Goal: Task Accomplishment & Management: Use online tool/utility

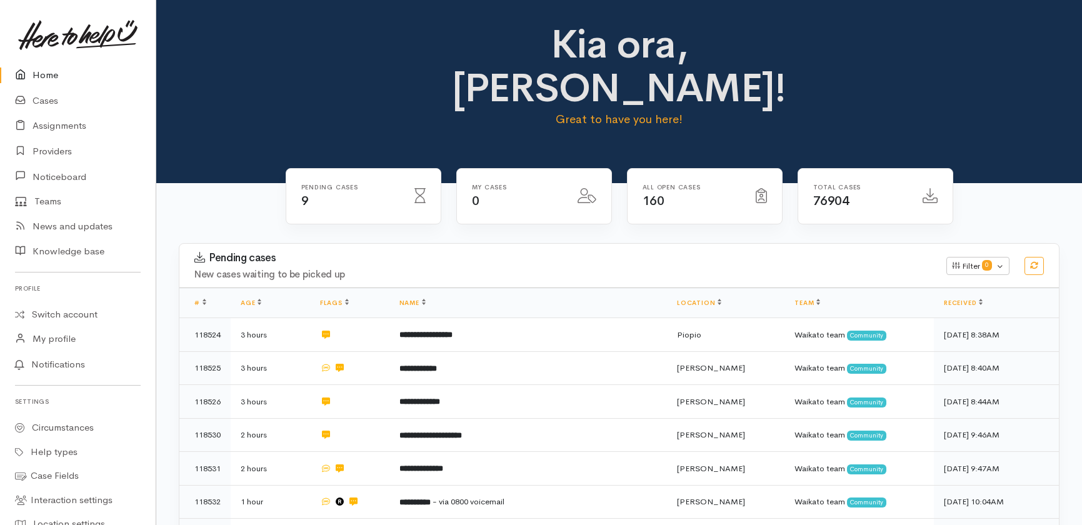
scroll to position [194, 0]
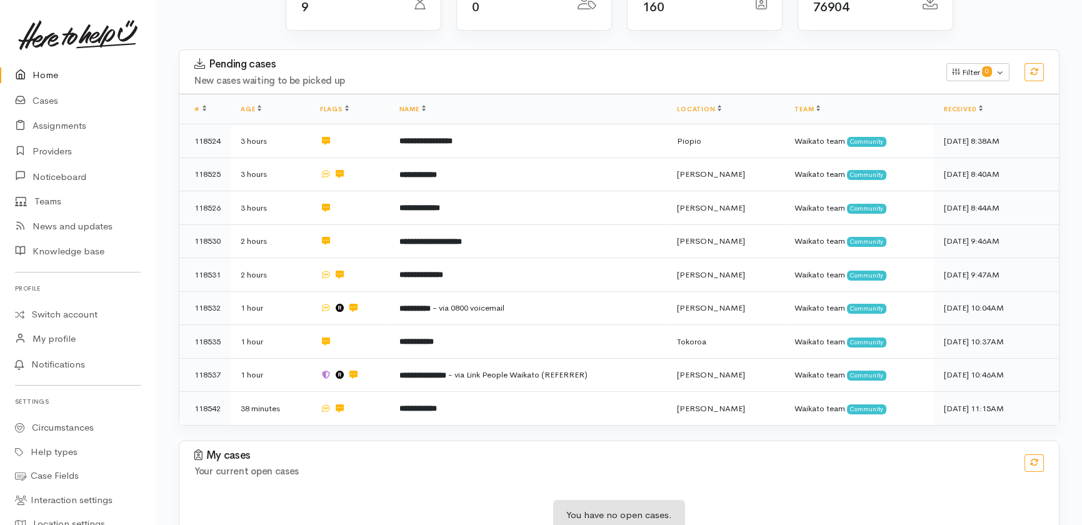
click at [44, 73] on link "Home" at bounding box center [78, 76] width 156 height 26
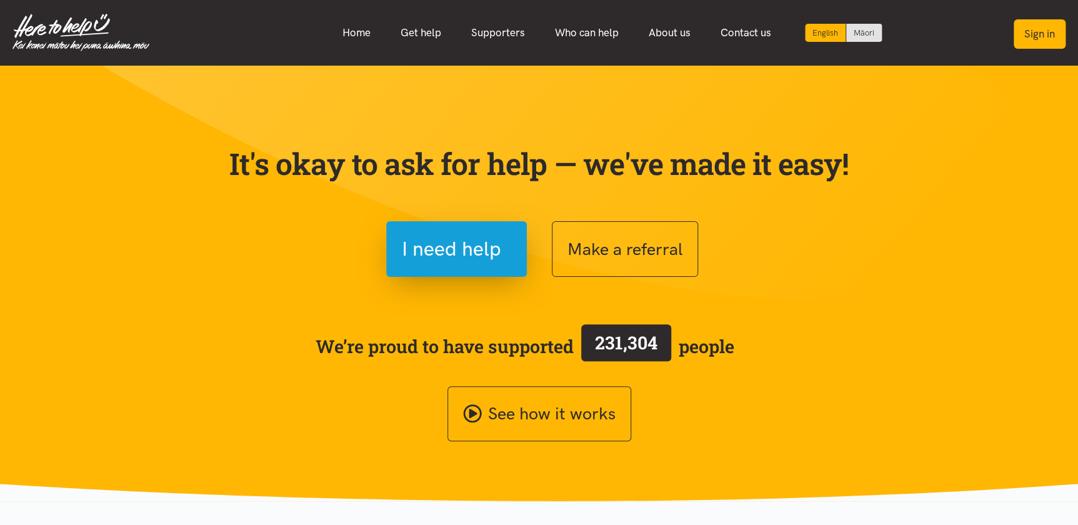
click at [1029, 33] on button "Sign in" at bounding box center [1040, 33] width 52 height 29
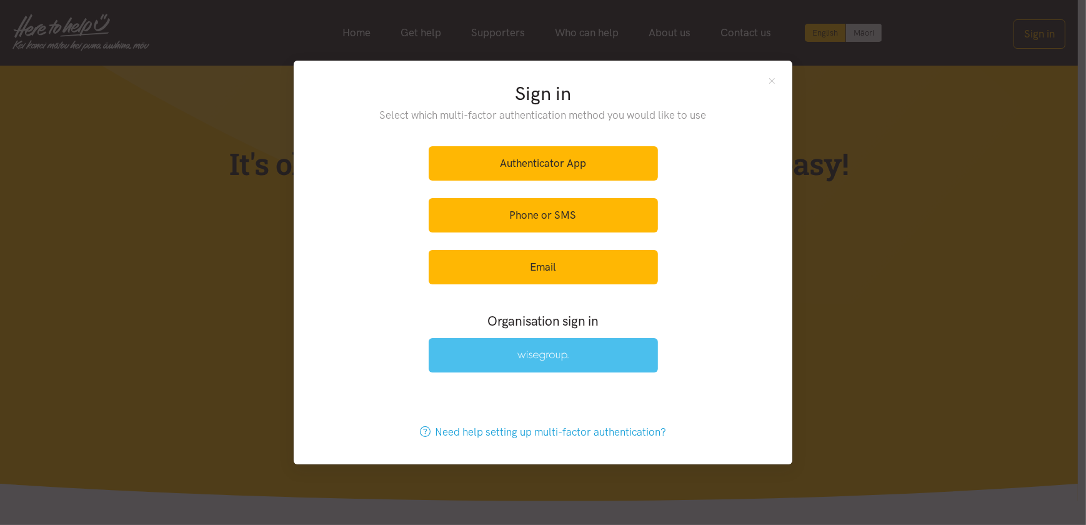
click at [535, 352] on img at bounding box center [543, 356] width 51 height 11
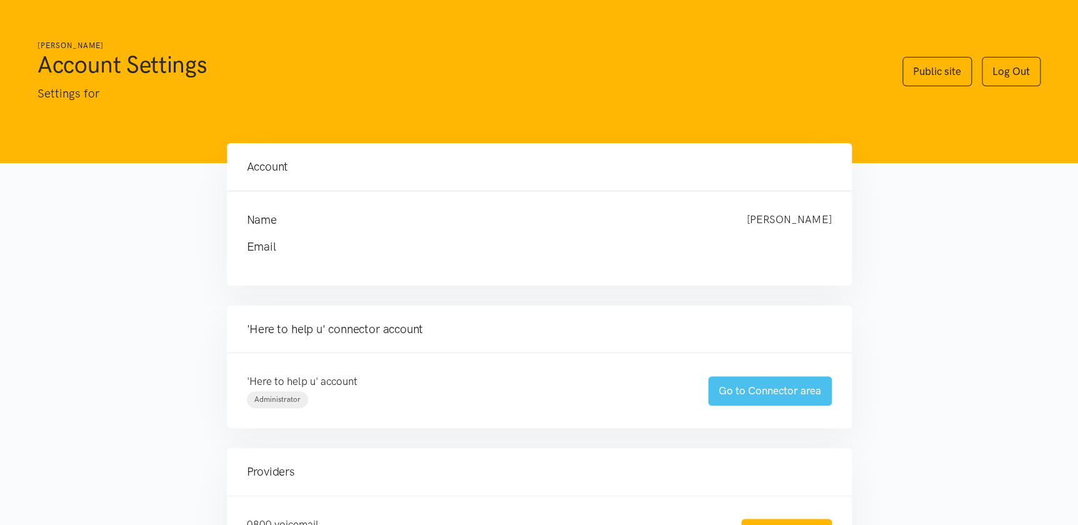
click at [755, 389] on link "Go to Connector area" at bounding box center [770, 390] width 124 height 29
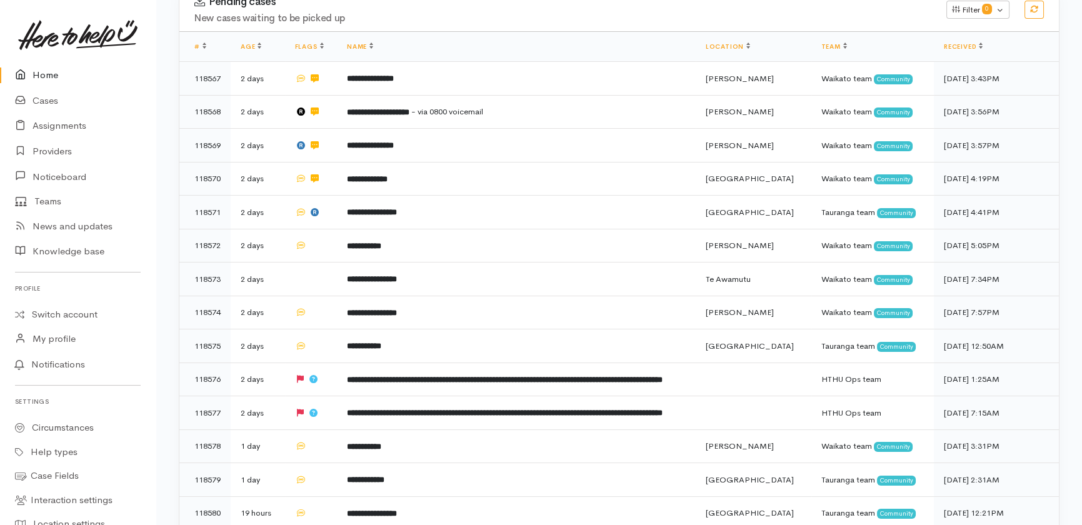
scroll to position [251, 0]
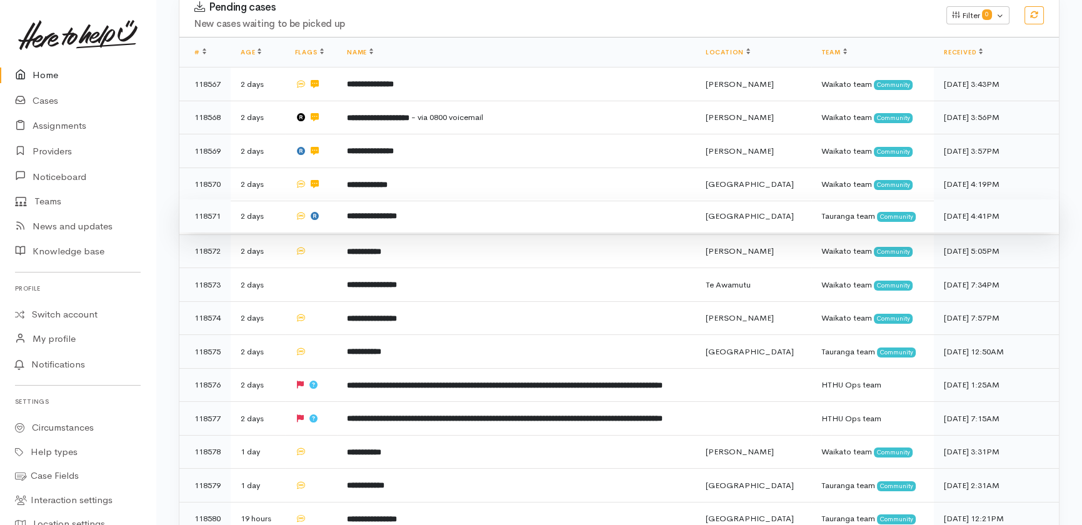
click at [326, 233] on td at bounding box center [311, 216] width 52 height 34
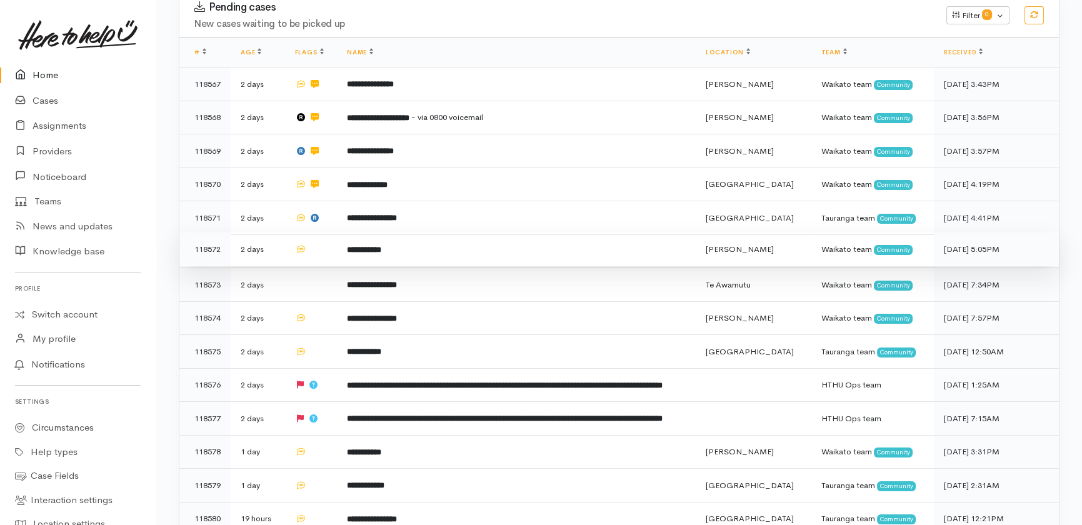
click at [321, 266] on td at bounding box center [311, 250] width 52 height 34
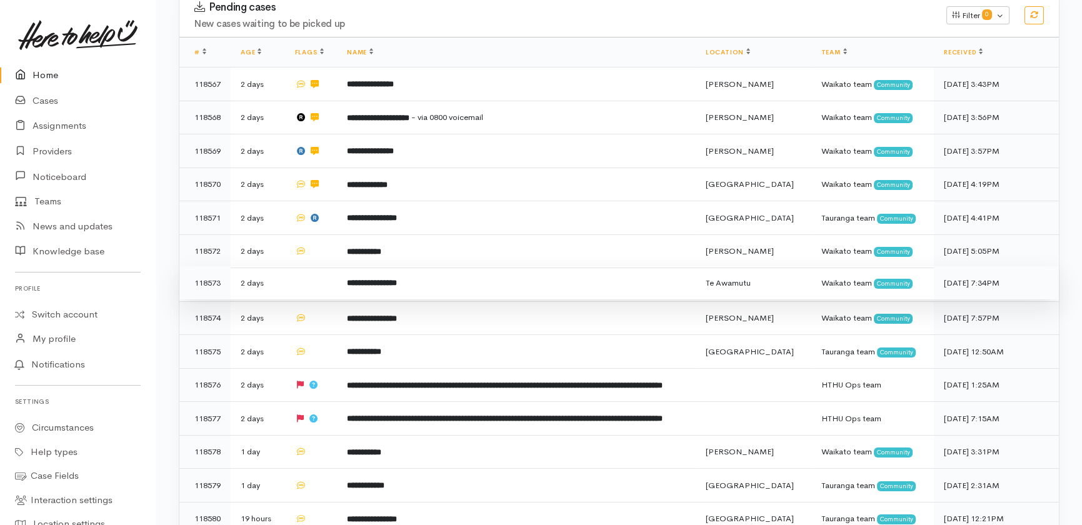
drag, startPoint x: 309, startPoint y: 314, endPoint x: 329, endPoint y: 363, distance: 52.7
click at [309, 300] on td at bounding box center [311, 283] width 52 height 34
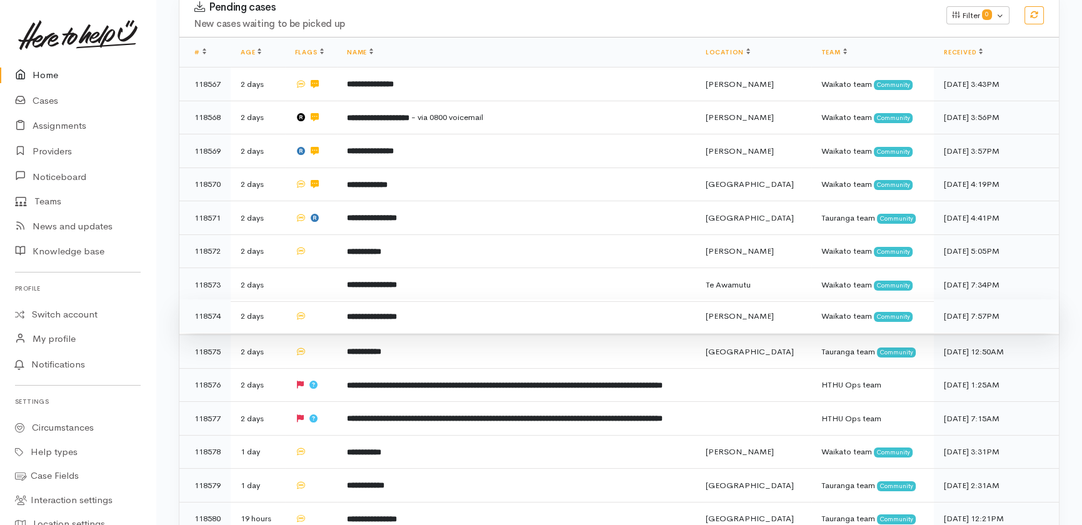
click at [323, 333] on td at bounding box center [311, 316] width 52 height 34
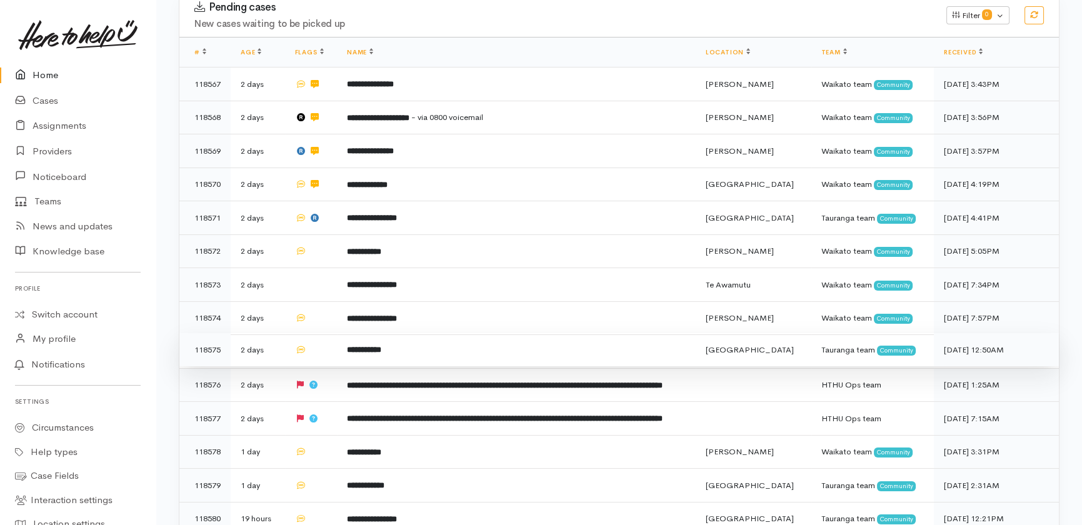
click at [313, 367] on td at bounding box center [311, 350] width 52 height 34
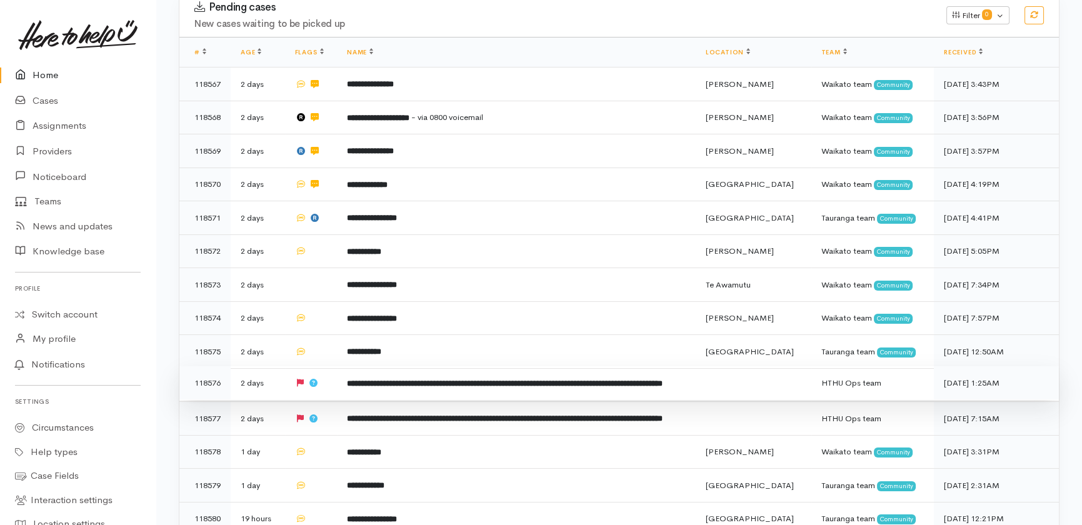
click at [326, 400] on td at bounding box center [311, 383] width 52 height 34
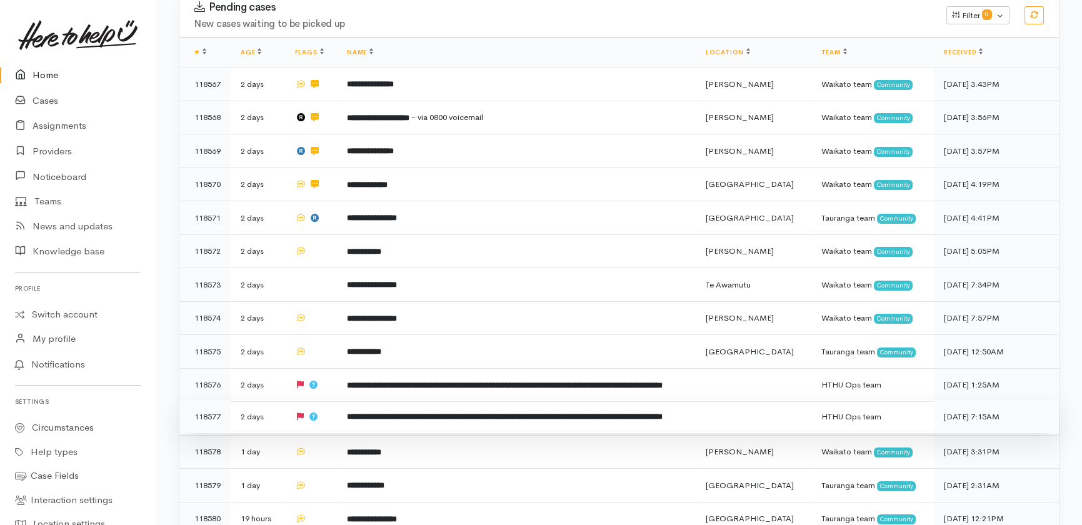
click at [325, 434] on td at bounding box center [311, 417] width 52 height 34
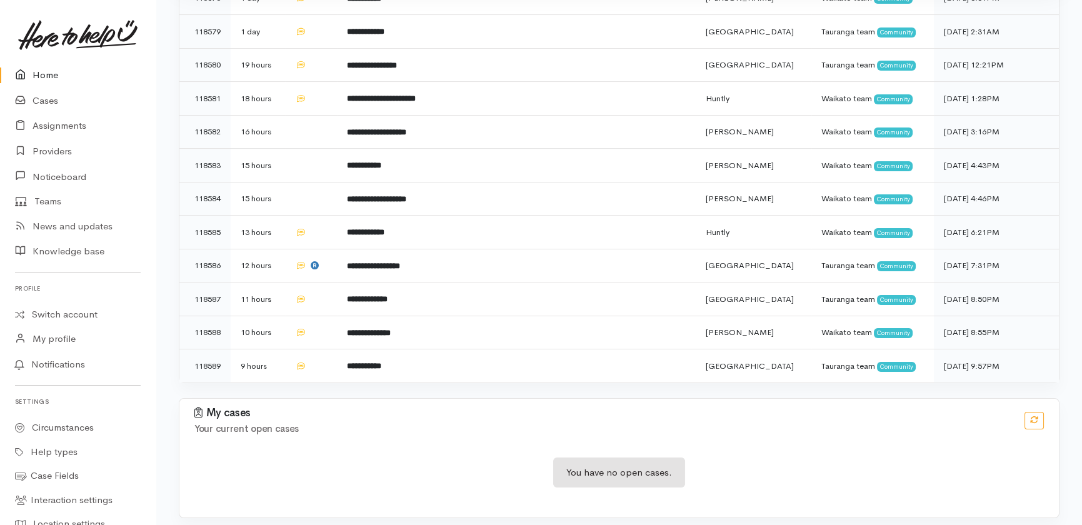
scroll to position [706, 0]
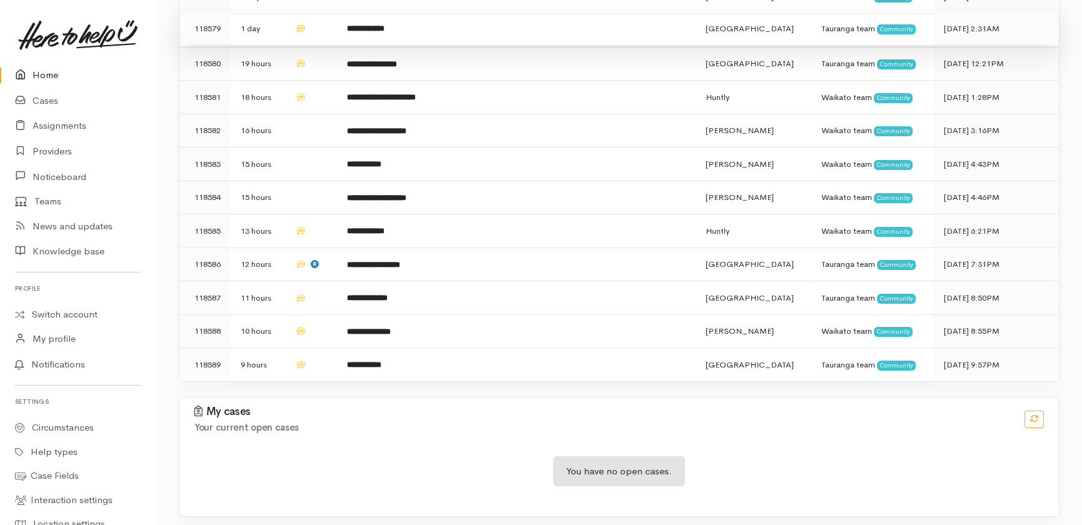
click at [317, 46] on td at bounding box center [311, 29] width 52 height 34
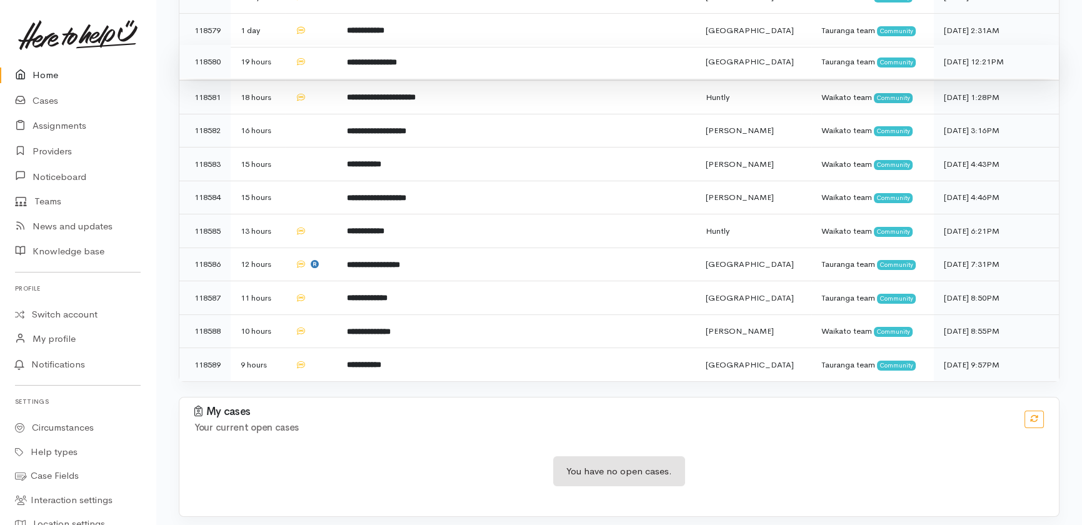
click at [314, 79] on td at bounding box center [311, 62] width 52 height 34
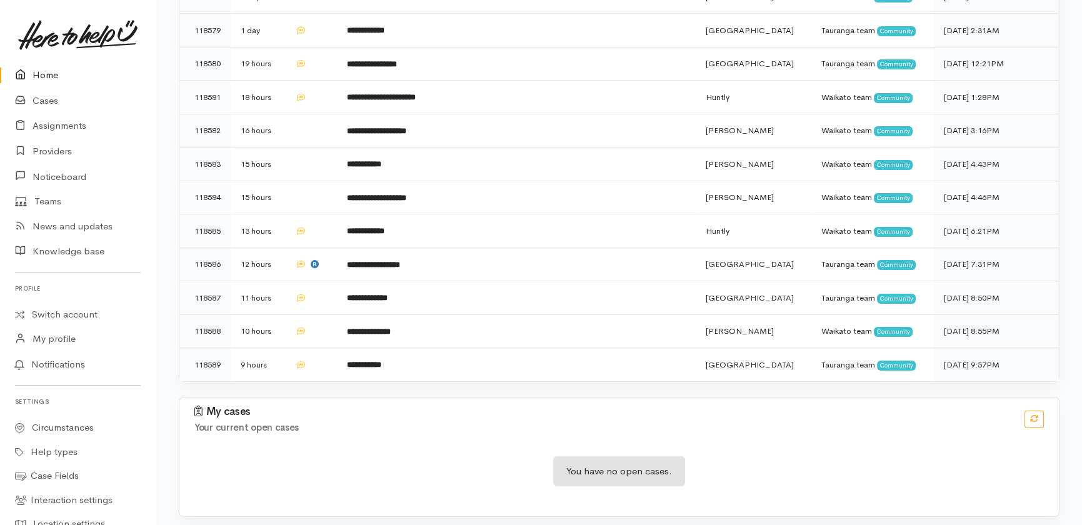
click at [44, 73] on link "Home" at bounding box center [78, 76] width 156 height 26
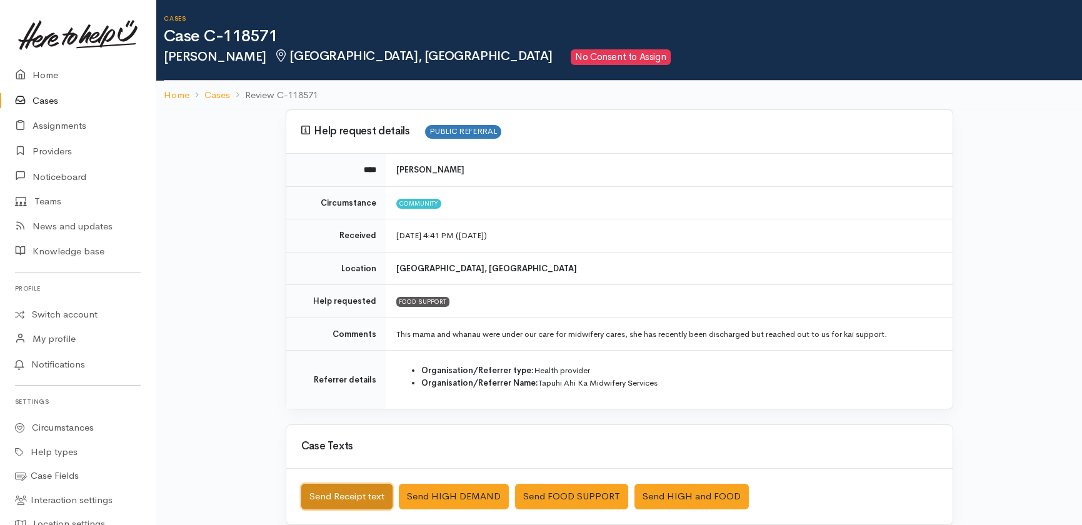
click at [327, 493] on button "Send Receipt text" at bounding box center [346, 497] width 91 height 26
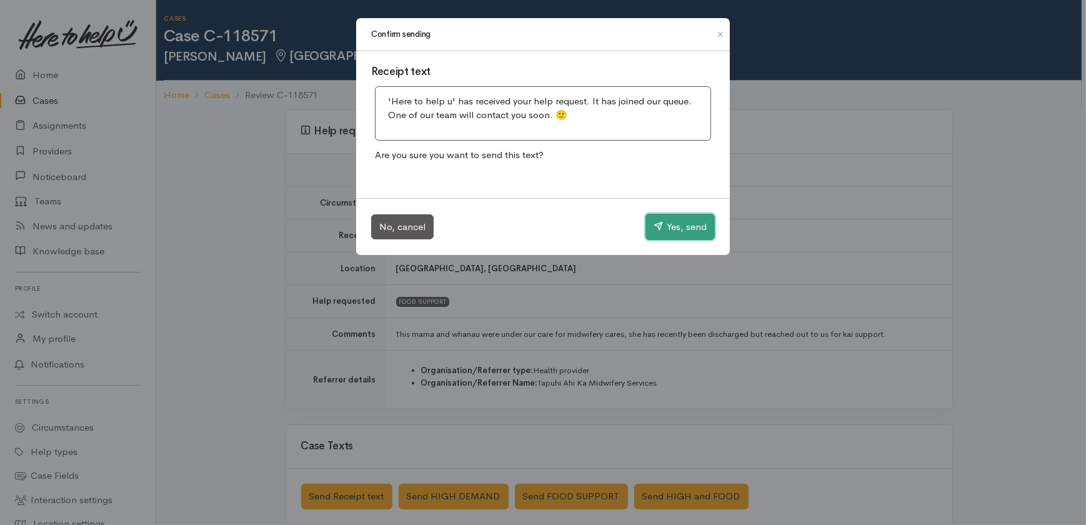
click at [677, 223] on button "Yes, send" at bounding box center [680, 227] width 69 height 26
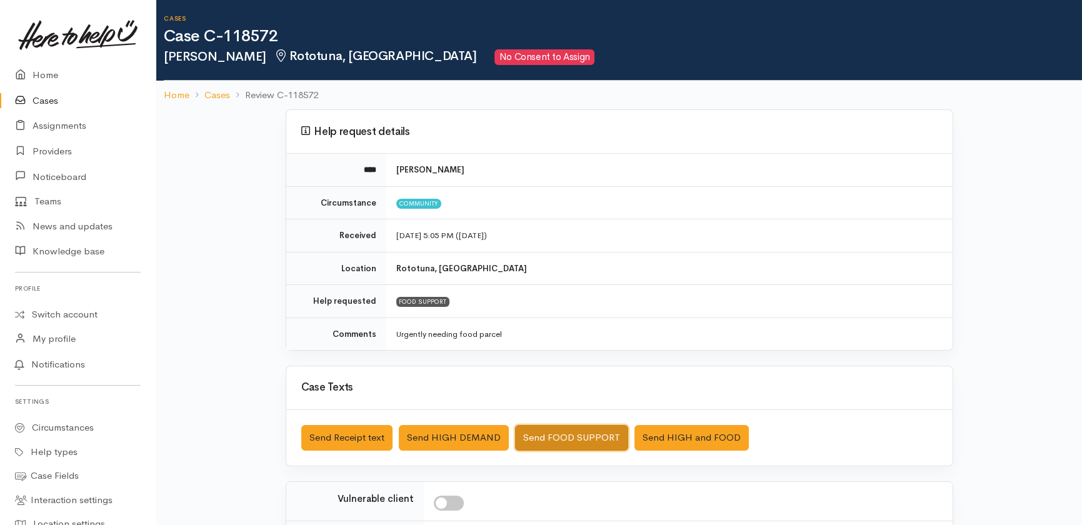
click at [574, 433] on button "Send FOOD SUPPORT" at bounding box center [571, 438] width 113 height 26
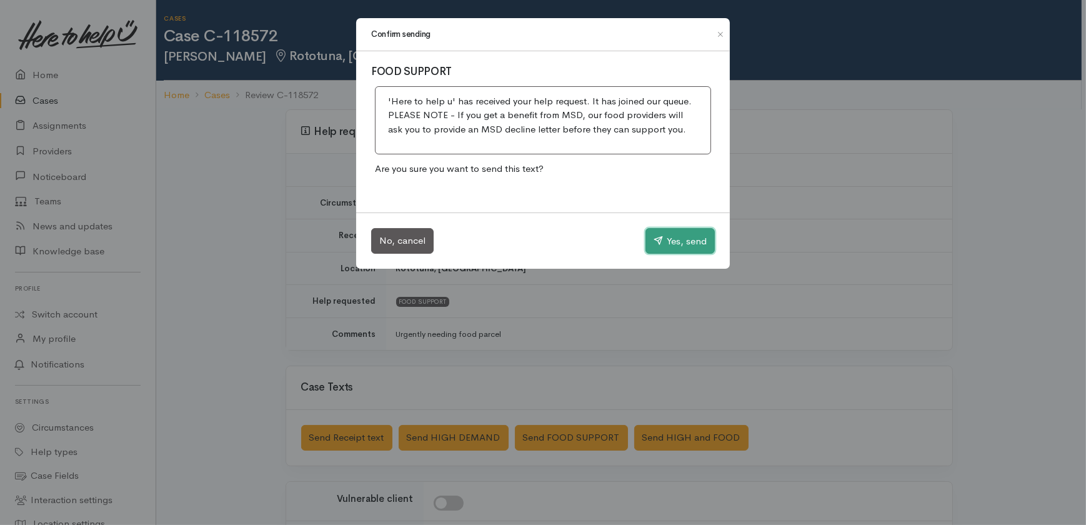
click at [669, 236] on button "Yes, send" at bounding box center [680, 241] width 69 height 26
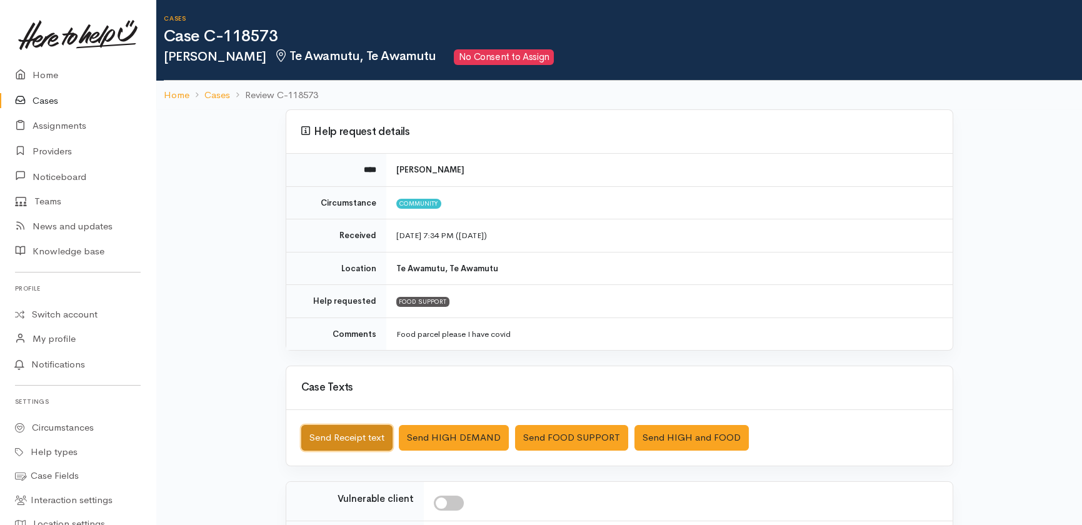
click at [330, 436] on button "Send Receipt text" at bounding box center [346, 438] width 91 height 26
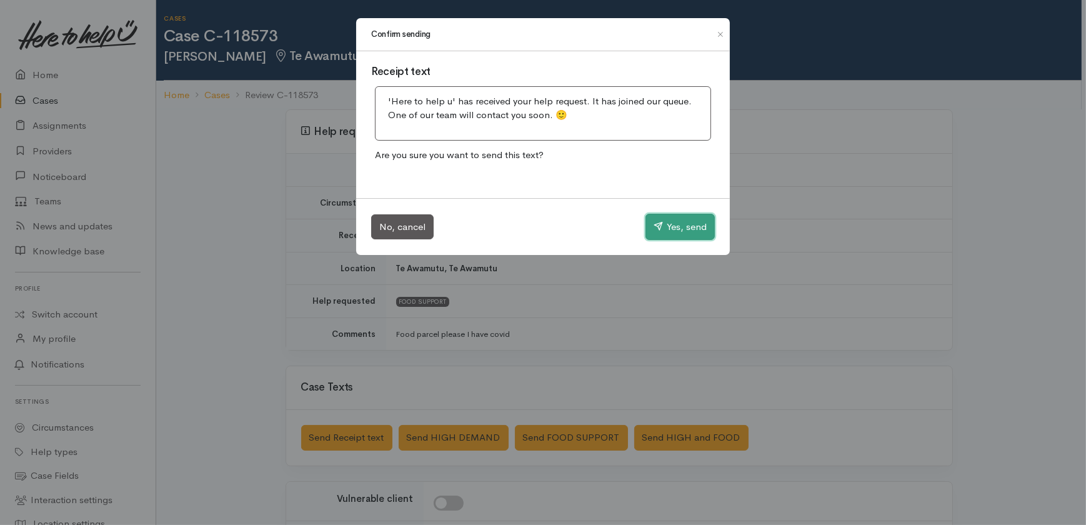
click at [681, 225] on button "Yes, send" at bounding box center [680, 227] width 69 height 26
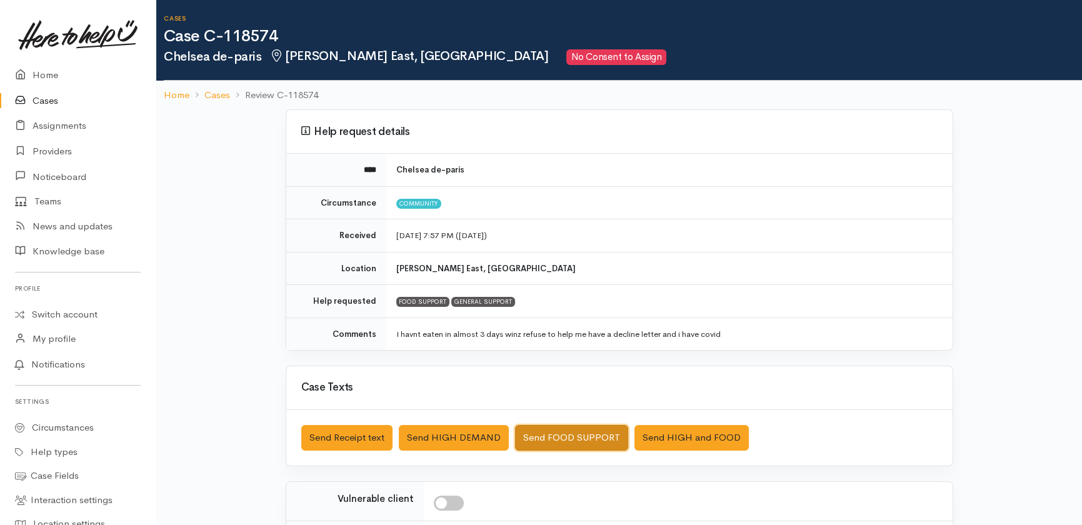
click at [555, 436] on button "Send FOOD SUPPORT" at bounding box center [571, 438] width 113 height 26
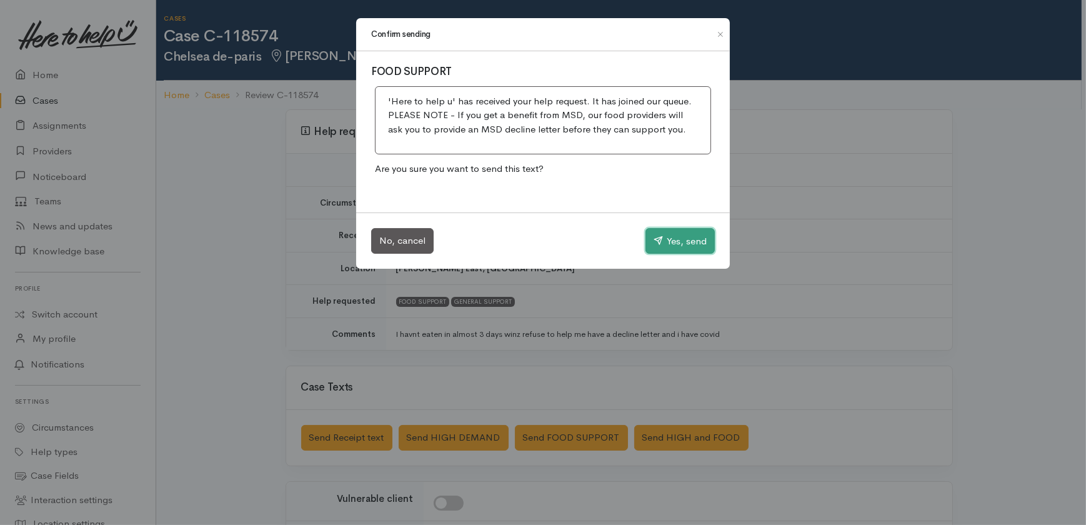
drag, startPoint x: 681, startPoint y: 236, endPoint x: 662, endPoint y: 231, distance: 20.0
click at [681, 236] on button "Yes, send" at bounding box center [680, 241] width 69 height 26
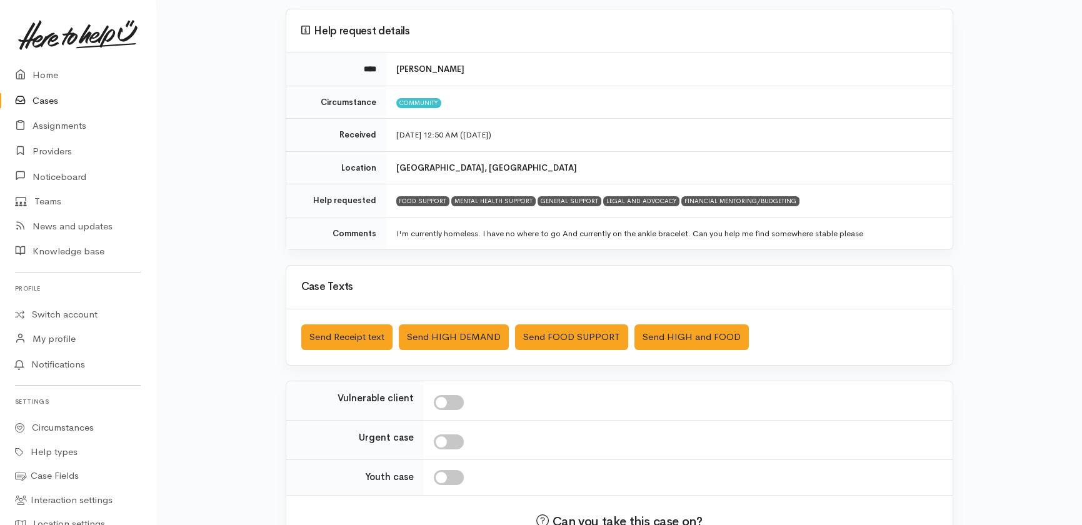
scroll to position [113, 0]
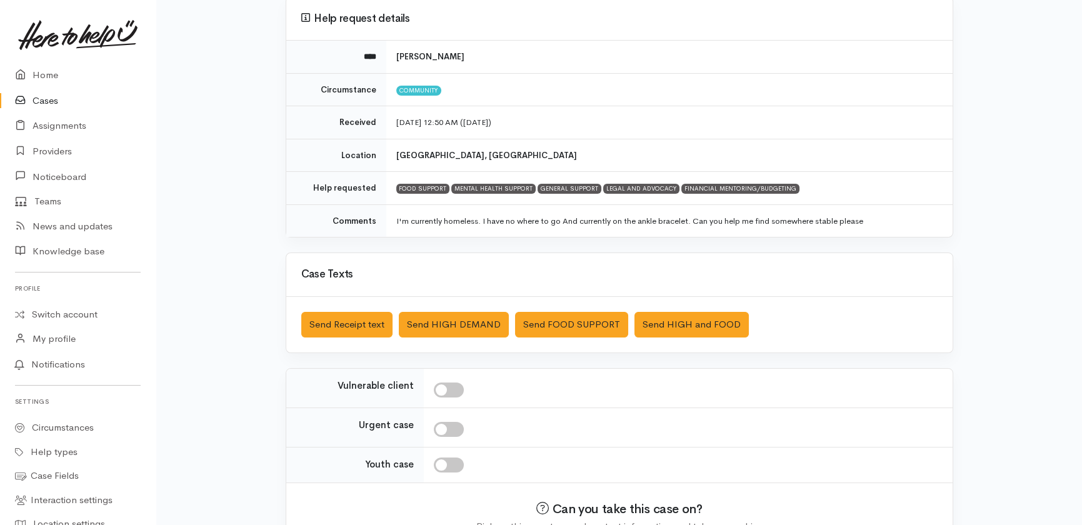
click at [458, 389] on input "checkbox" at bounding box center [449, 390] width 30 height 15
checkbox input "true"
click at [356, 324] on button "Send Receipt text" at bounding box center [346, 325] width 91 height 26
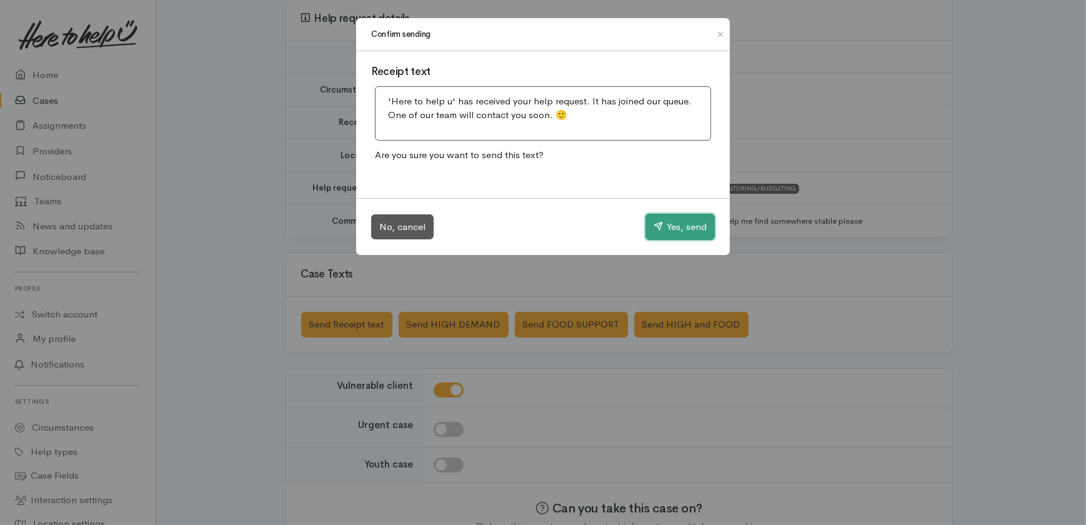
click at [689, 226] on button "Yes, send" at bounding box center [680, 227] width 69 height 26
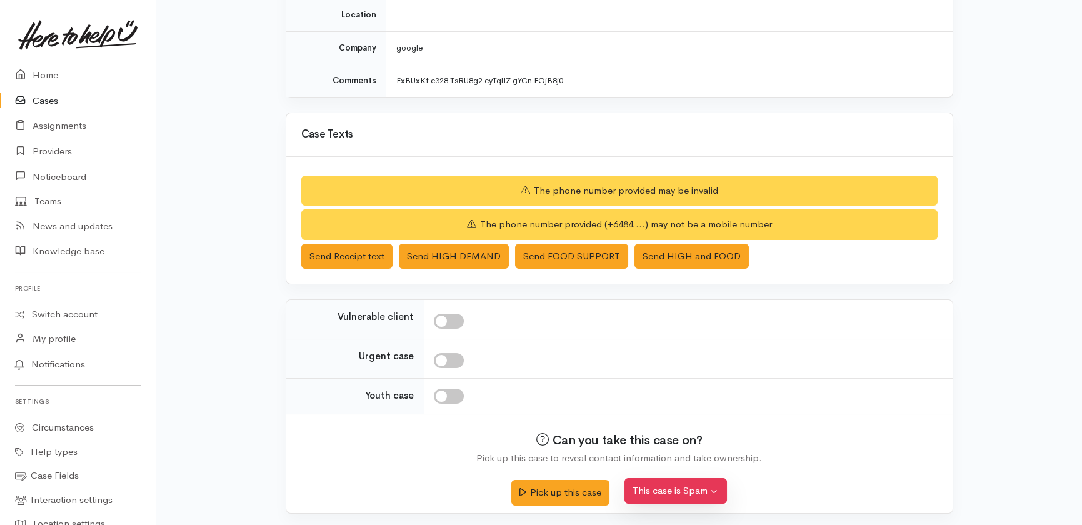
scroll to position [223, 0]
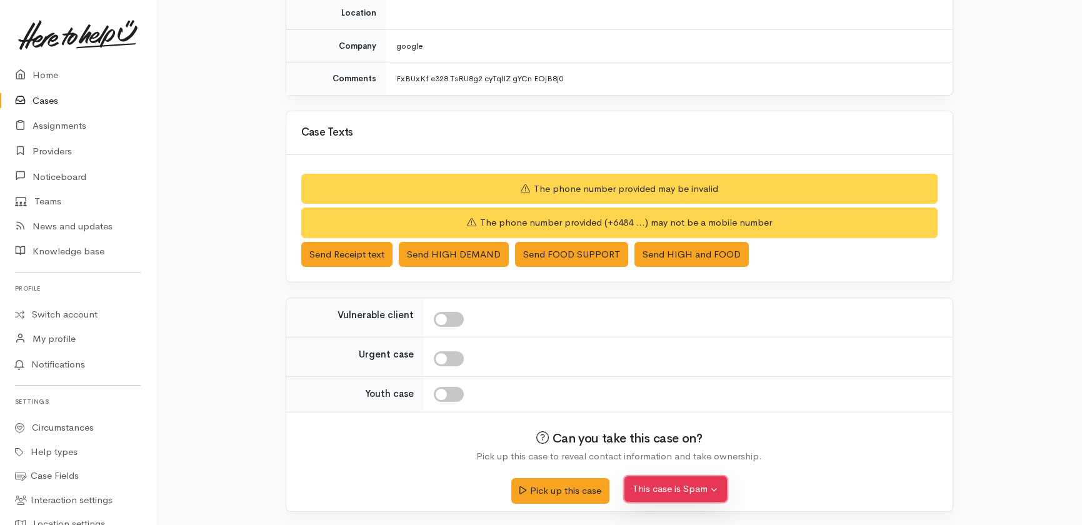
click at [679, 488] on button "This case is Spam" at bounding box center [675, 489] width 103 height 26
click at [689, 458] on button "Yes, cancel this case as spam" at bounding box center [708, 460] width 166 height 19
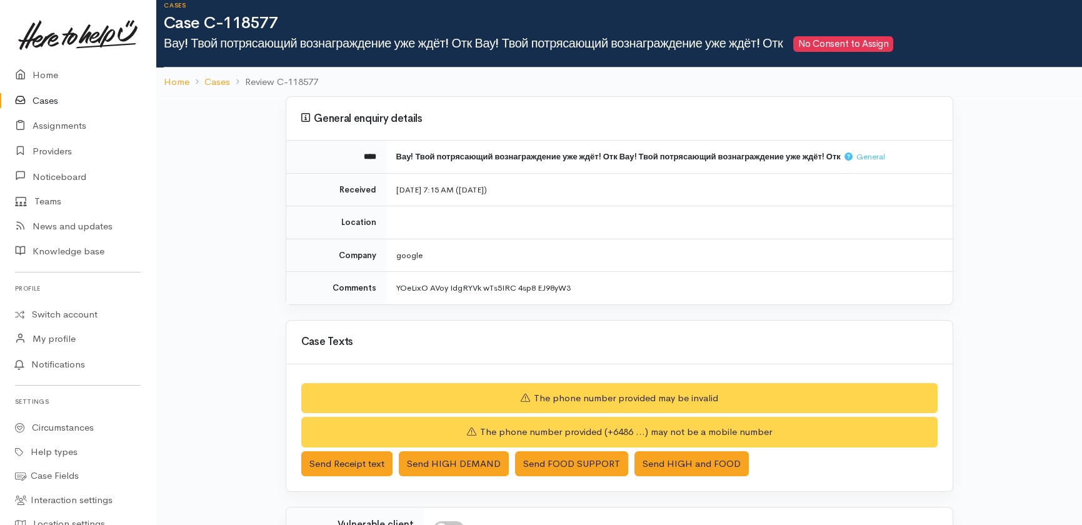
scroll to position [223, 0]
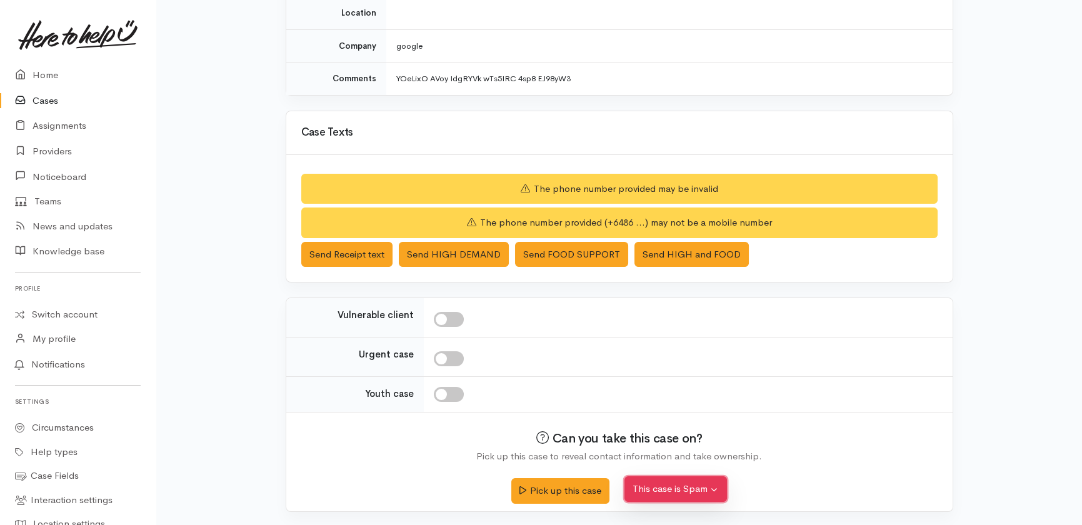
click at [662, 488] on button "This case is Spam" at bounding box center [675, 489] width 103 height 26
click at [711, 458] on button "Yes, cancel this case as spam" at bounding box center [708, 460] width 166 height 19
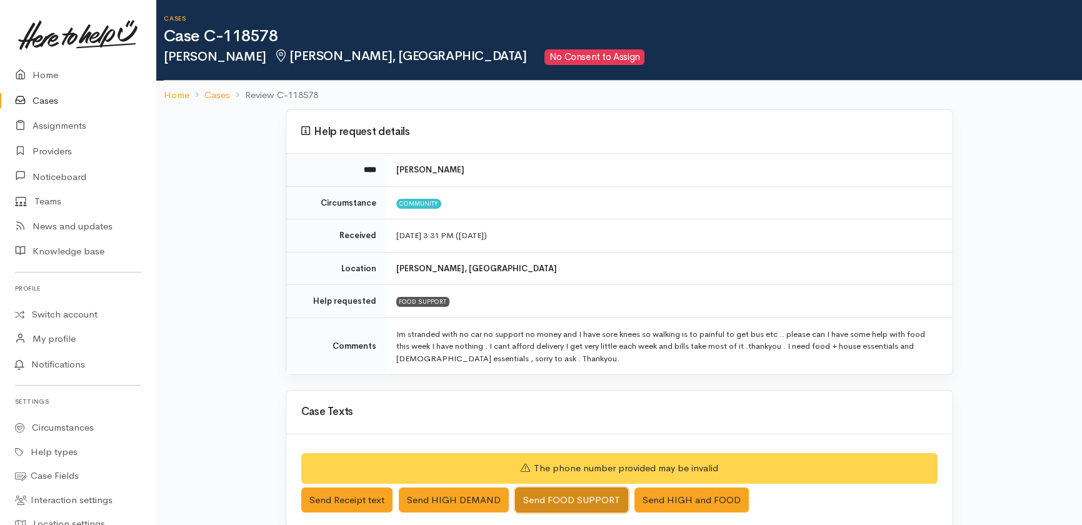
click at [581, 506] on button "Send FOOD SUPPORT" at bounding box center [571, 501] width 113 height 26
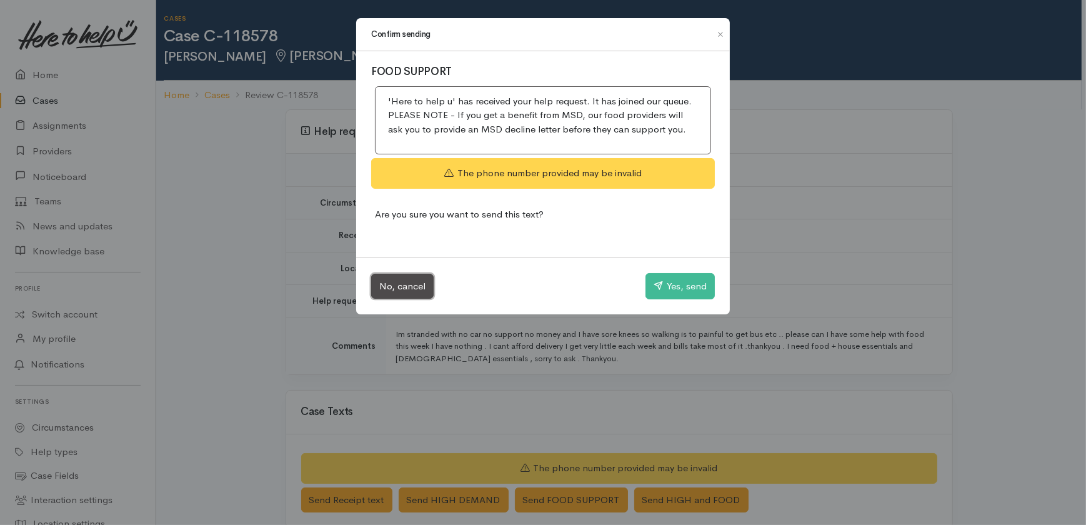
click at [416, 281] on button "No, cancel" at bounding box center [402, 287] width 63 height 26
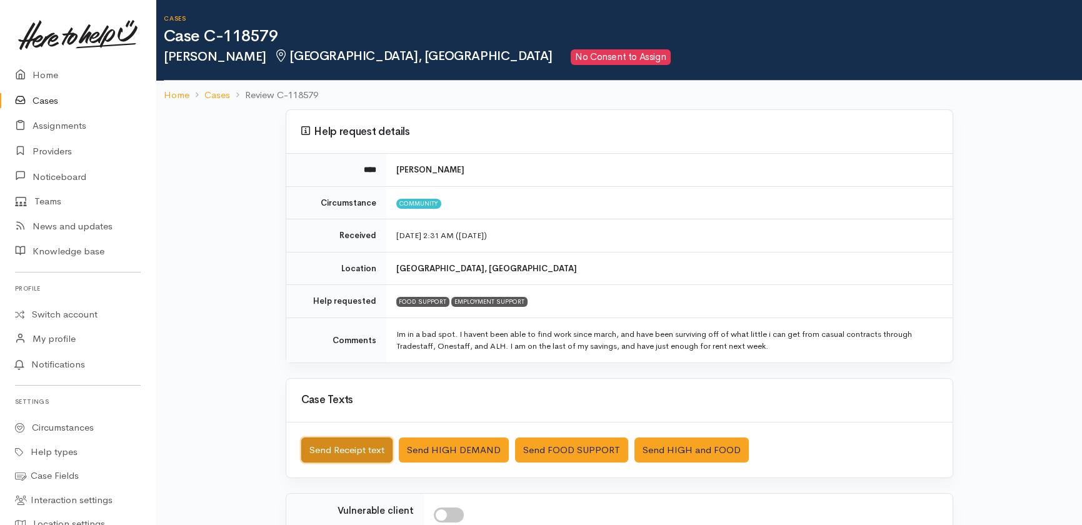
click at [338, 447] on button "Send Receipt text" at bounding box center [346, 451] width 91 height 26
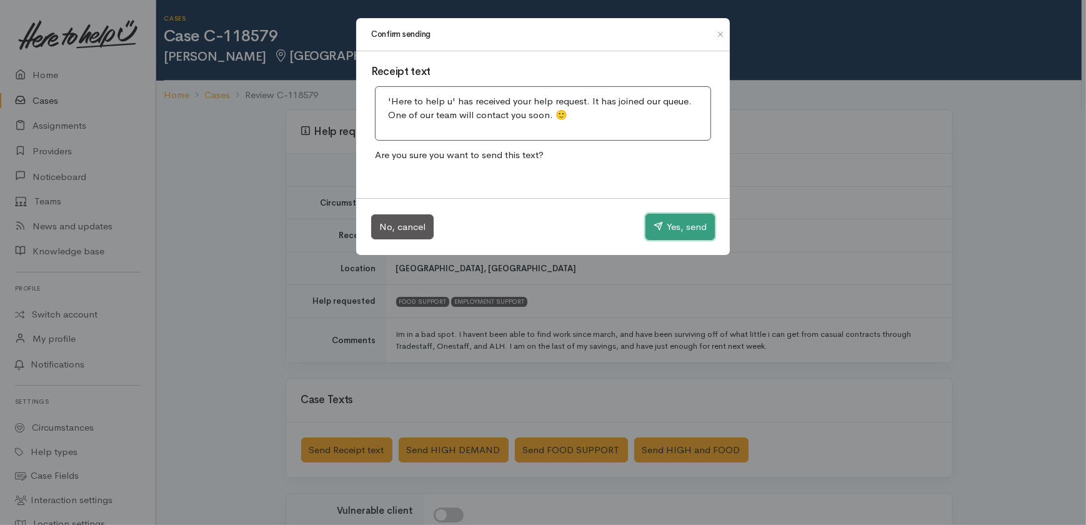
drag, startPoint x: 679, startPoint y: 227, endPoint x: 794, endPoint y: 139, distance: 144.5
click at [679, 227] on button "Yes, send" at bounding box center [680, 227] width 69 height 26
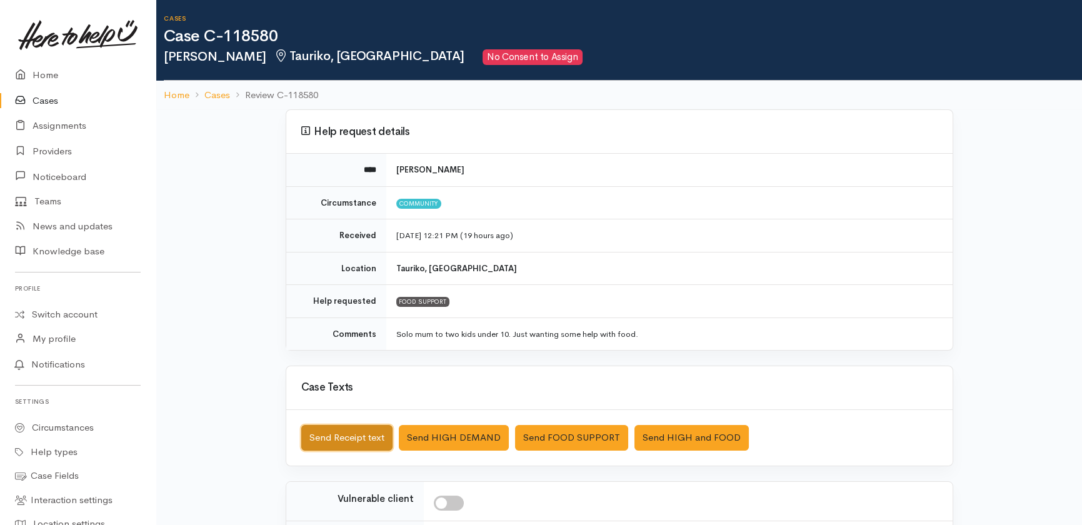
click at [351, 436] on button "Send Receipt text" at bounding box center [346, 438] width 91 height 26
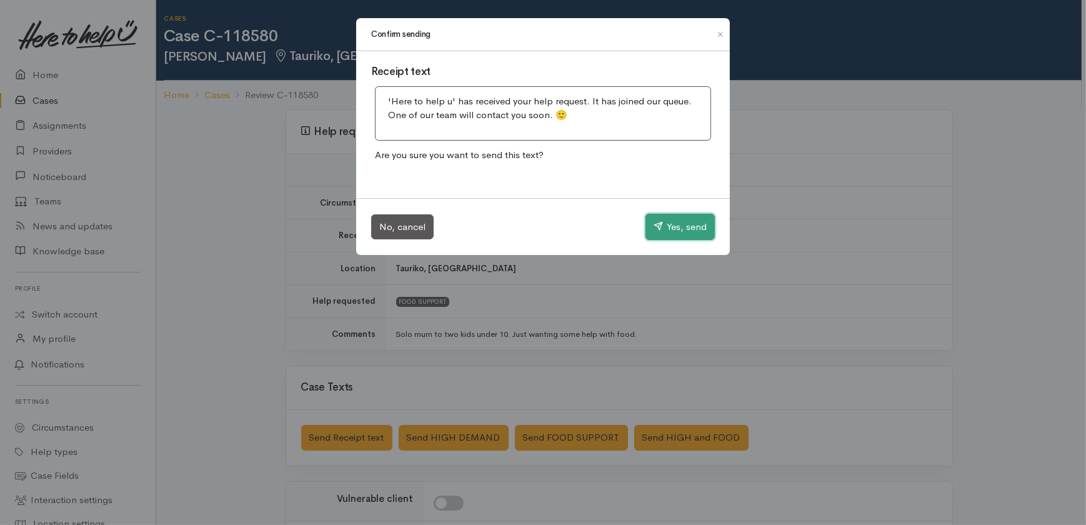
drag, startPoint x: 687, startPoint y: 223, endPoint x: 444, endPoint y: 117, distance: 265.3
click at [686, 224] on button "Yes, send" at bounding box center [680, 227] width 69 height 26
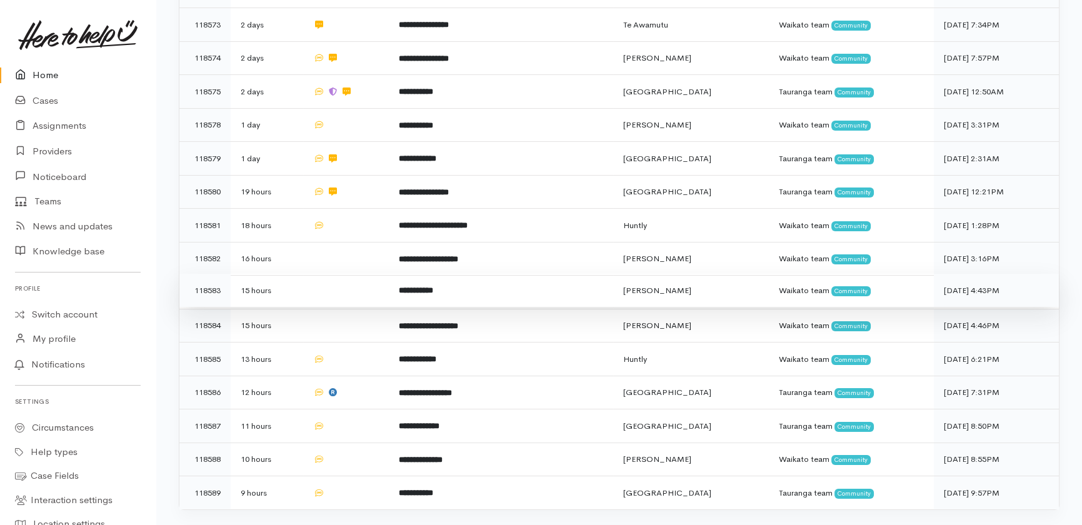
scroll to position [511, 0]
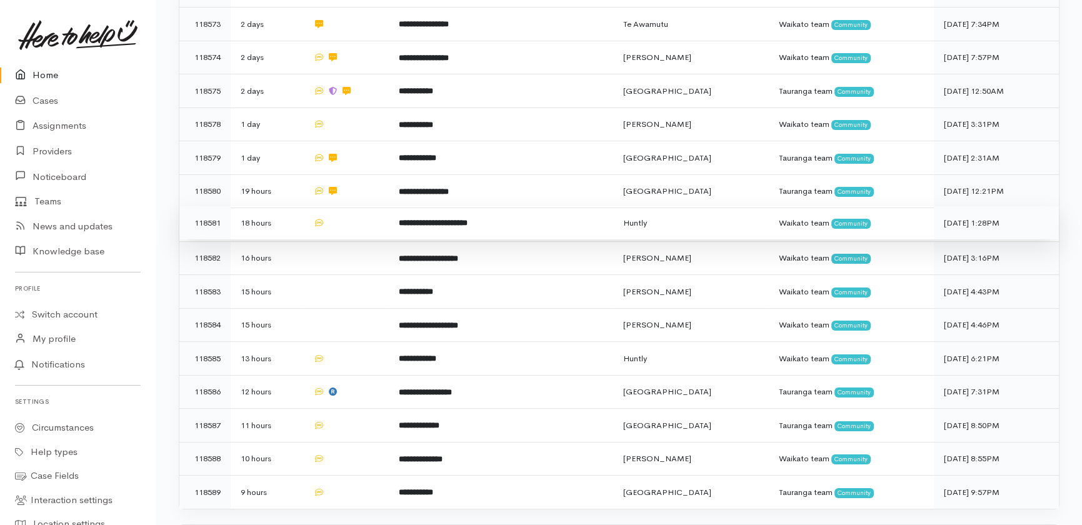
click at [350, 206] on td at bounding box center [346, 223] width 86 height 34
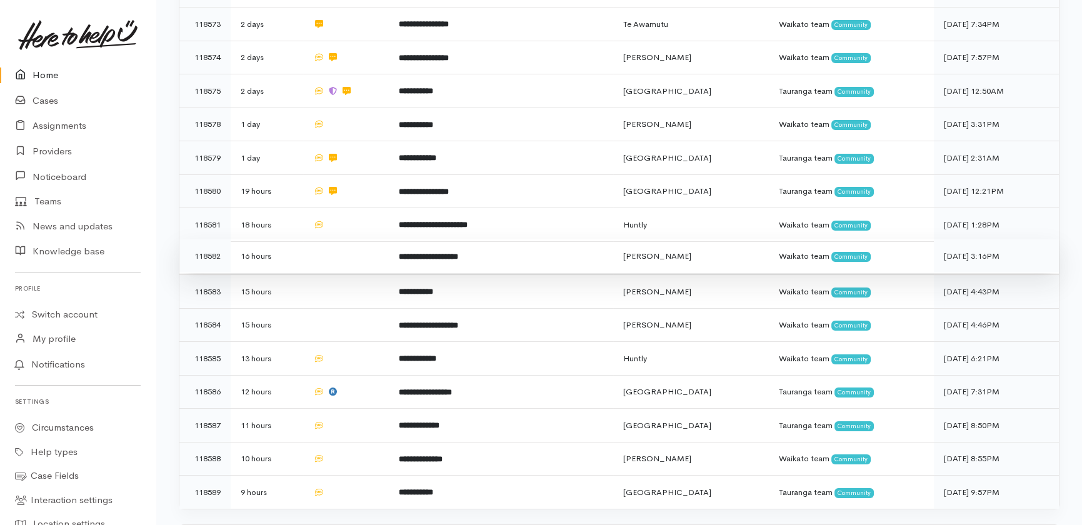
click at [348, 239] on td at bounding box center [346, 256] width 86 height 34
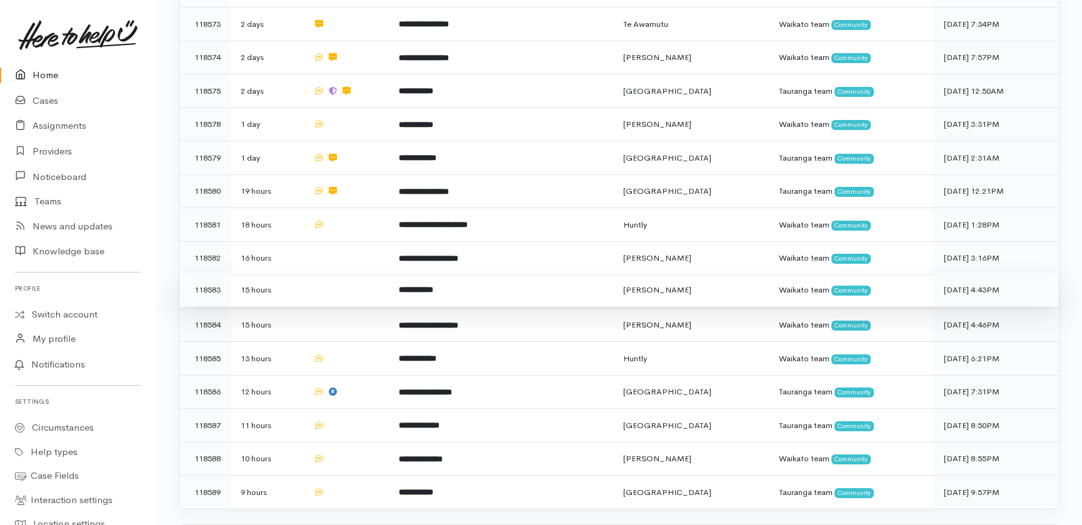
click at [353, 273] on td at bounding box center [346, 290] width 86 height 34
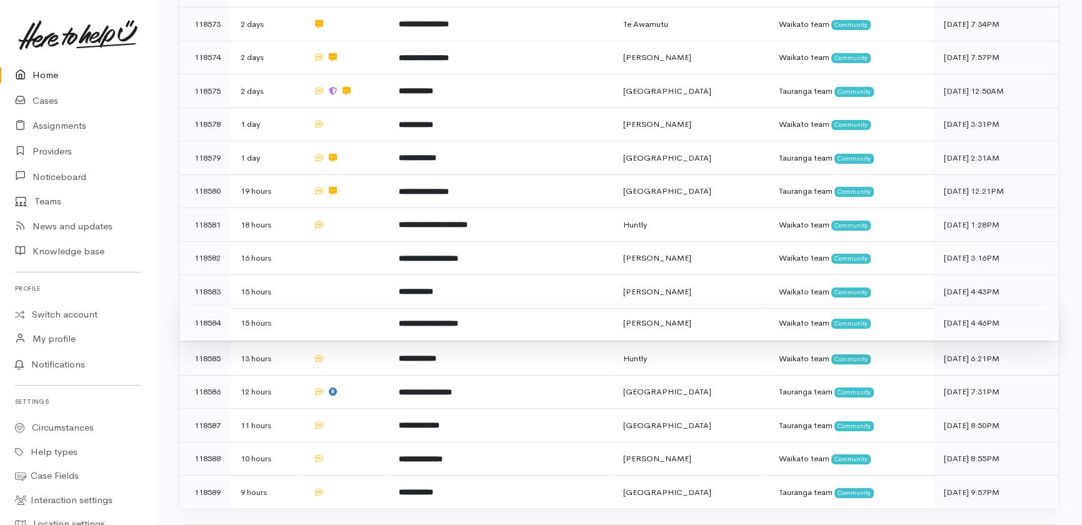
click at [359, 306] on td at bounding box center [346, 323] width 86 height 34
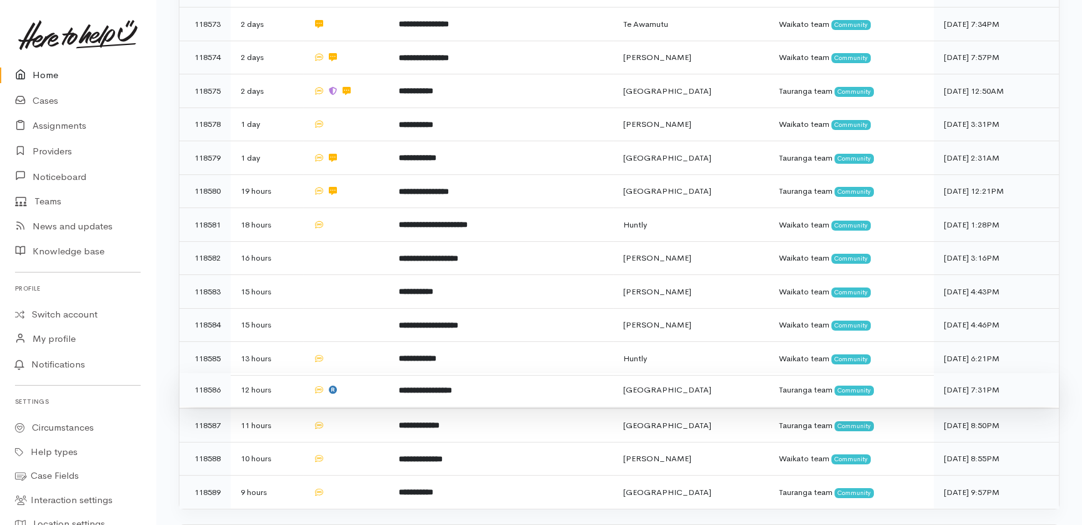
drag, startPoint x: 361, startPoint y: 306, endPoint x: 371, endPoint y: 350, distance: 45.5
click at [363, 342] on td at bounding box center [346, 359] width 86 height 34
click at [370, 373] on td at bounding box center [346, 390] width 86 height 34
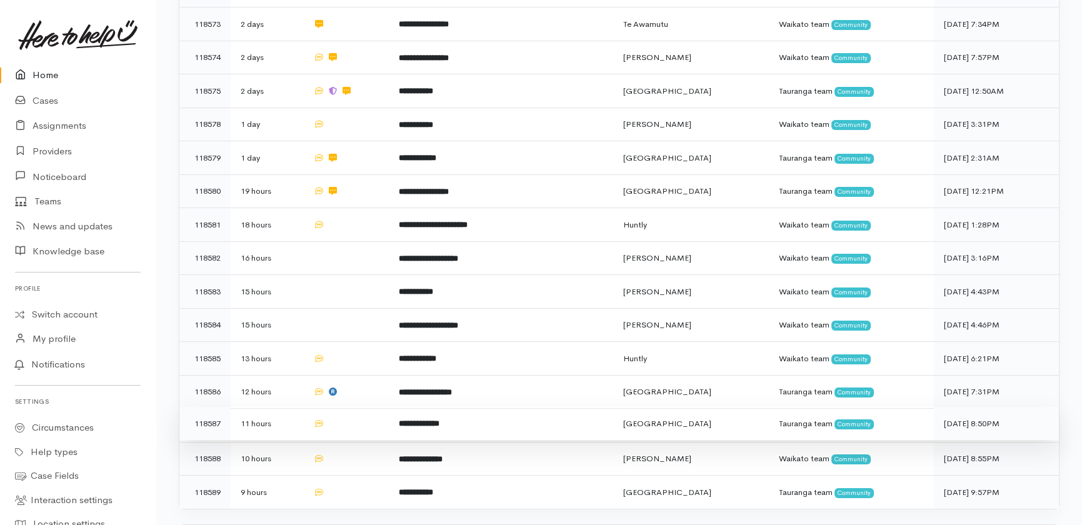
click at [363, 407] on td at bounding box center [346, 424] width 86 height 34
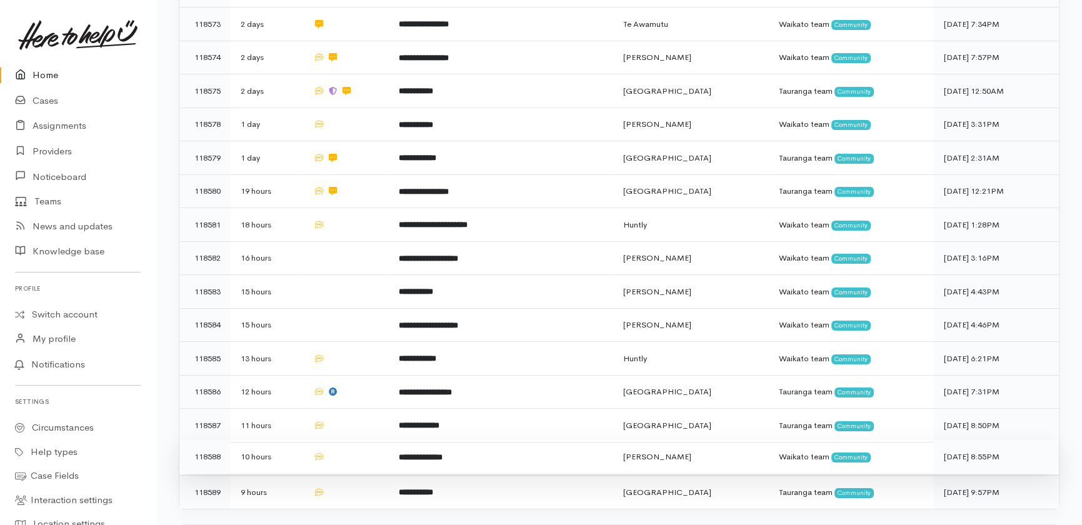
click at [356, 440] on td at bounding box center [346, 457] width 86 height 34
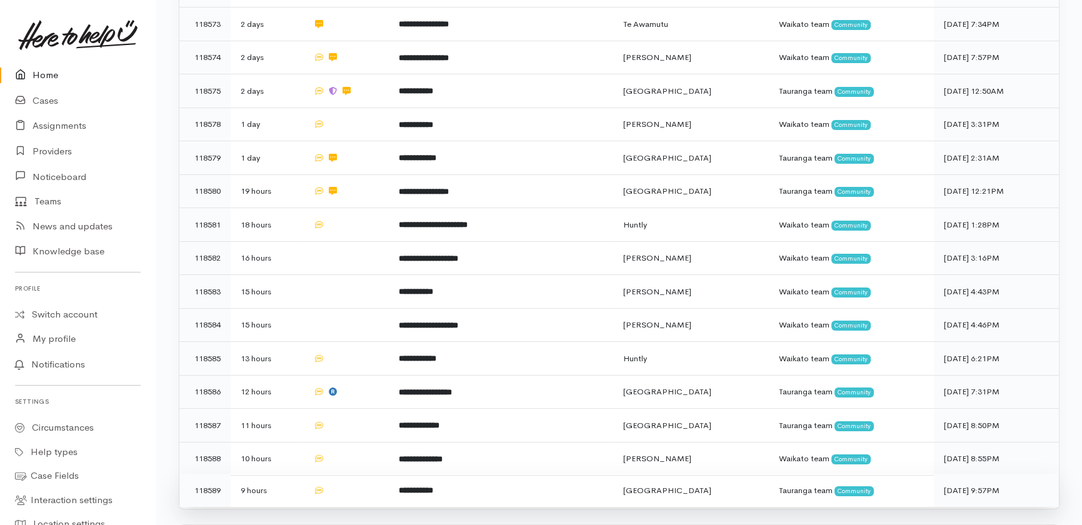
click at [356, 474] on td at bounding box center [346, 490] width 86 height 33
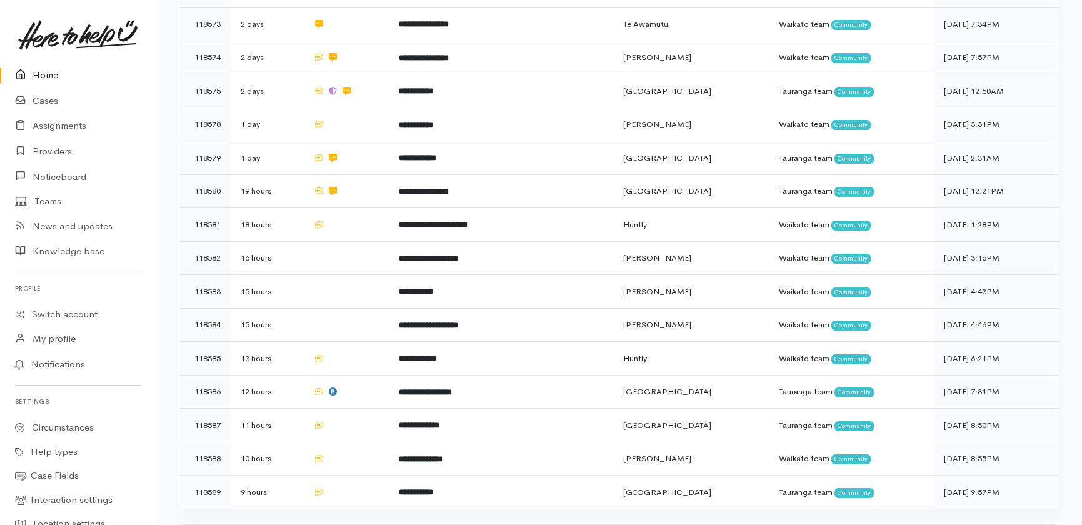
click at [41, 74] on link "Home" at bounding box center [78, 76] width 156 height 26
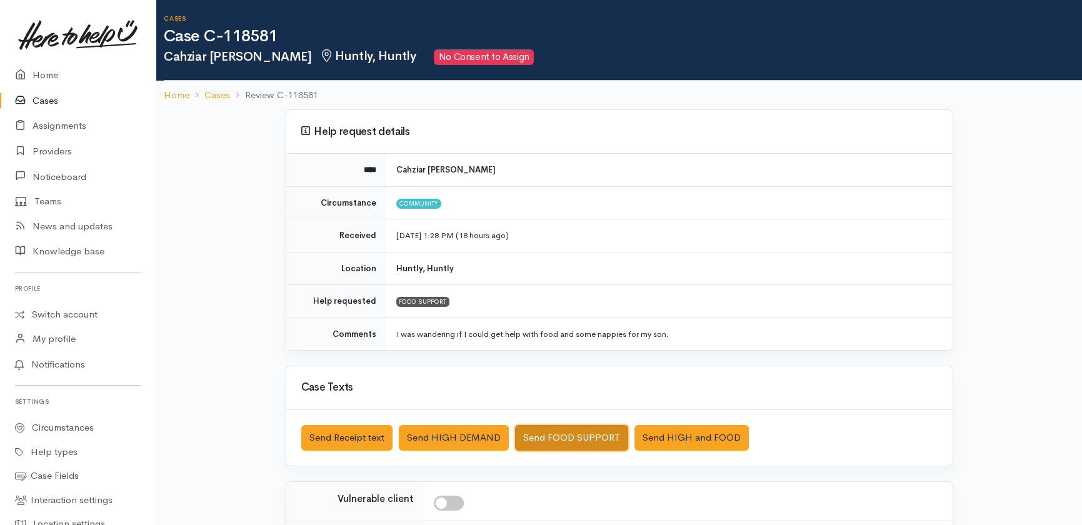
click at [588, 436] on button "Send FOOD SUPPORT" at bounding box center [571, 438] width 113 height 26
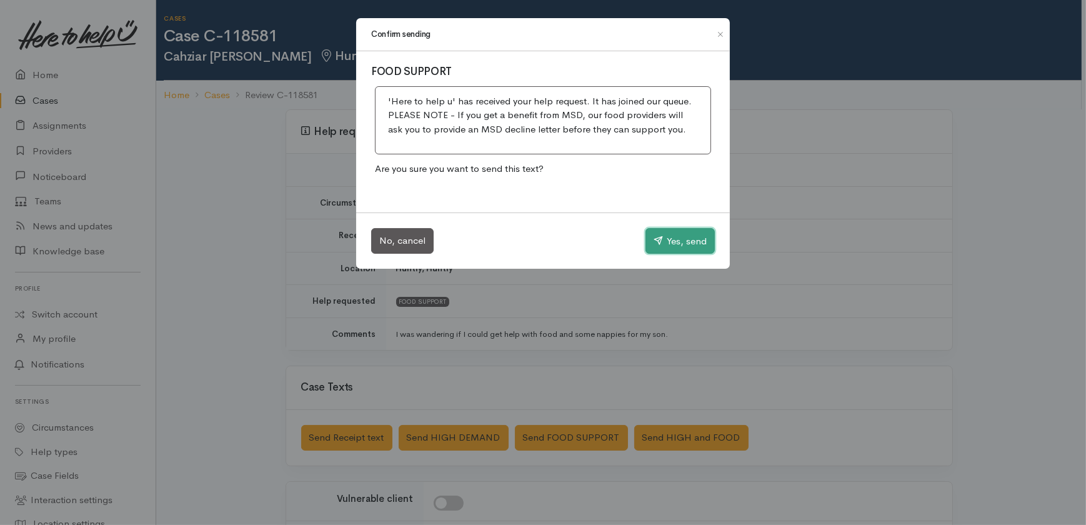
click at [690, 234] on button "Yes, send" at bounding box center [680, 241] width 69 height 26
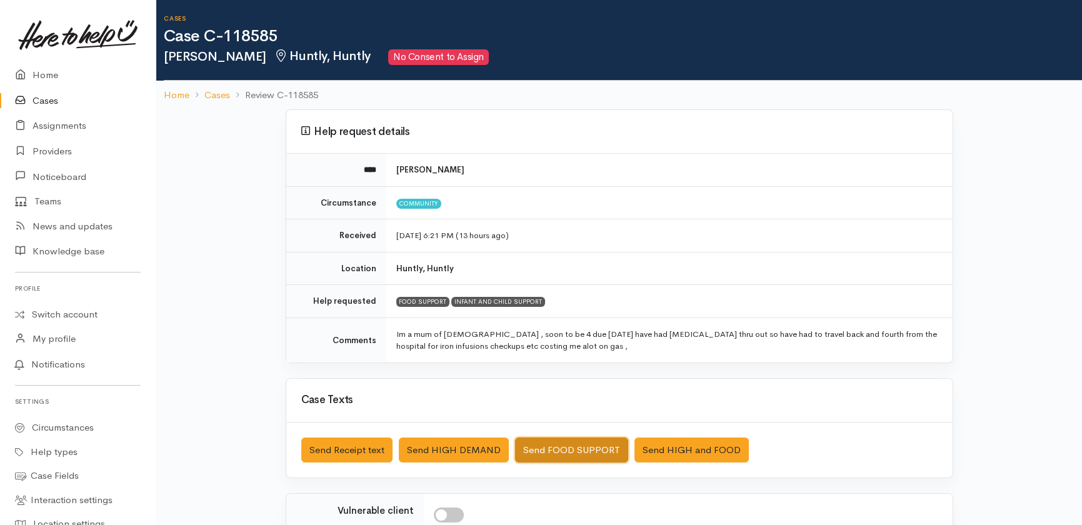
click at [590, 439] on button "Send FOOD SUPPORT" at bounding box center [571, 451] width 113 height 26
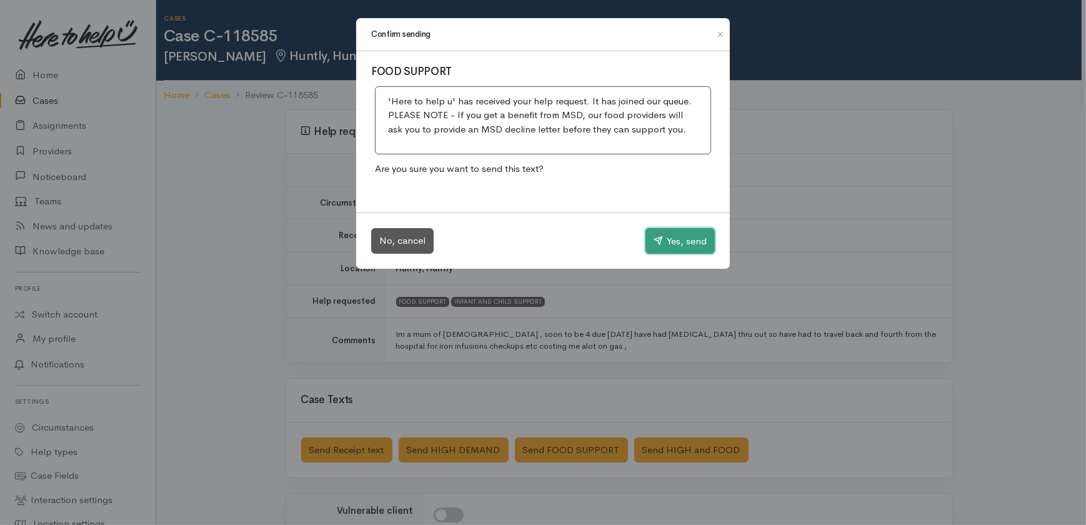
click at [696, 233] on button "Yes, send" at bounding box center [680, 241] width 69 height 26
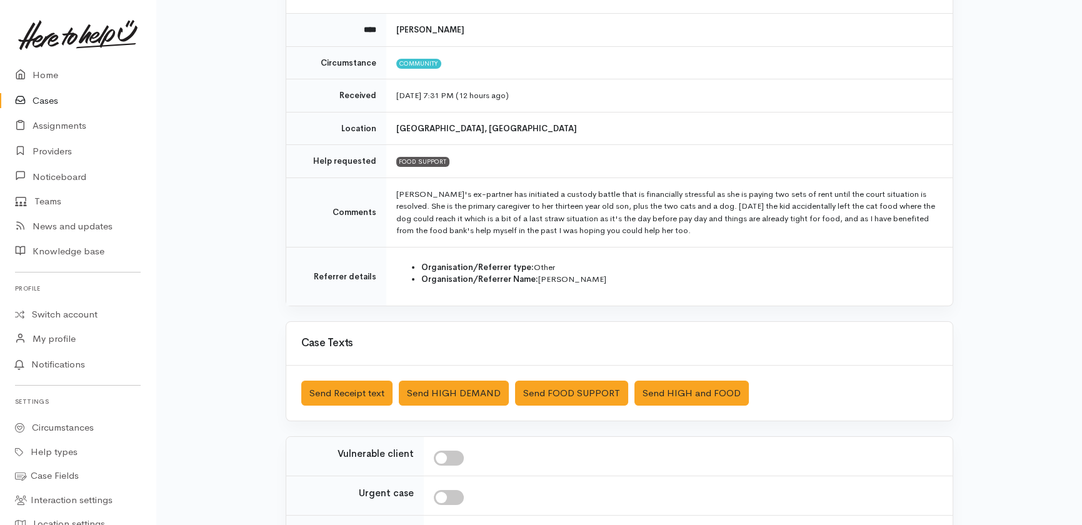
scroll to position [170, 0]
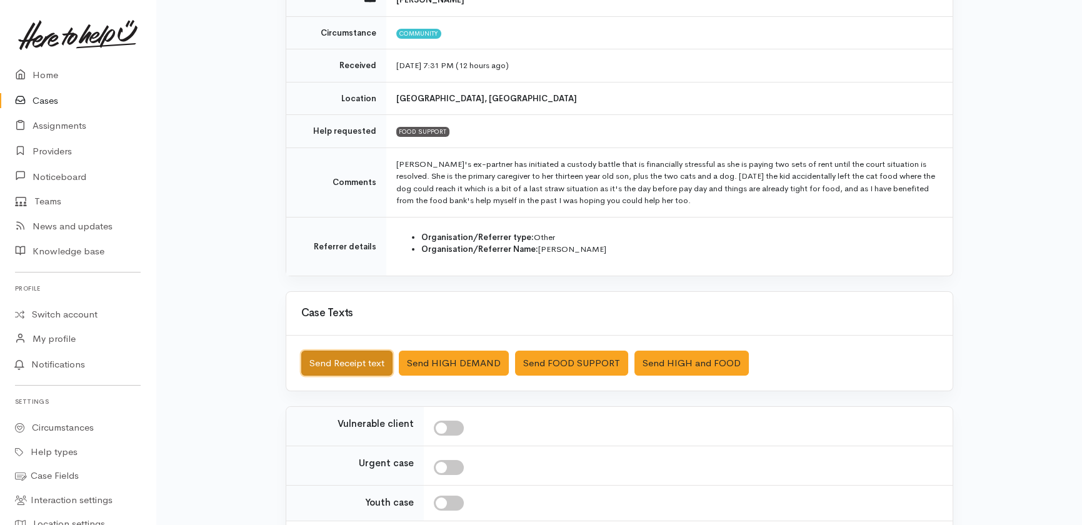
click at [332, 373] on button "Send Receipt text" at bounding box center [346, 364] width 91 height 26
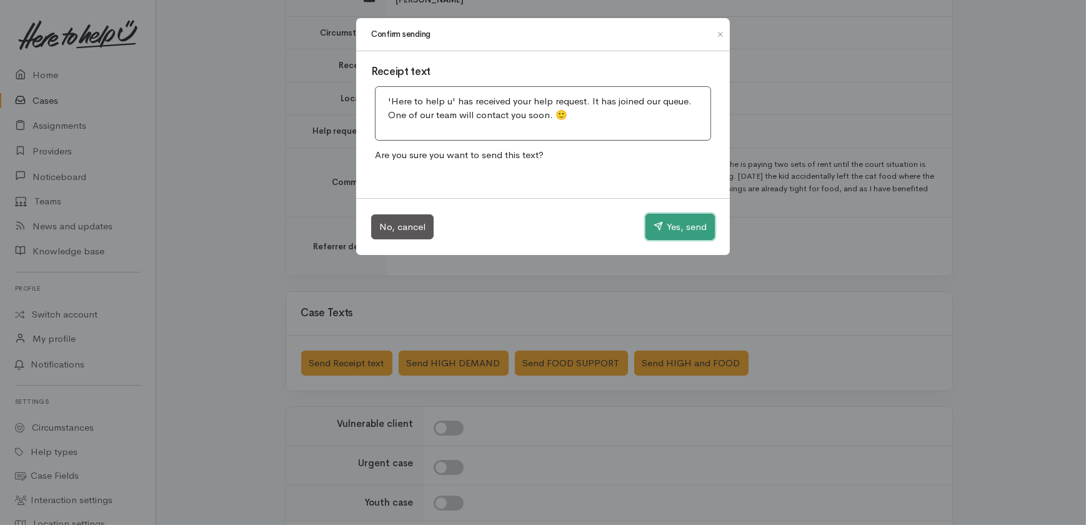
click at [685, 230] on button "Yes, send" at bounding box center [680, 227] width 69 height 26
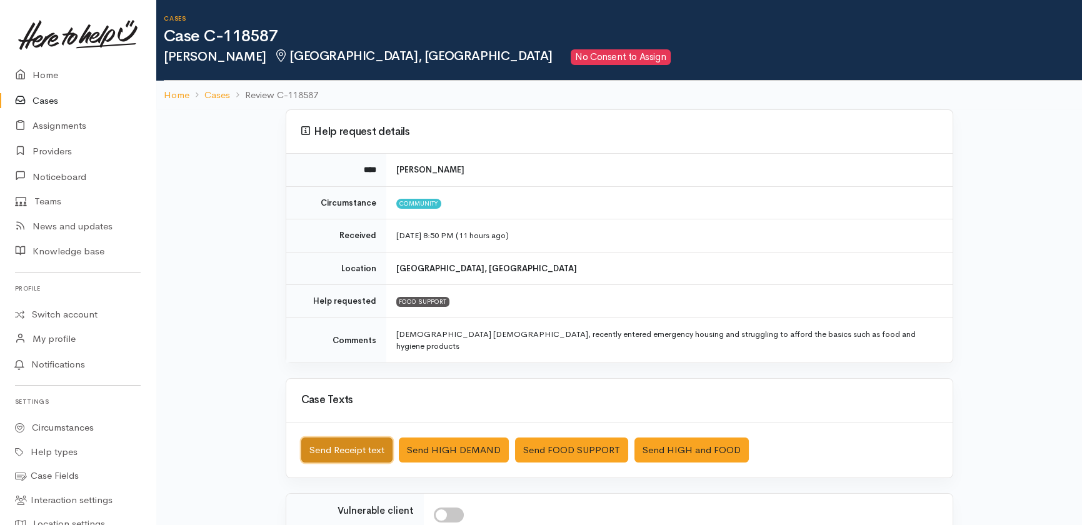
click at [328, 438] on button "Send Receipt text" at bounding box center [346, 451] width 91 height 26
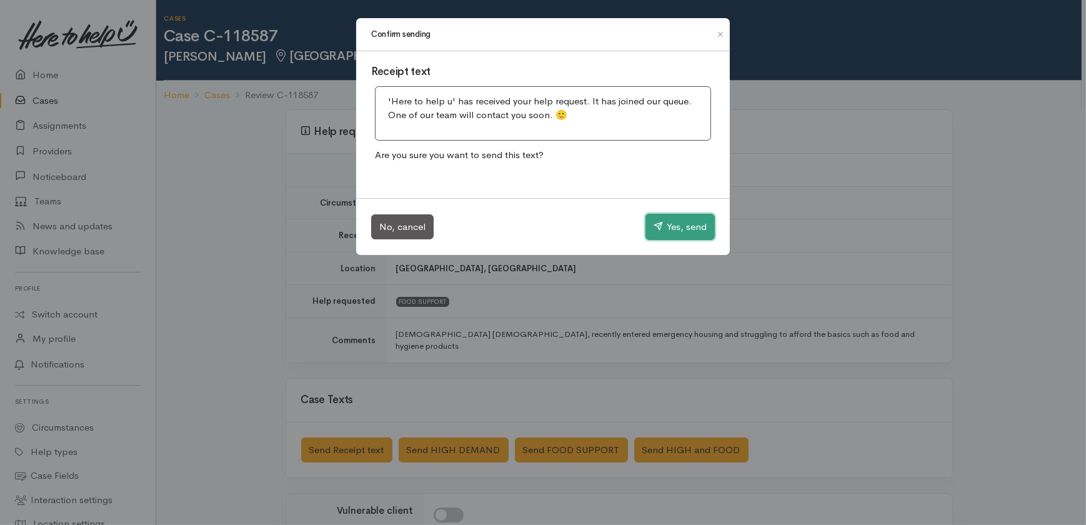
click at [684, 225] on button "Yes, send" at bounding box center [680, 227] width 69 height 26
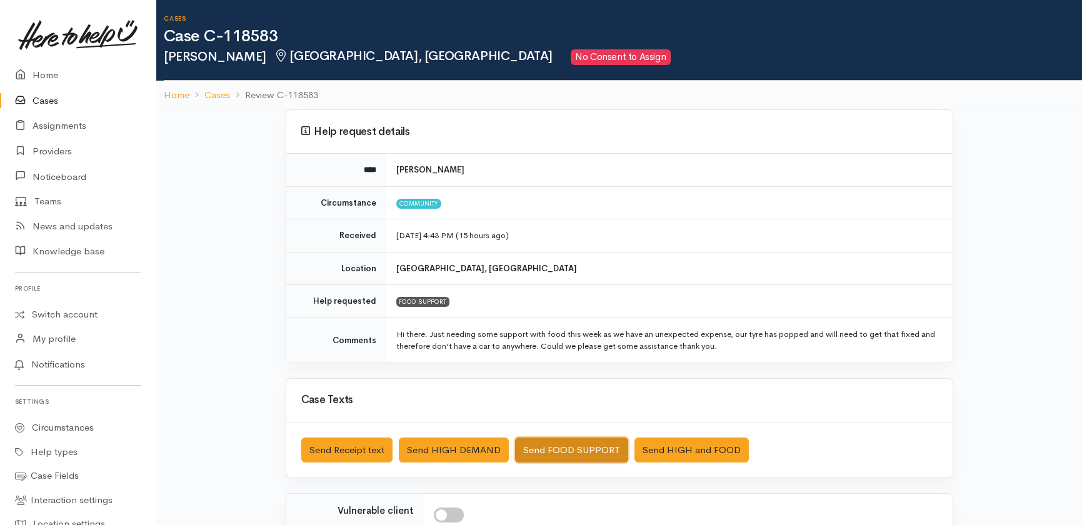
click at [536, 451] on button "Send FOOD SUPPORT" at bounding box center [571, 451] width 113 height 26
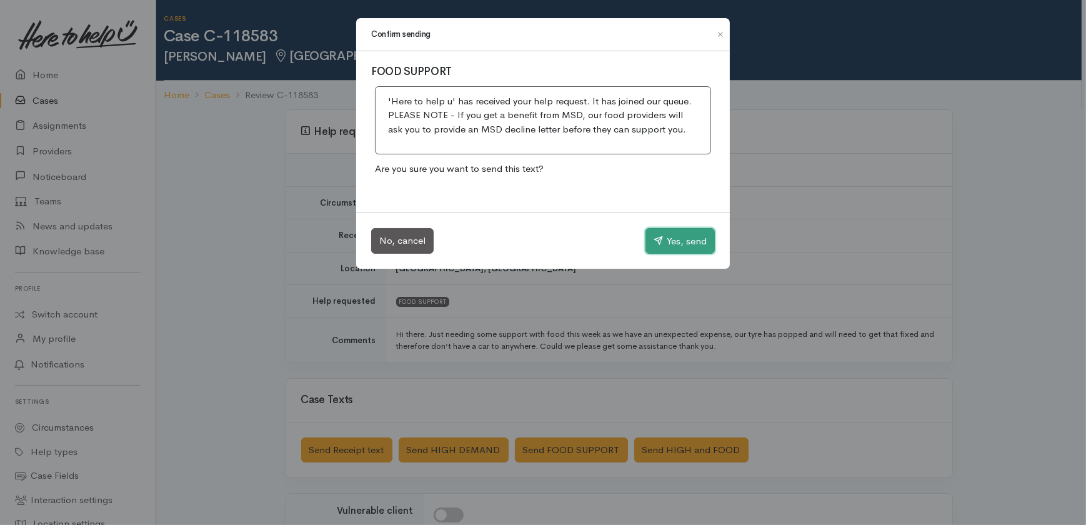
click at [690, 236] on button "Yes, send" at bounding box center [680, 241] width 69 height 26
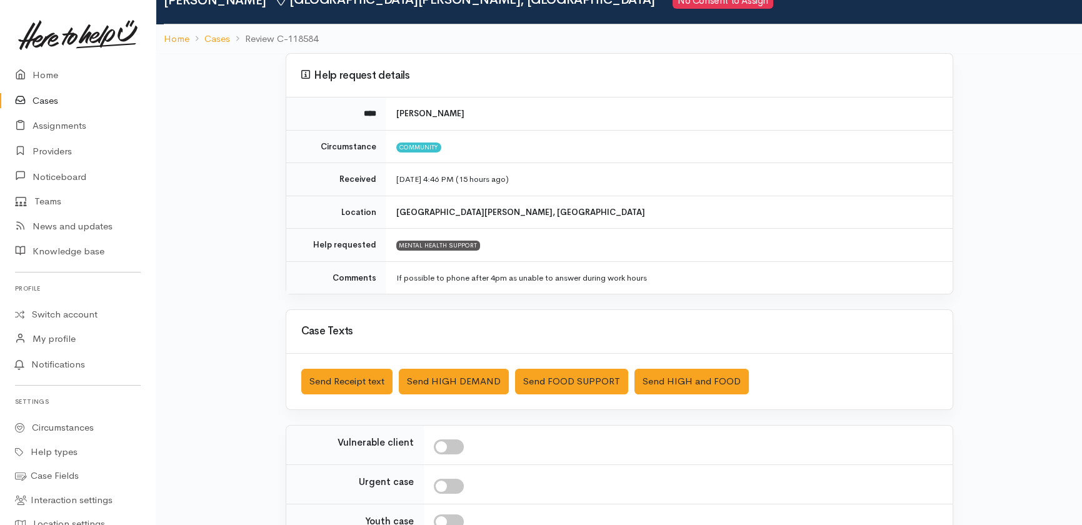
scroll to position [56, 0]
drag, startPoint x: 453, startPoint y: 444, endPoint x: 396, endPoint y: 415, distance: 64.6
click at [452, 444] on input "checkbox" at bounding box center [449, 446] width 30 height 15
checkbox input "true"
click at [346, 381] on button "Send Receipt text" at bounding box center [346, 382] width 91 height 26
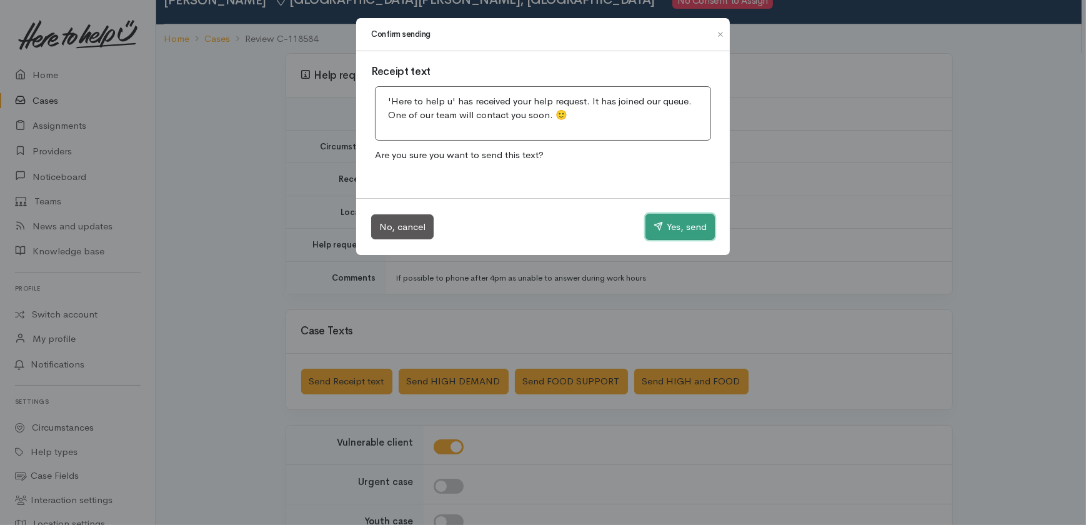
click at [681, 233] on button "Yes, send" at bounding box center [680, 227] width 69 height 26
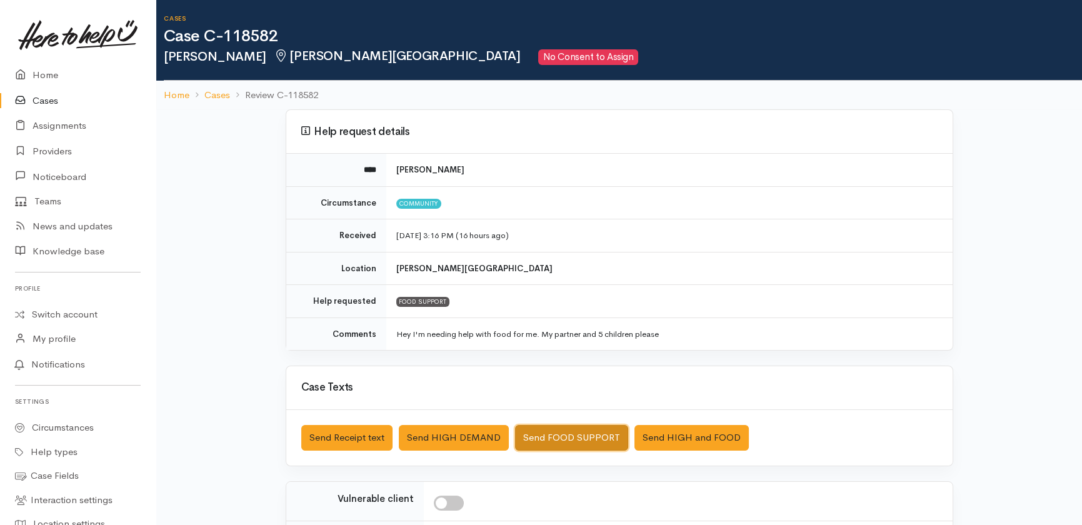
click at [558, 434] on button "Send FOOD SUPPORT" at bounding box center [571, 438] width 113 height 26
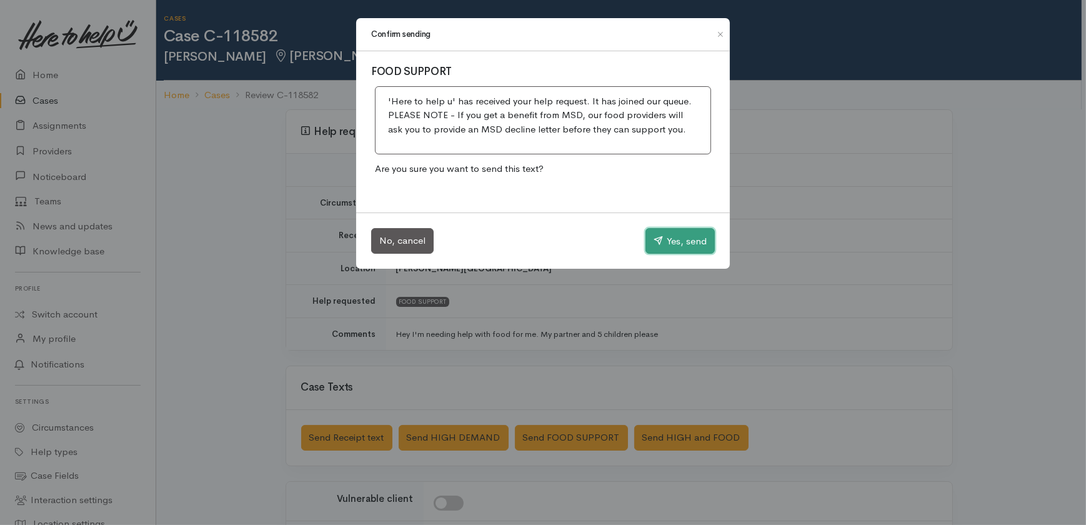
click at [669, 238] on button "Yes, send" at bounding box center [680, 241] width 69 height 26
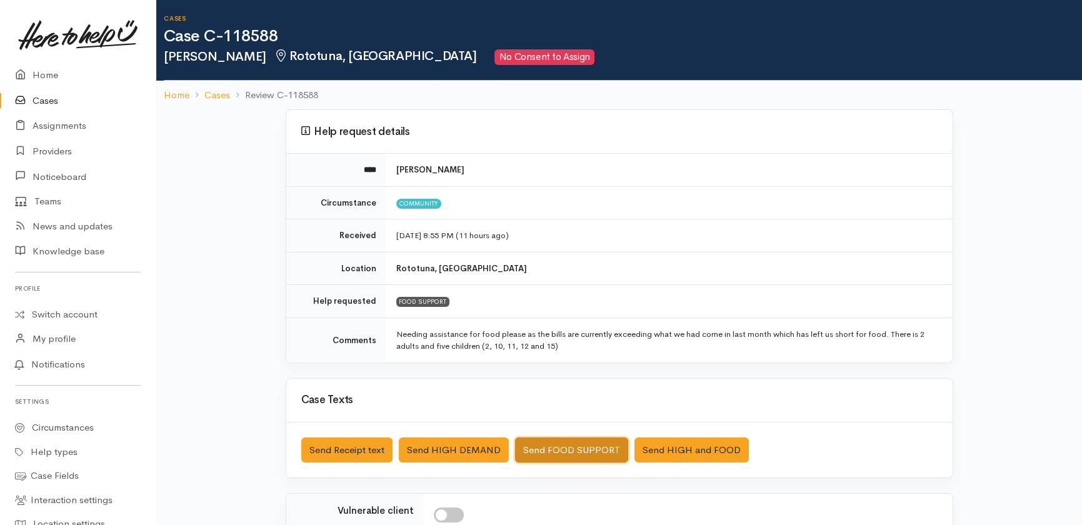
click at [574, 453] on button "Send FOOD SUPPORT" at bounding box center [571, 451] width 113 height 26
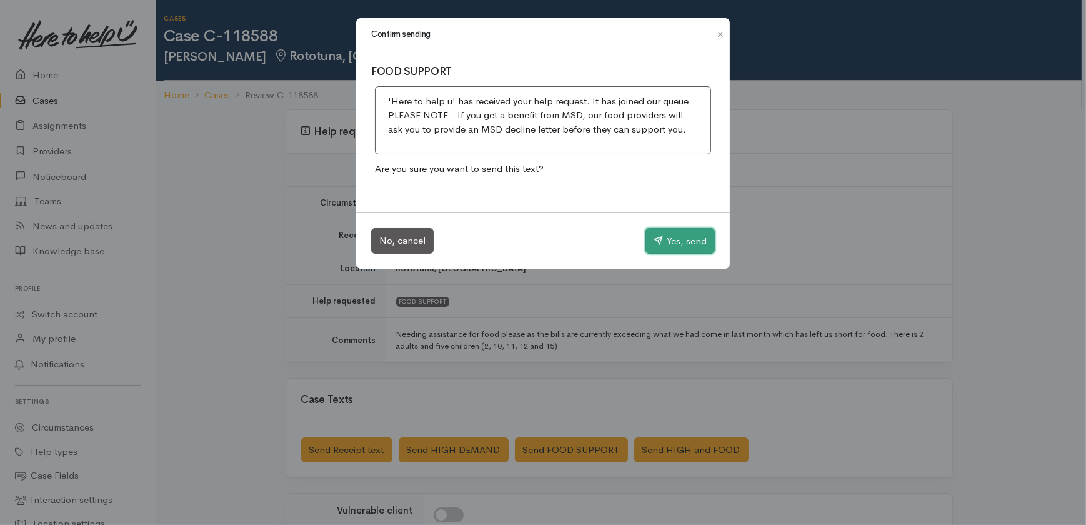
click at [694, 239] on button "Yes, send" at bounding box center [680, 241] width 69 height 26
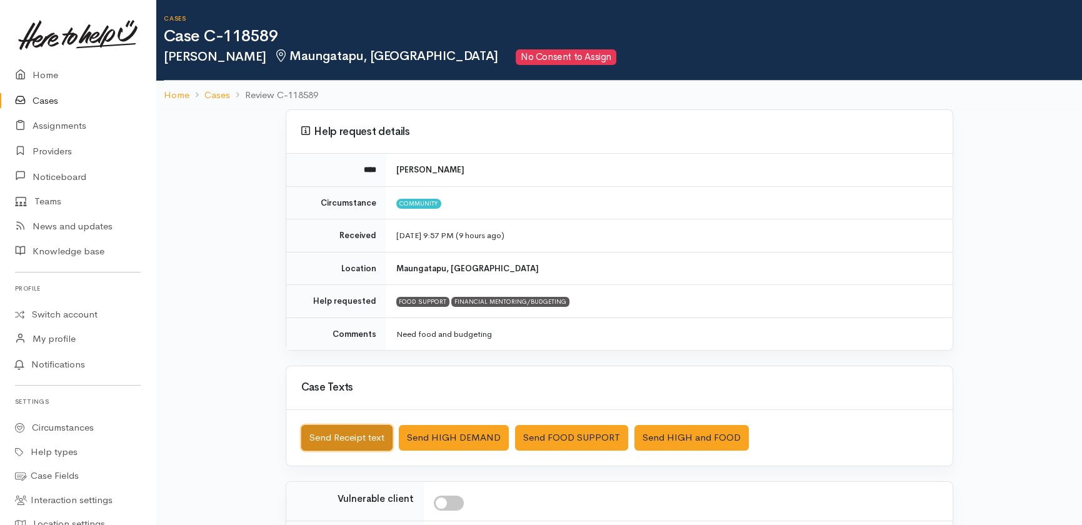
click at [329, 437] on button "Send Receipt text" at bounding box center [346, 438] width 91 height 26
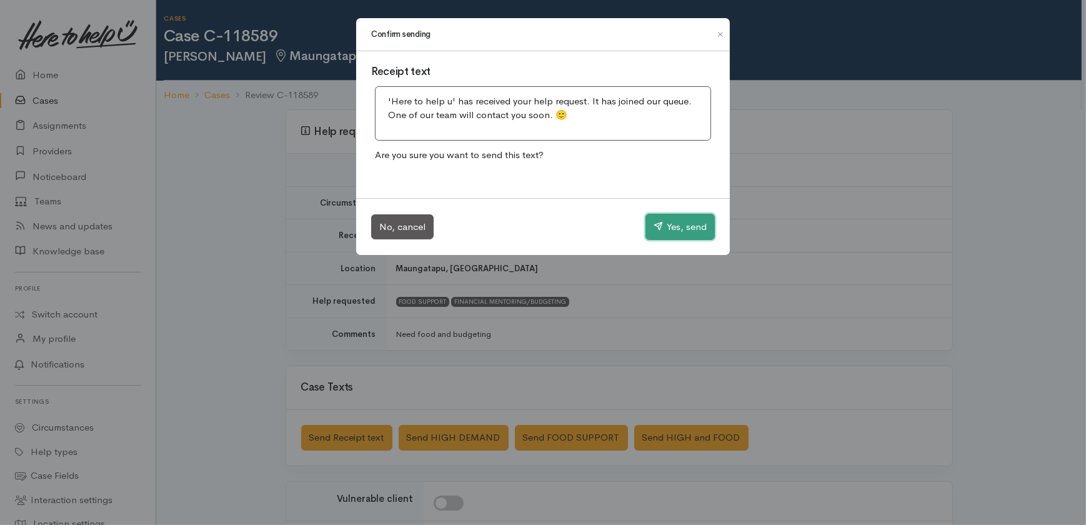
click at [674, 231] on button "Yes, send" at bounding box center [680, 227] width 69 height 26
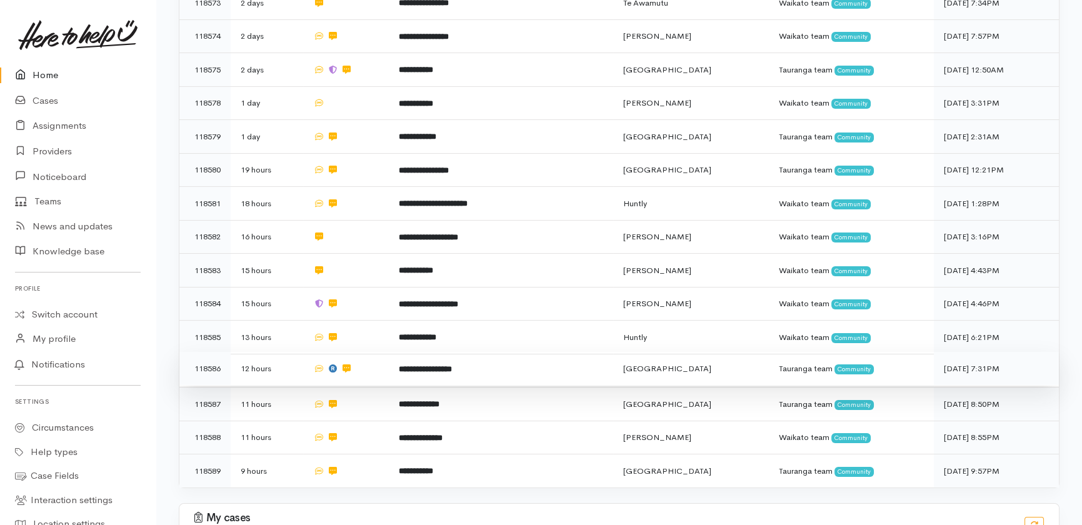
scroll to position [530, 0]
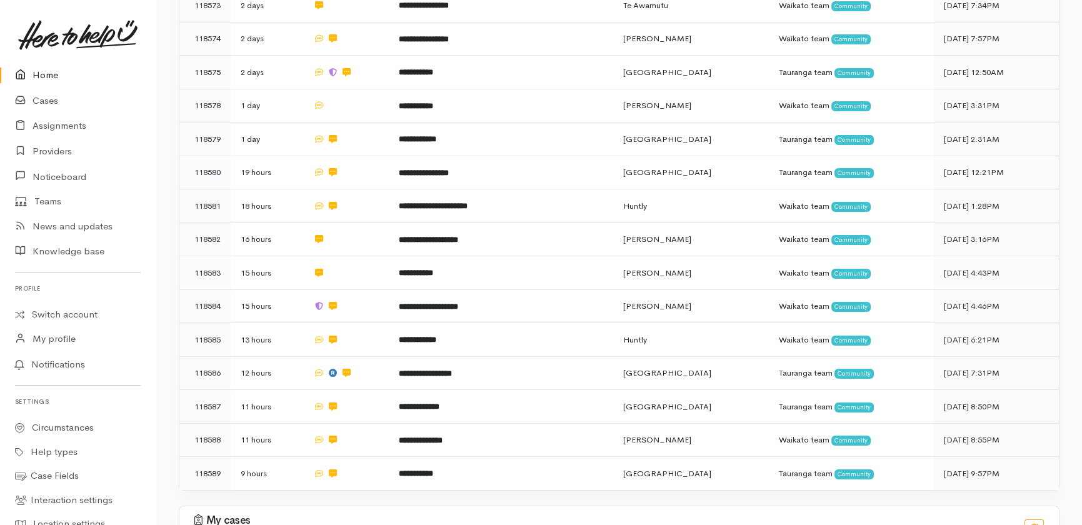
click at [42, 70] on link "Home" at bounding box center [78, 76] width 156 height 26
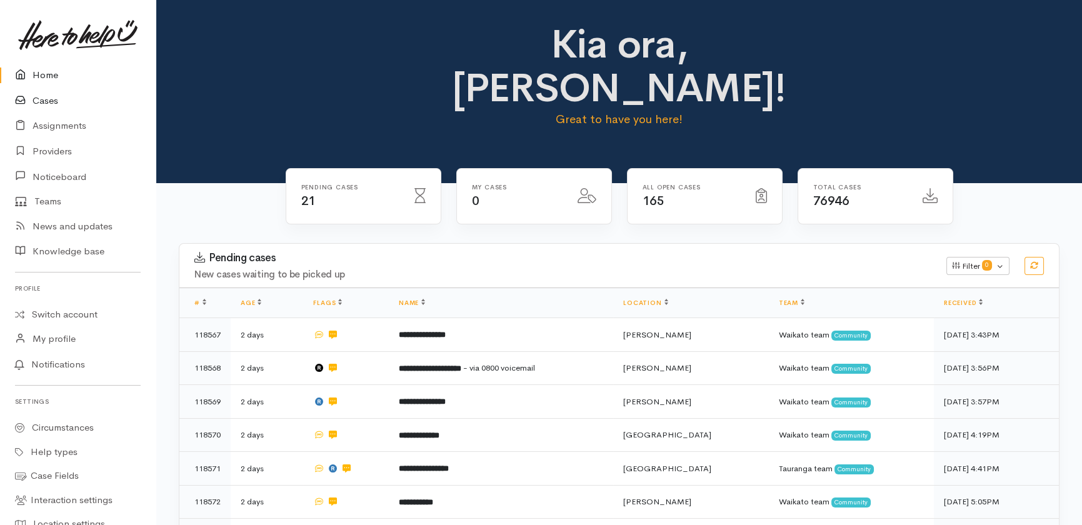
click at [46, 103] on link "Cases" at bounding box center [78, 101] width 156 height 26
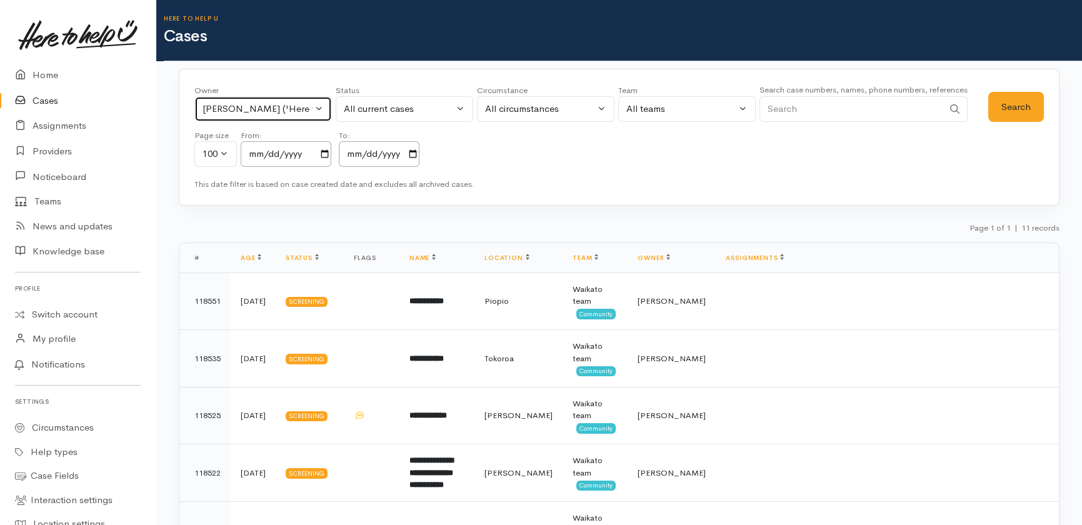
click at [324, 103] on button "[PERSON_NAME] ('Here to help u')" at bounding box center [263, 109] width 138 height 26
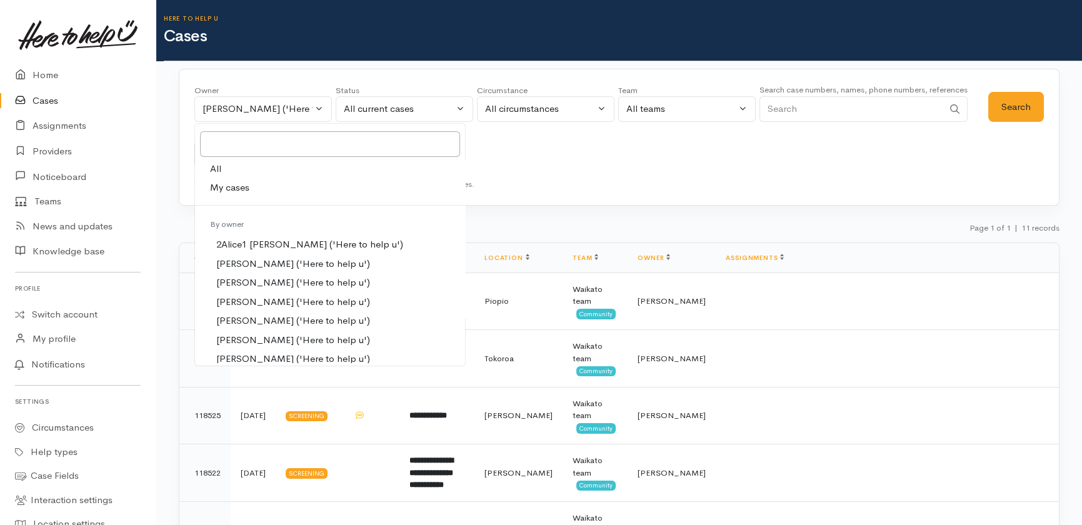
click at [218, 166] on span "All" at bounding box center [215, 169] width 11 height 14
select select "-1"
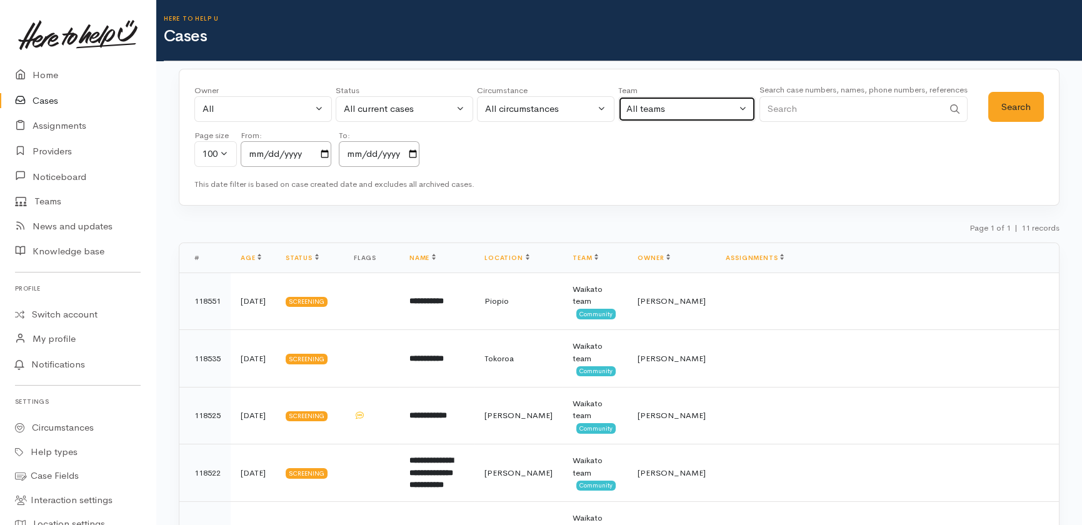
click at [731, 117] on button "All teams" at bounding box center [687, 109] width 138 height 26
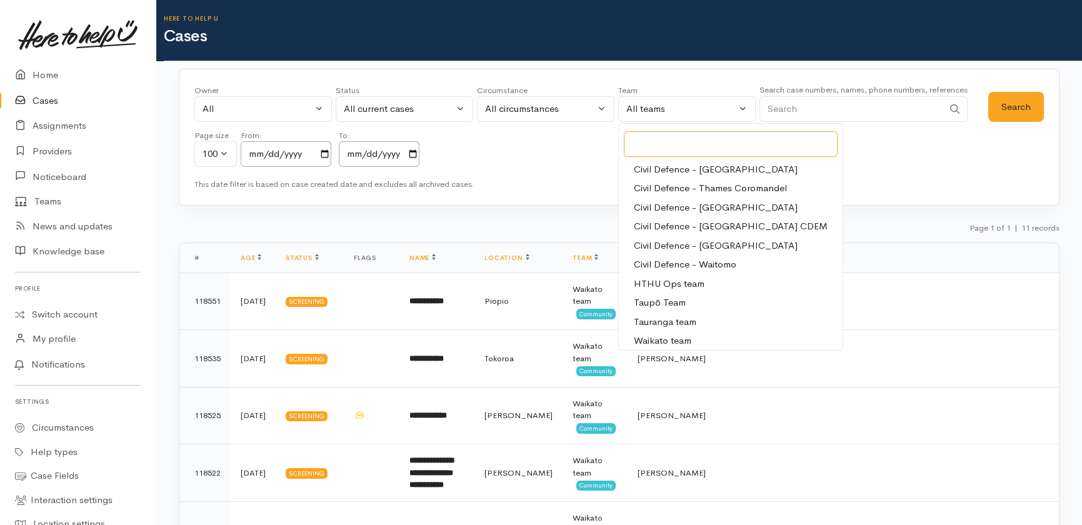
scroll to position [118, 0]
click at [671, 319] on span "Tauranga team" at bounding box center [665, 318] width 63 height 14
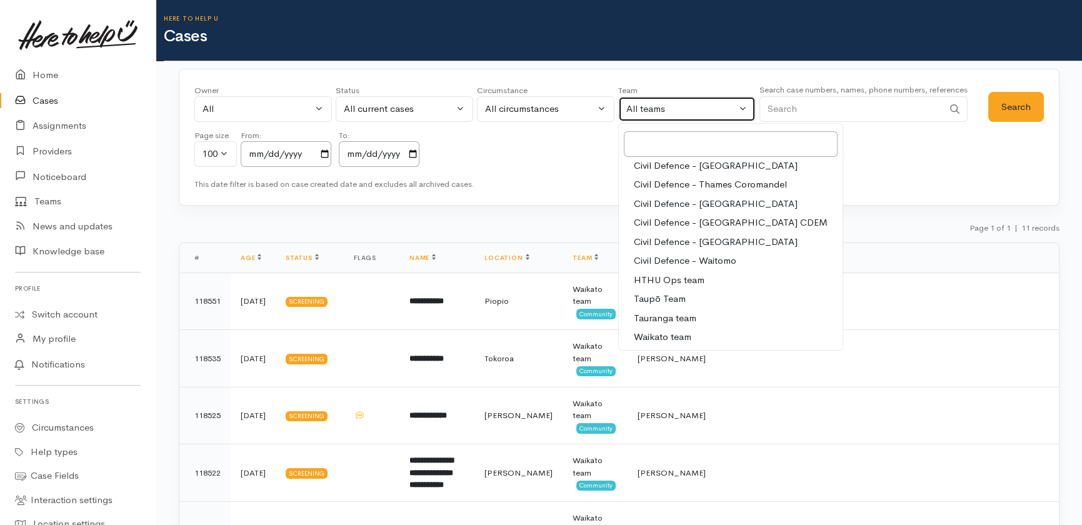
select select "3"
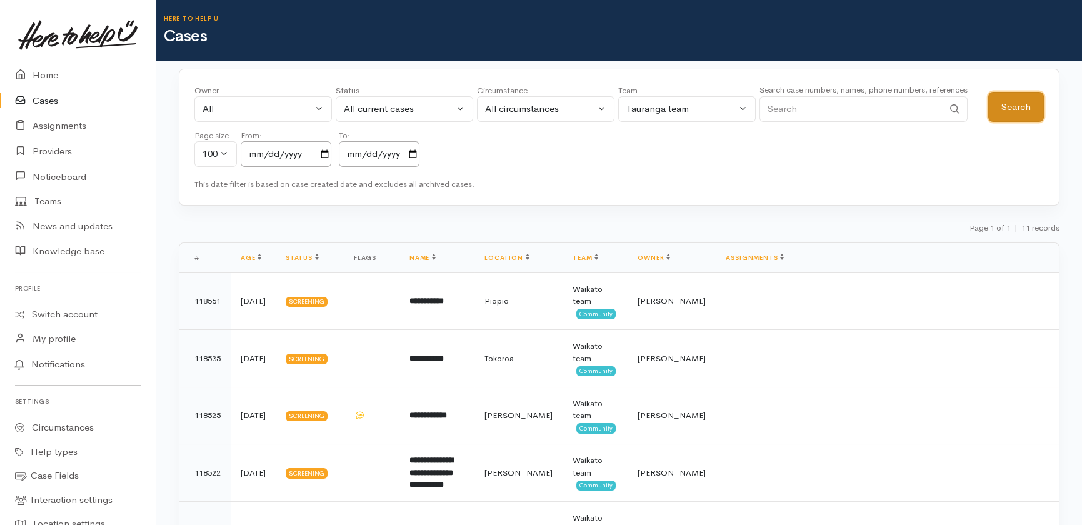
click at [1021, 103] on button "Search" at bounding box center [1016, 107] width 56 height 31
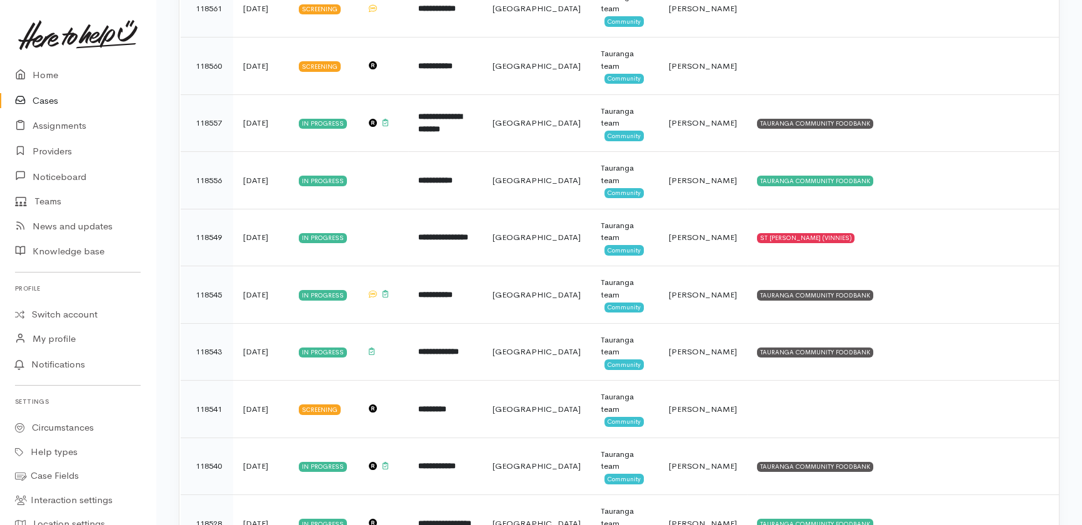
scroll to position [0, 0]
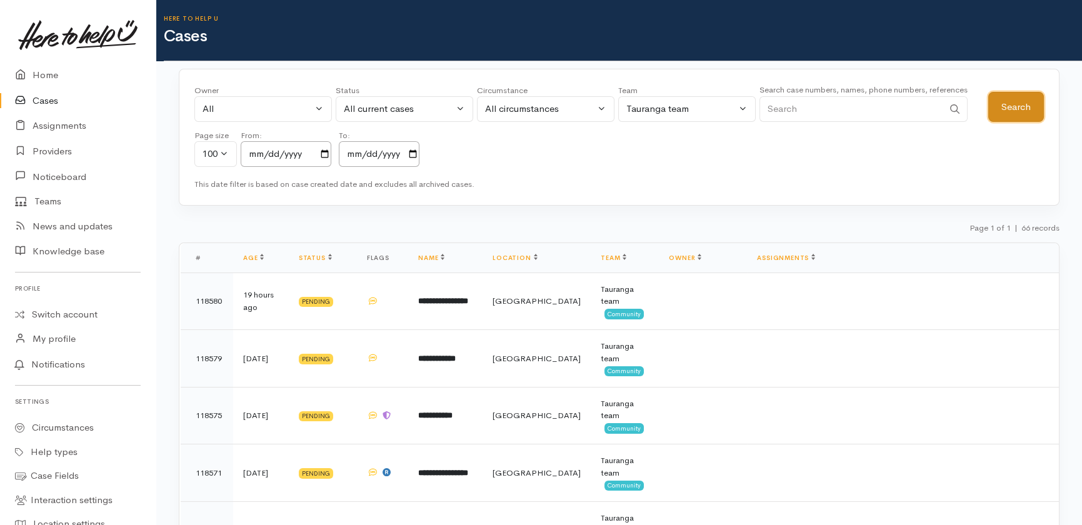
click at [1009, 105] on button "Search" at bounding box center [1016, 107] width 56 height 31
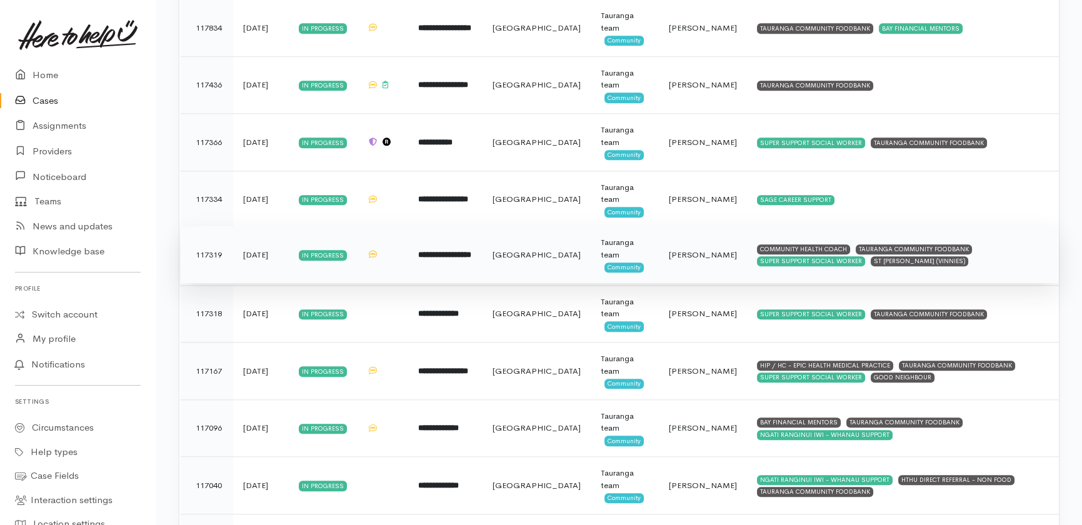
scroll to position [3269, 0]
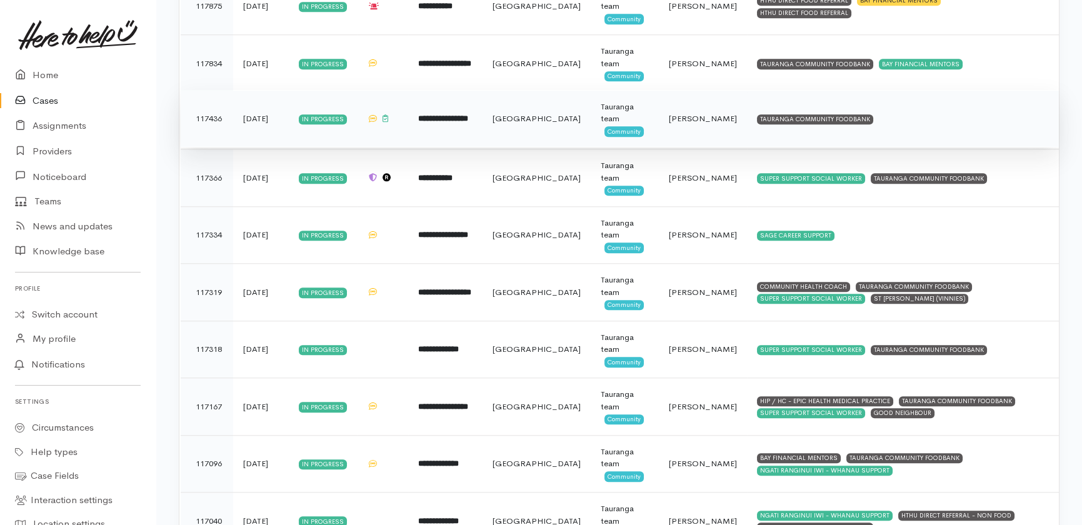
click at [686, 120] on span "[PERSON_NAME]" at bounding box center [703, 118] width 68 height 11
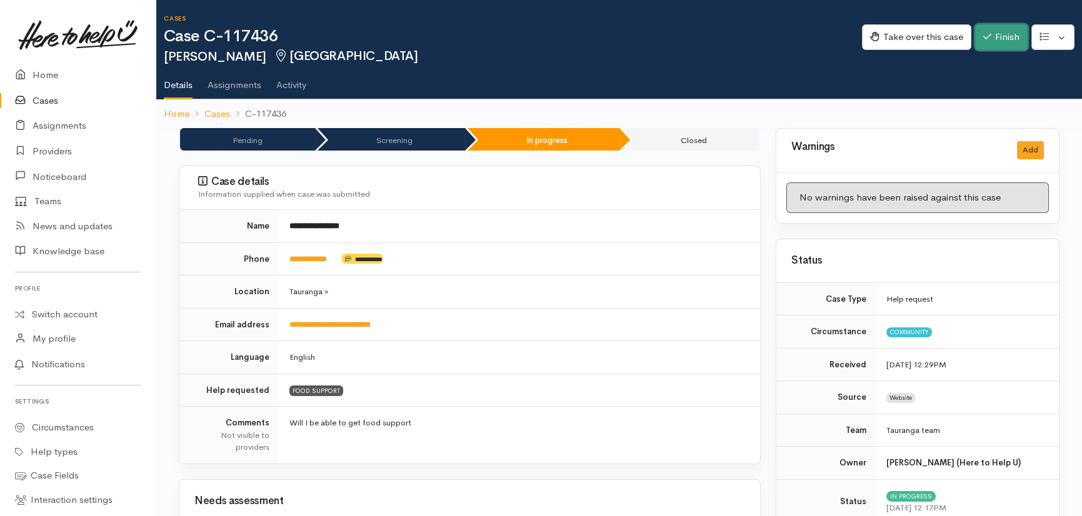
click at [1012, 33] on button "Finish" at bounding box center [1001, 37] width 53 height 26
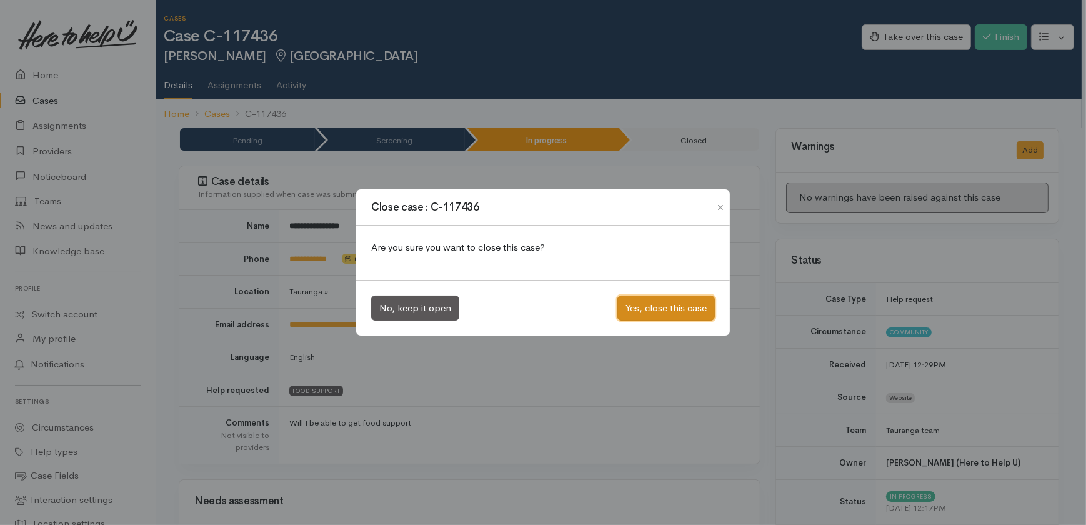
click at [644, 299] on button "Yes, close this case" at bounding box center [667, 309] width 98 height 26
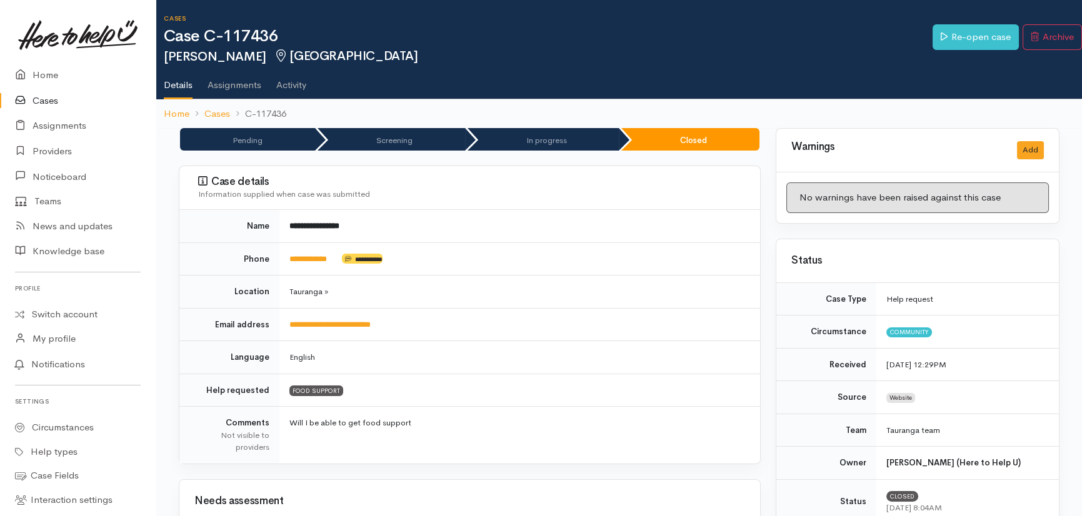
click at [47, 102] on link "Cases" at bounding box center [78, 101] width 156 height 26
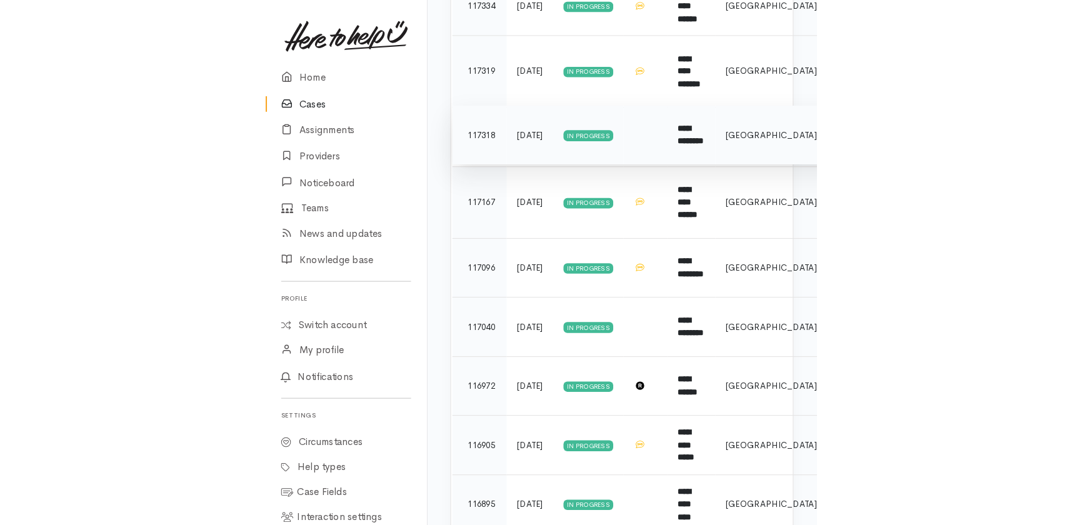
scroll to position [3495, 0]
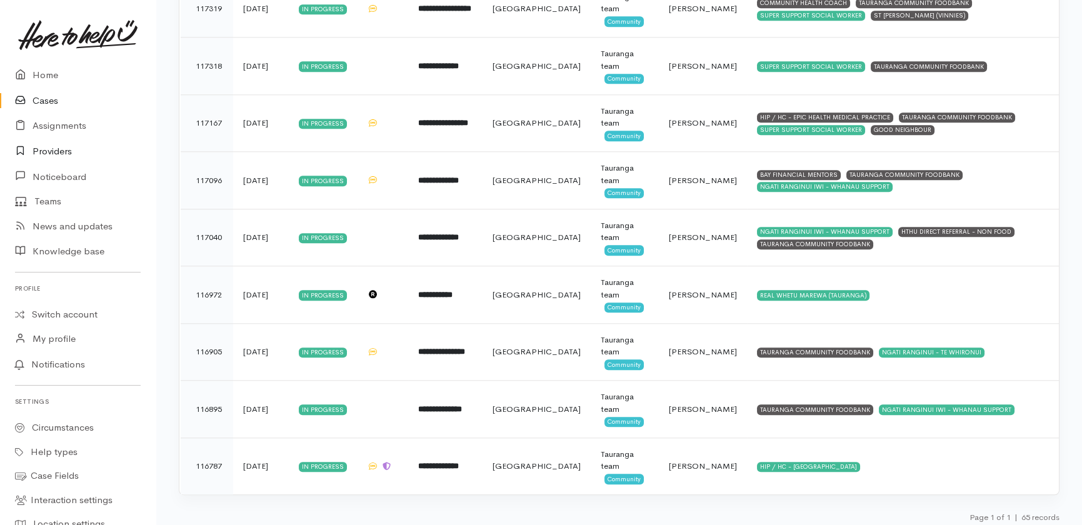
click at [50, 153] on link "Providers" at bounding box center [78, 152] width 156 height 26
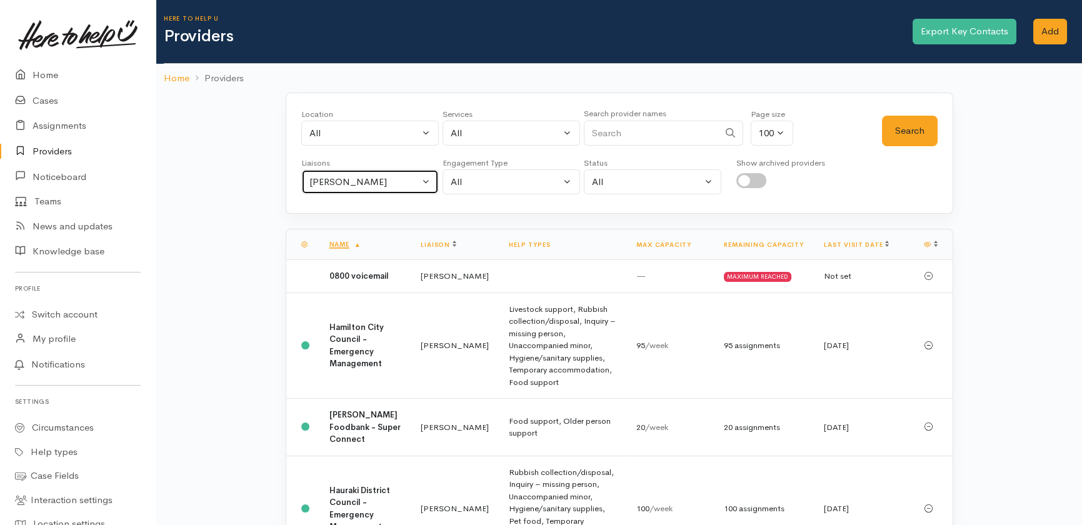
click at [394, 178] on div "Heather Moore" at bounding box center [364, 182] width 110 height 14
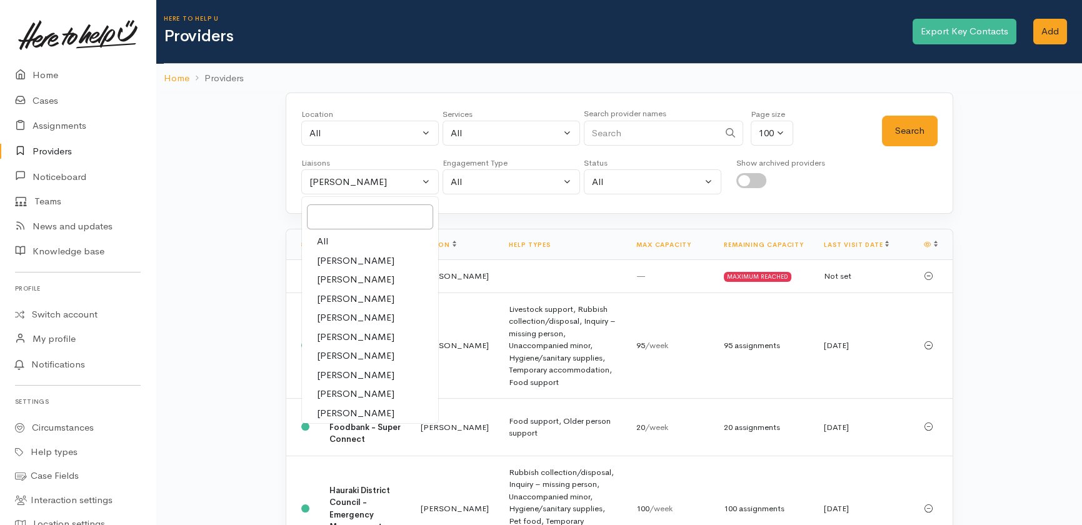
click at [344, 393] on span "Malia Stowers" at bounding box center [356, 394] width 78 height 14
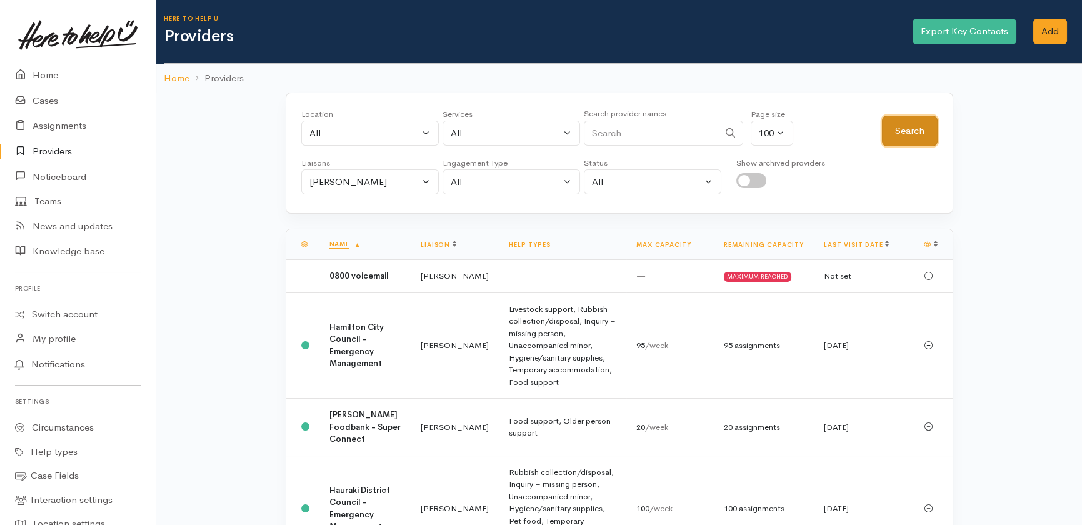
click at [919, 134] on button "Search" at bounding box center [910, 131] width 56 height 31
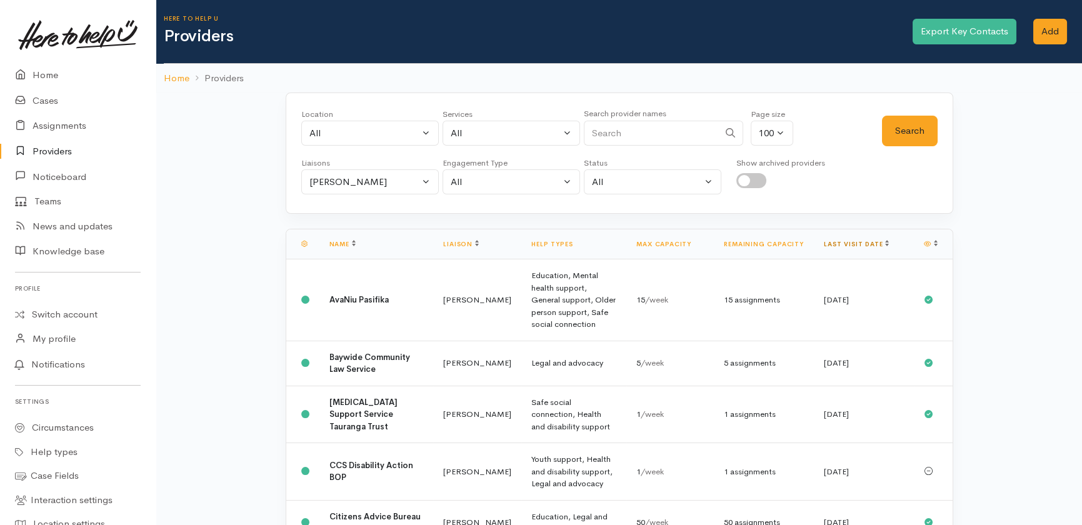
click at [856, 241] on link "Last visit date" at bounding box center [856, 244] width 65 height 8
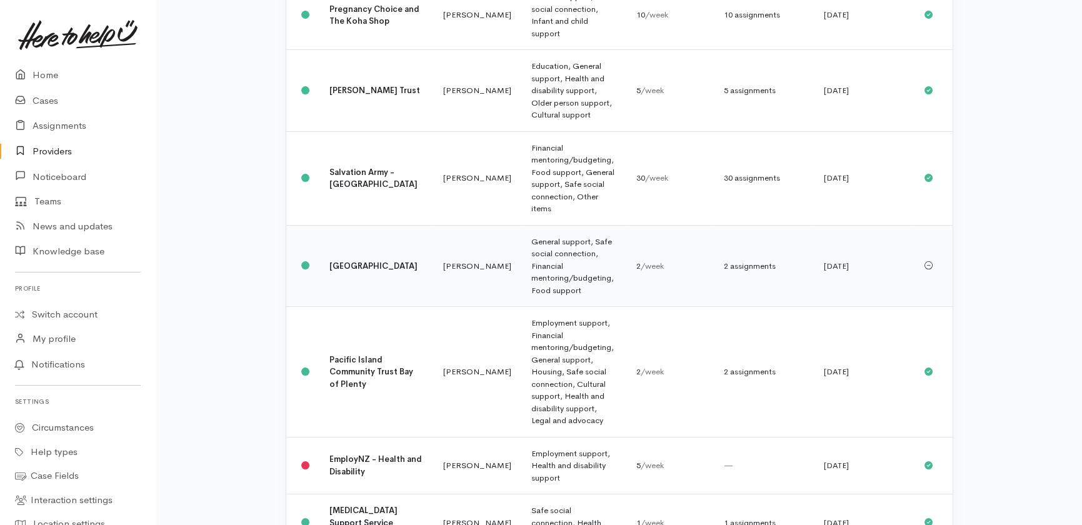
scroll to position [284, 0]
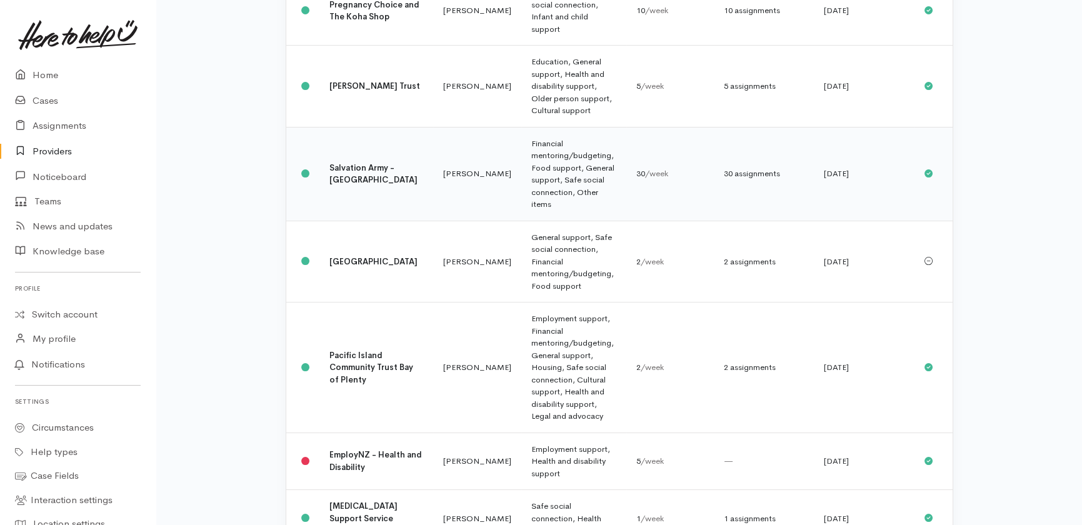
click at [348, 163] on b "Salvation Army - Tauranga" at bounding box center [373, 174] width 88 height 23
click at [345, 256] on b "Merivale Community Centre" at bounding box center [373, 261] width 88 height 11
click at [350, 350] on b "Pacific Island Community Trust Bay of Plenty" at bounding box center [371, 367] width 84 height 35
drag, startPoint x: 352, startPoint y: 352, endPoint x: 363, endPoint y: 359, distance: 12.7
click at [355, 449] on b "EmployNZ - Health and Disability" at bounding box center [375, 460] width 93 height 23
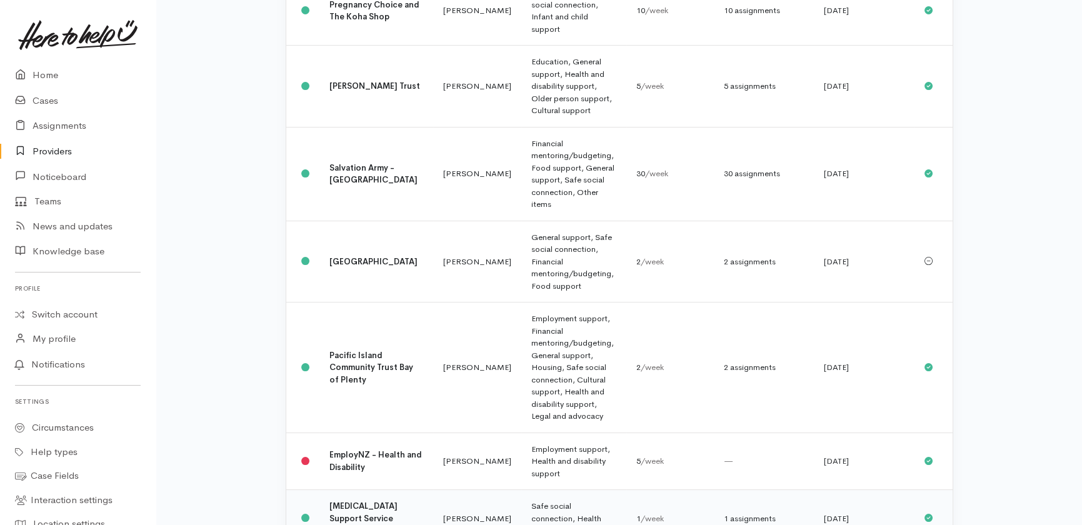
click at [366, 501] on b "Breast Cancer Support Service Tauranga Trust" at bounding box center [363, 518] width 68 height 35
drag, startPoint x: 349, startPoint y: 471, endPoint x: 363, endPoint y: 466, distance: 14.6
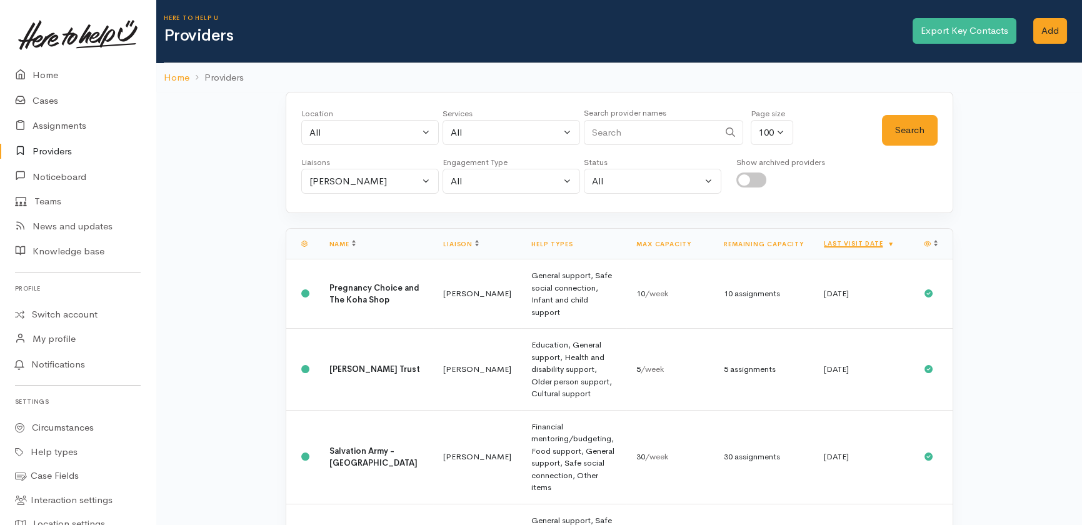
scroll to position [0, 0]
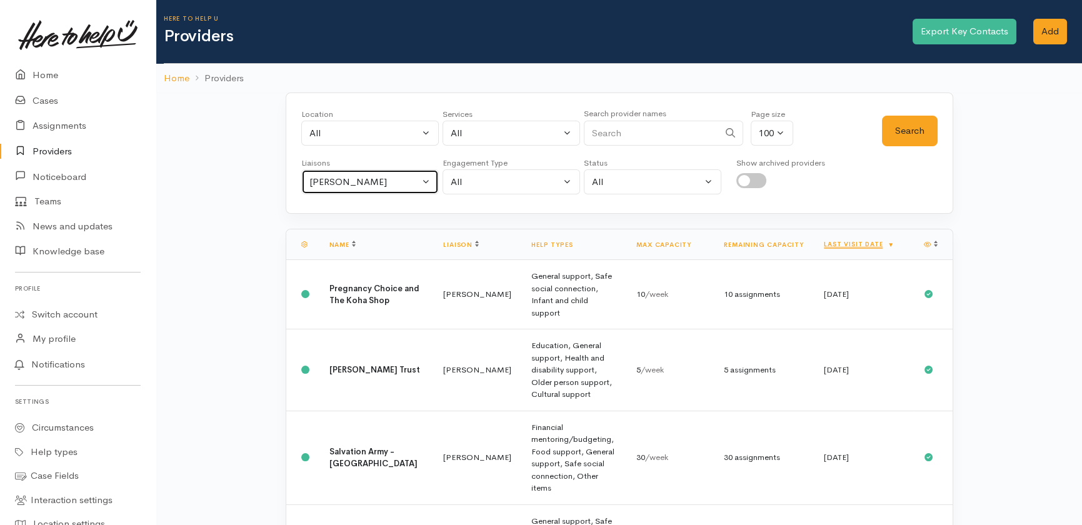
click at [391, 179] on div "Malia Stowers" at bounding box center [364, 182] width 110 height 14
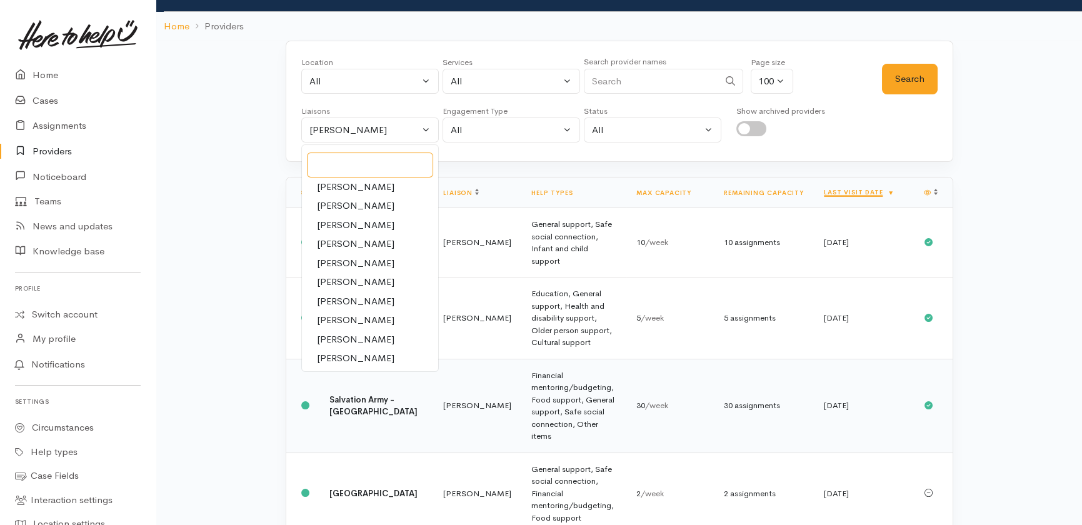
scroll to position [227, 0]
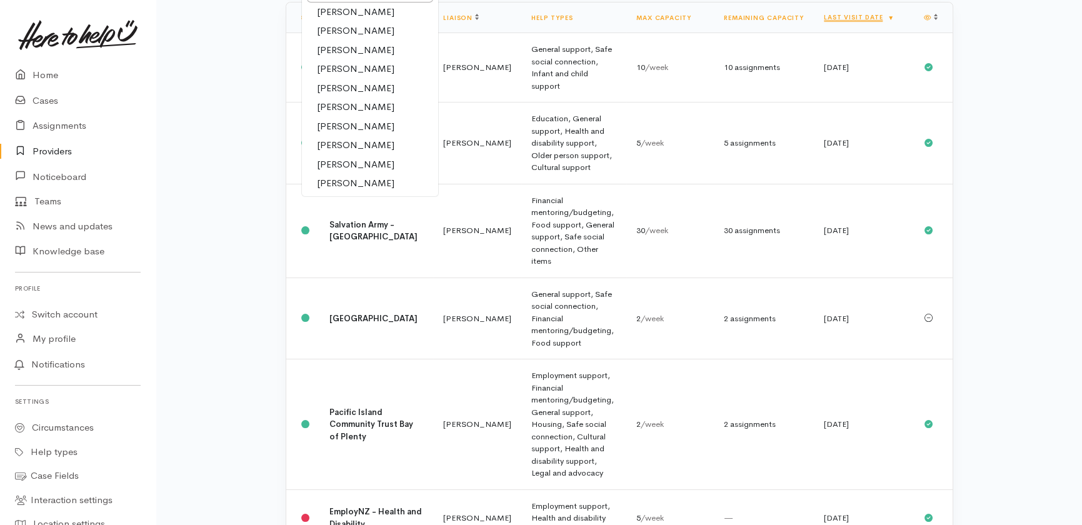
click at [335, 179] on span "Rachel Proctor" at bounding box center [356, 183] width 78 height 14
select select "1612"
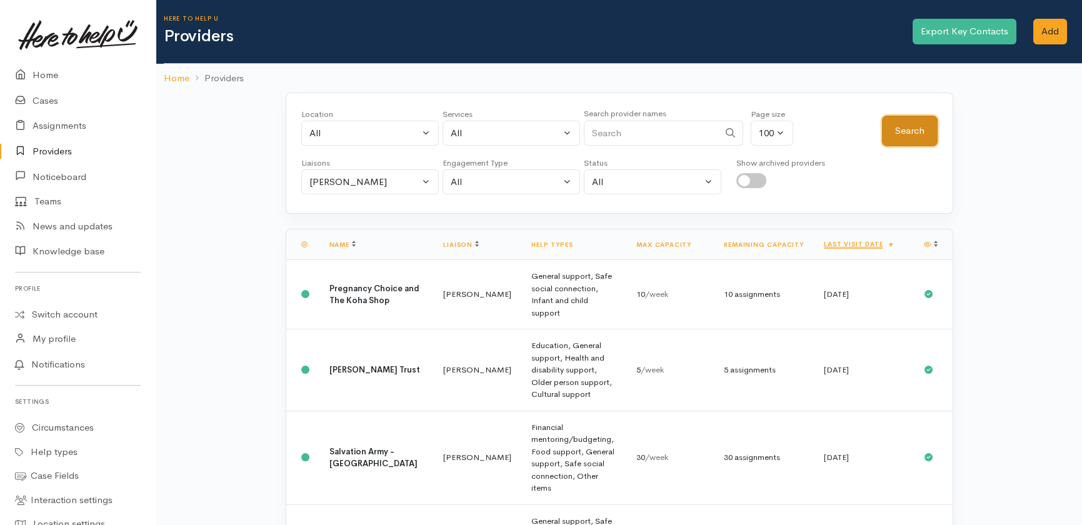
click at [914, 124] on button "Search" at bounding box center [910, 131] width 56 height 31
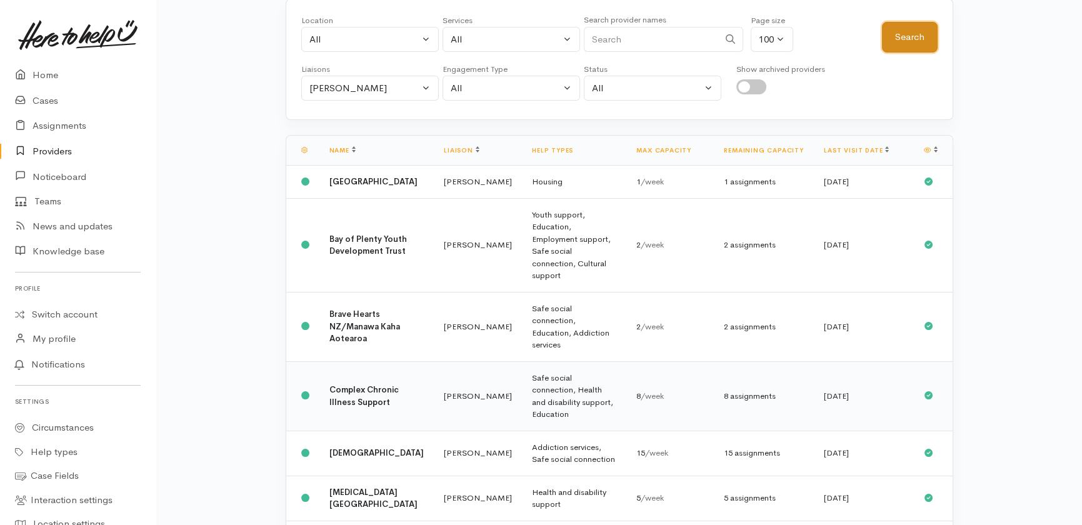
scroll to position [113, 0]
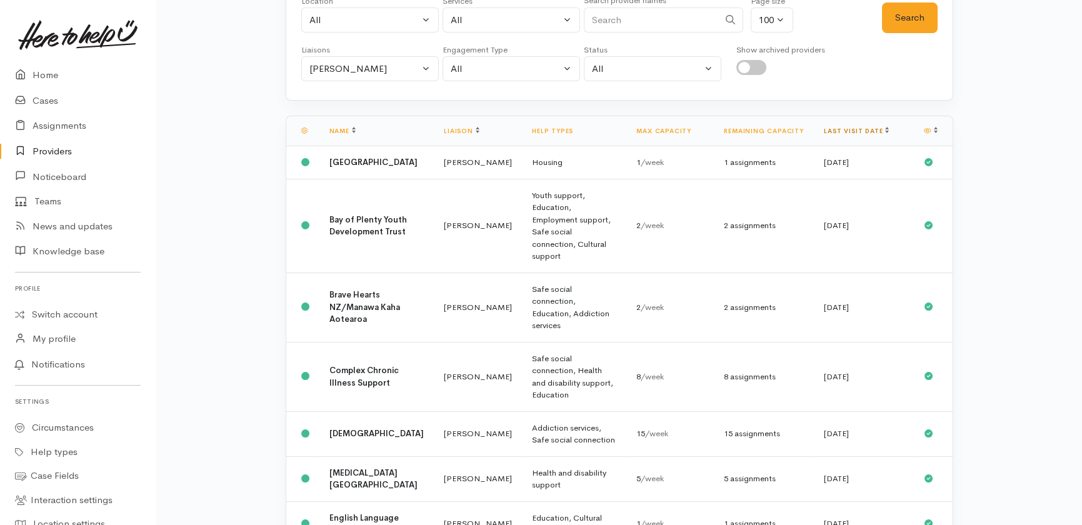
click at [847, 128] on link "Last visit date" at bounding box center [856, 131] width 65 height 8
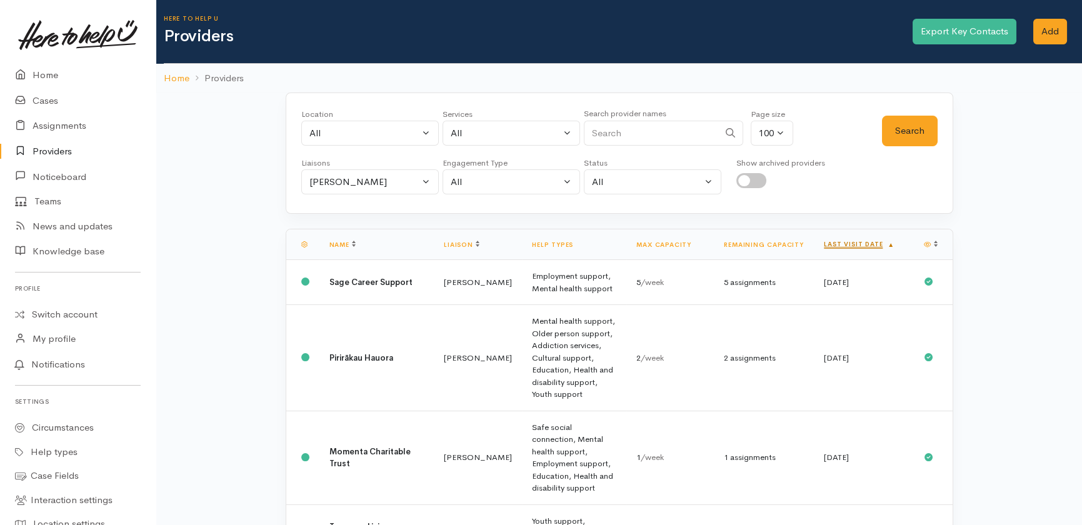
click at [867, 240] on link "Last visit date" at bounding box center [859, 244] width 71 height 8
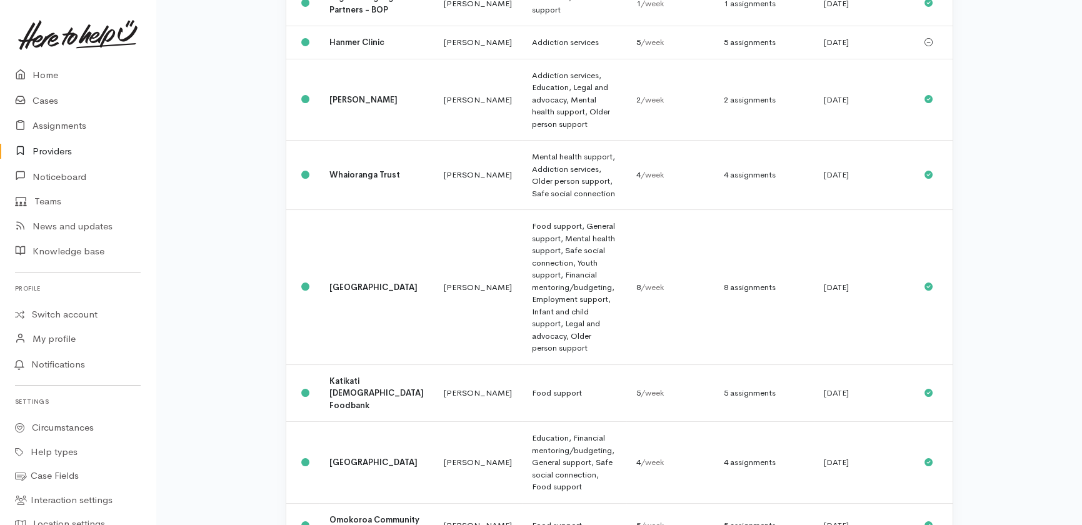
scroll to position [284, 0]
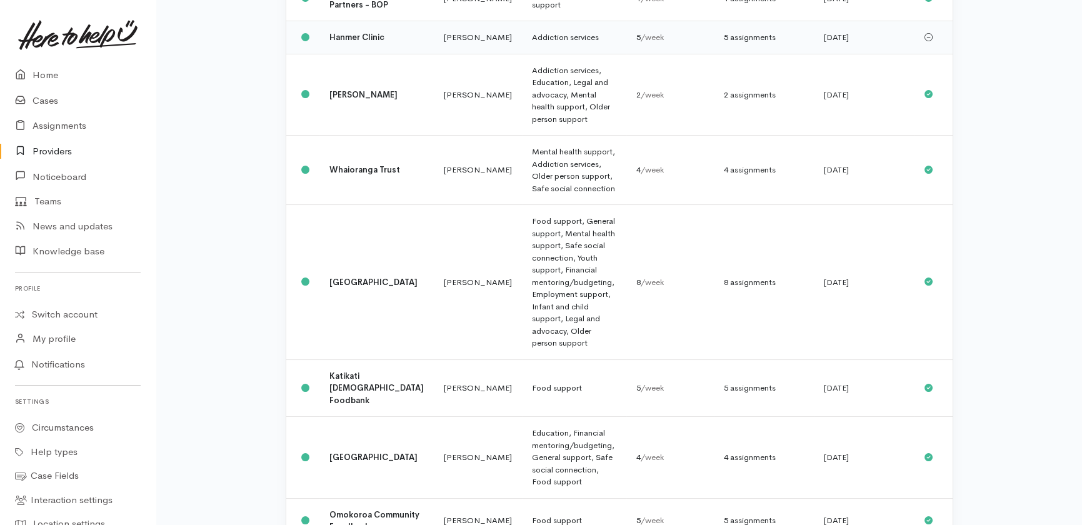
click at [353, 43] on b "Hanmer Clinic" at bounding box center [356, 37] width 55 height 11
click at [341, 98] on b "Ngati Kahu Hauora" at bounding box center [363, 94] width 68 height 11
click at [343, 164] on b "Whaioranga Trust" at bounding box center [364, 169] width 71 height 11
click at [351, 277] on b "Welcome Bay Community Centre" at bounding box center [373, 282] width 88 height 11
click at [353, 371] on b "Katikati Christian Foodbank" at bounding box center [376, 388] width 94 height 35
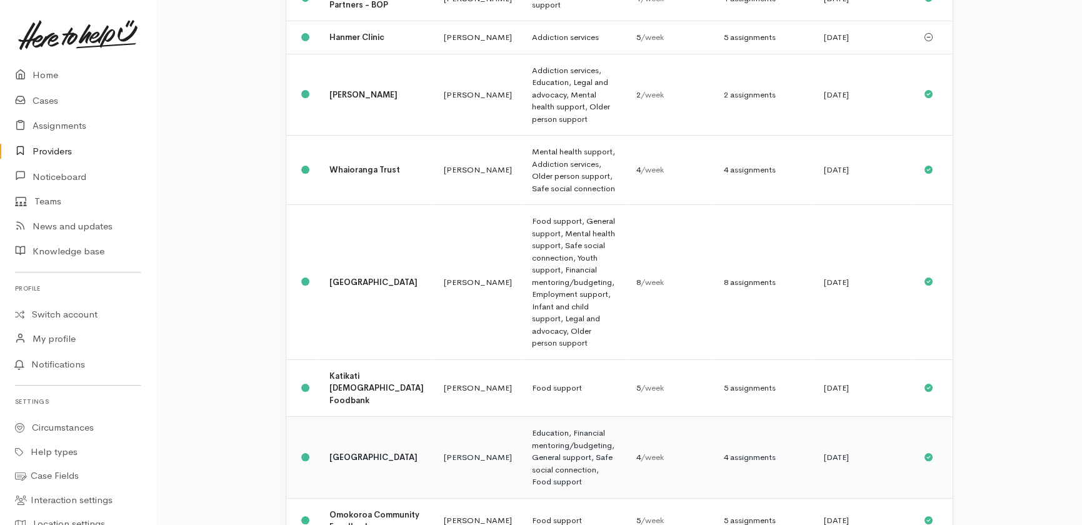
click at [349, 452] on b "Katikati Community Centre" at bounding box center [373, 457] width 88 height 11
click at [363, 509] on b "Omokoroa Community Foodbank" at bounding box center [374, 520] width 90 height 23
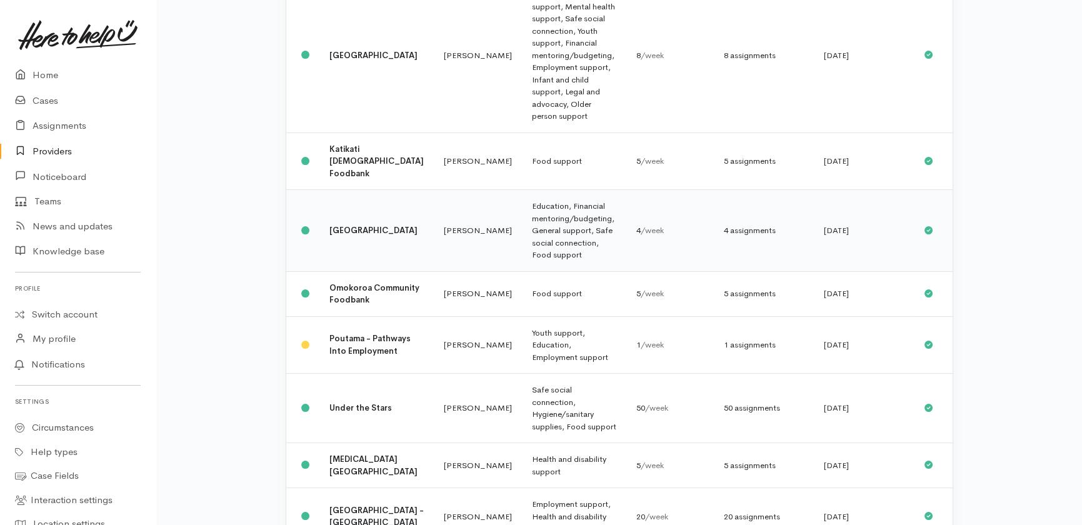
scroll to position [511, 0]
click at [339, 402] on b "Under the Stars" at bounding box center [360, 407] width 63 height 11
click at [336, 453] on b "Diabetes New Zealand" at bounding box center [373, 464] width 88 height 23
click at [339, 504] on b "Workbridge - Tauranga Central" at bounding box center [376, 515] width 94 height 23
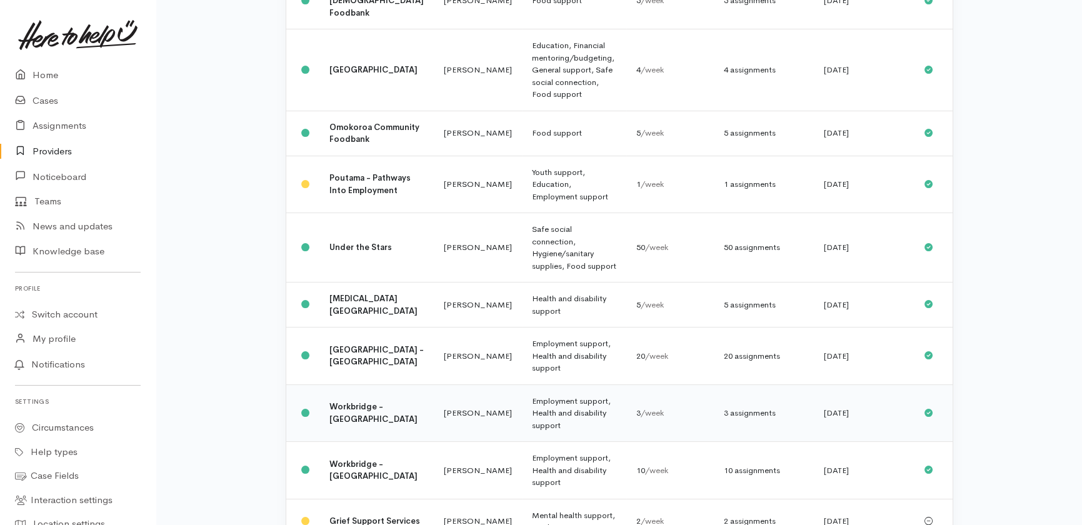
scroll to position [681, 0]
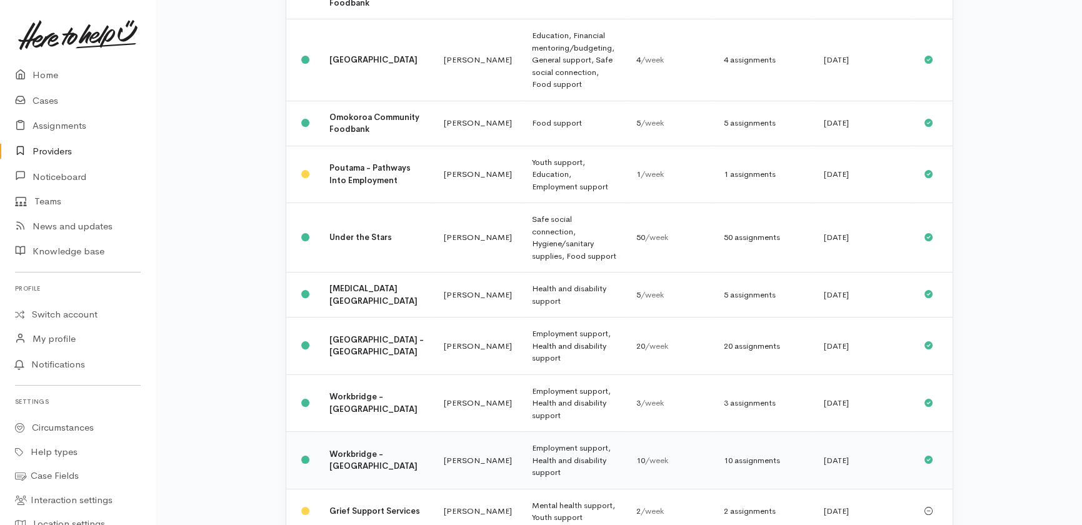
click at [760, 454] on div "10 assignments" at bounding box center [764, 460] width 80 height 13
click at [43, 71] on link "Home" at bounding box center [78, 76] width 156 height 26
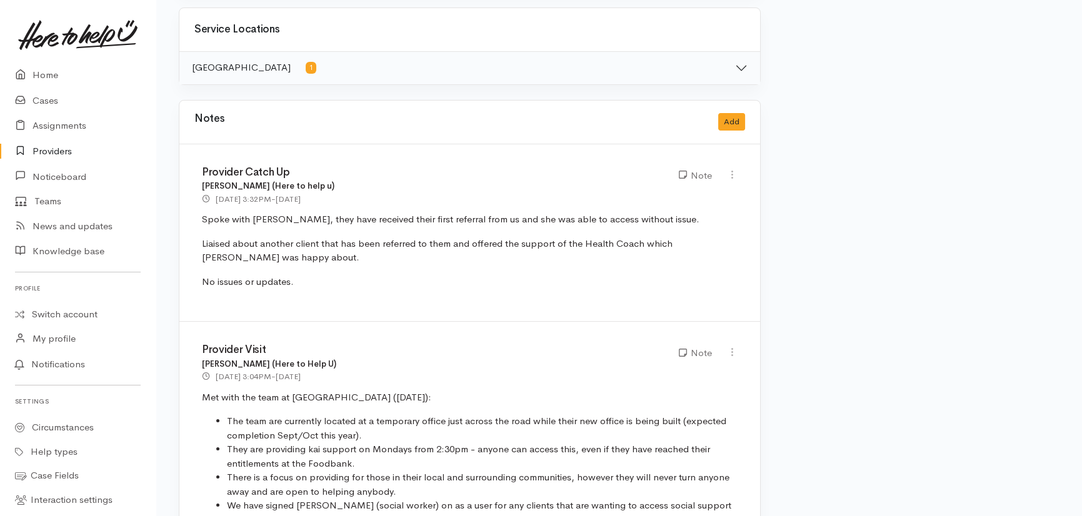
scroll to position [738, 0]
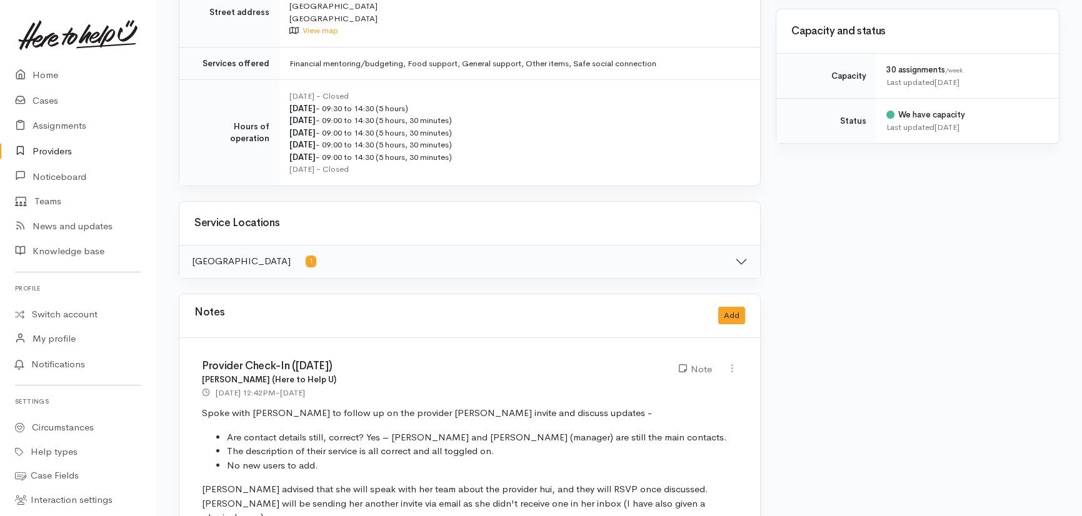
scroll to position [511, 0]
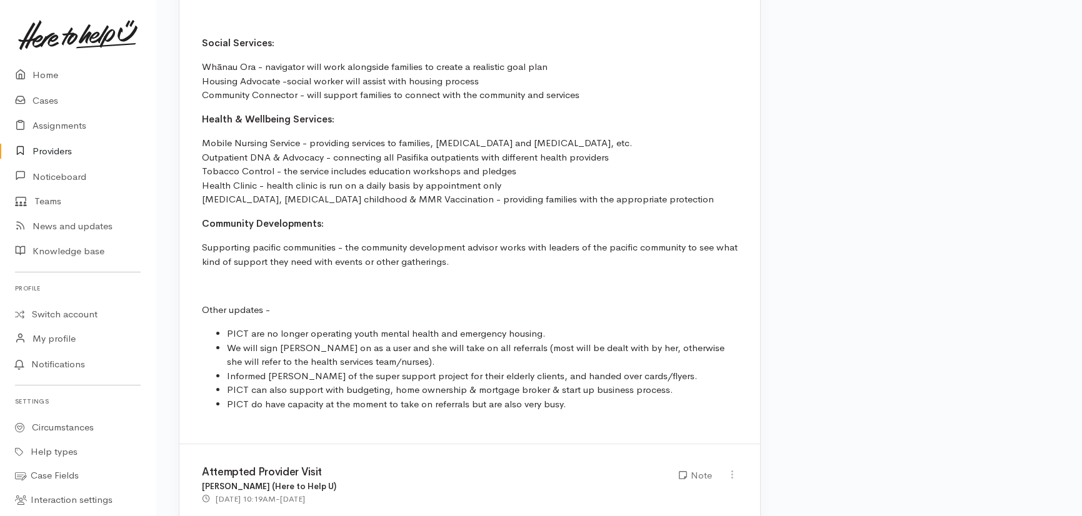
scroll to position [1250, 0]
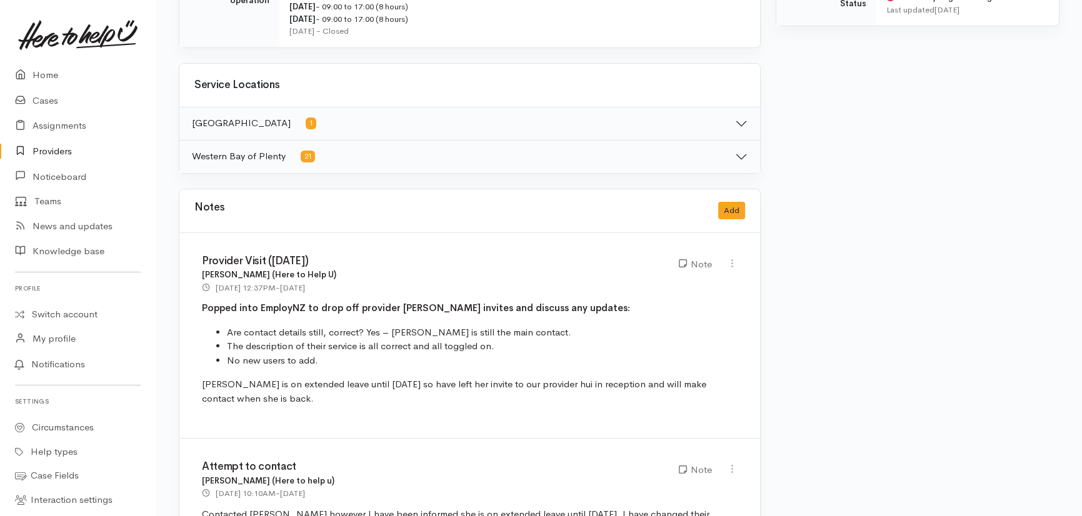
scroll to position [625, 0]
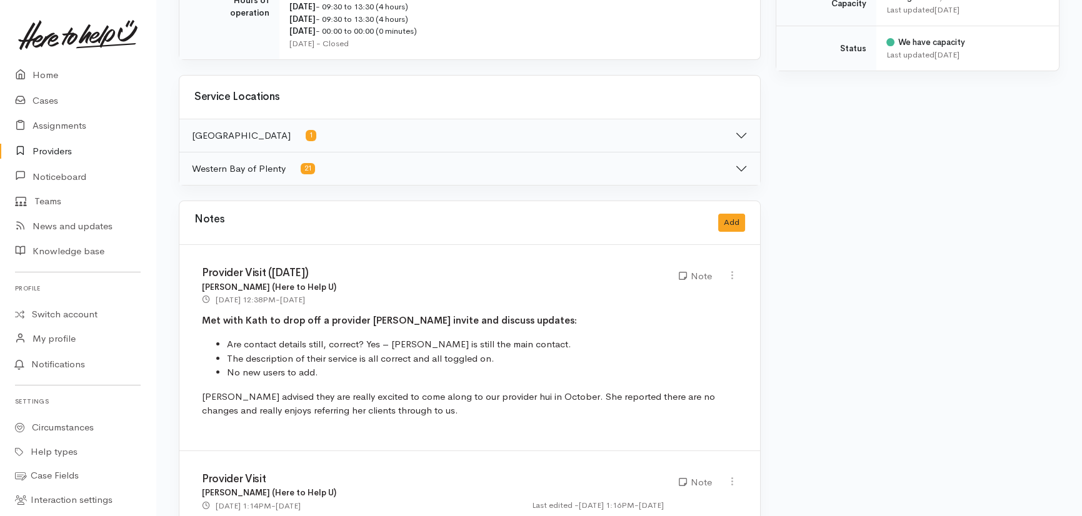
scroll to position [568, 0]
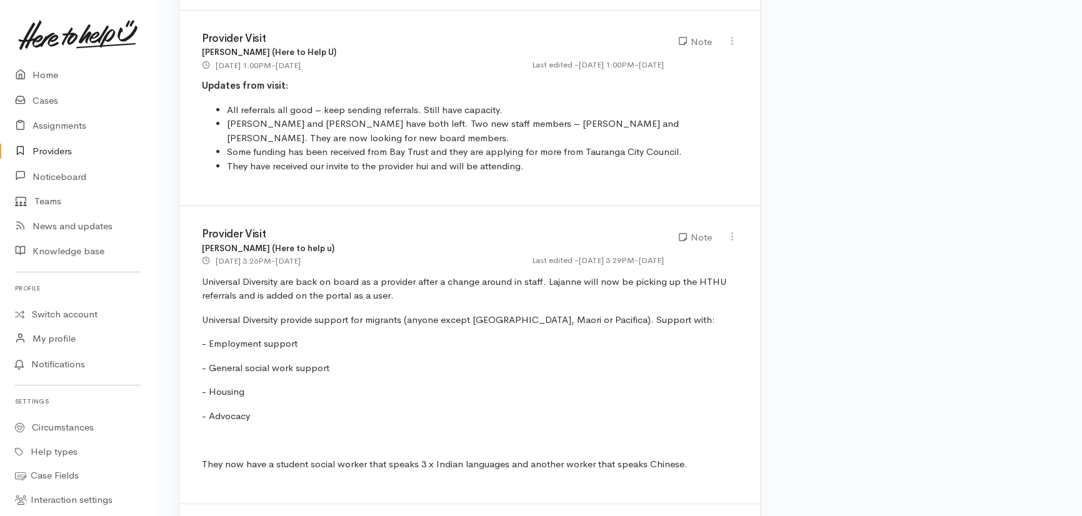
scroll to position [795, 0]
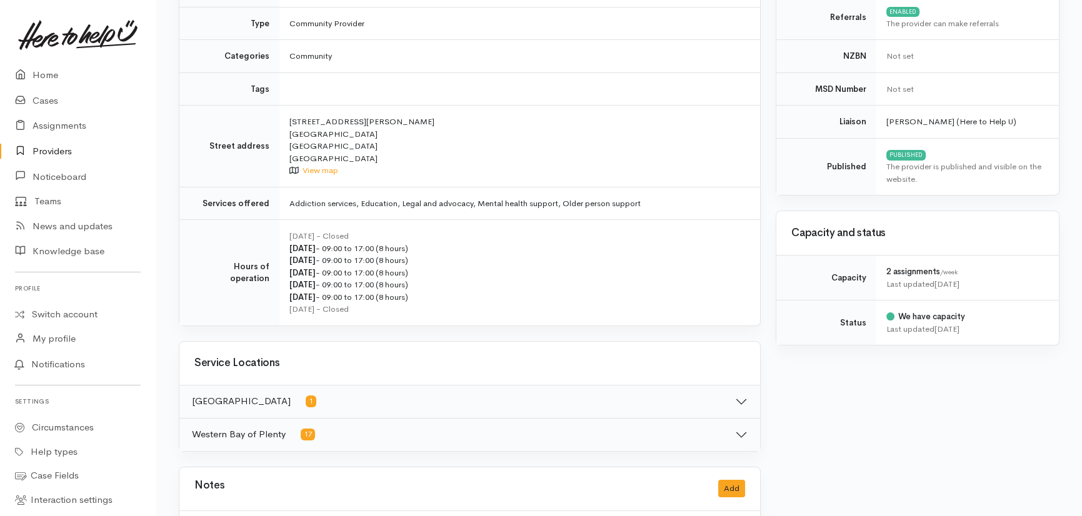
scroll to position [568, 0]
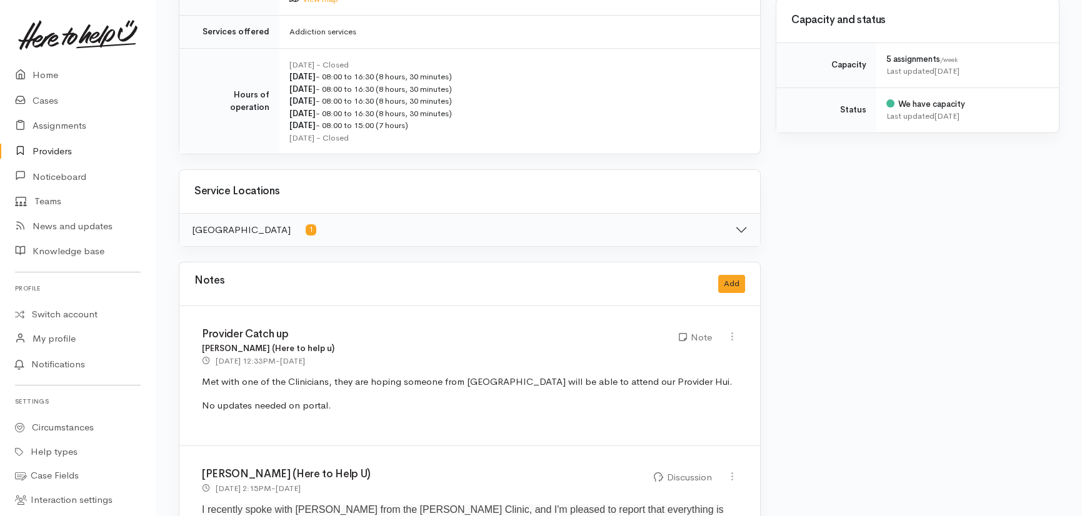
scroll to position [511, 0]
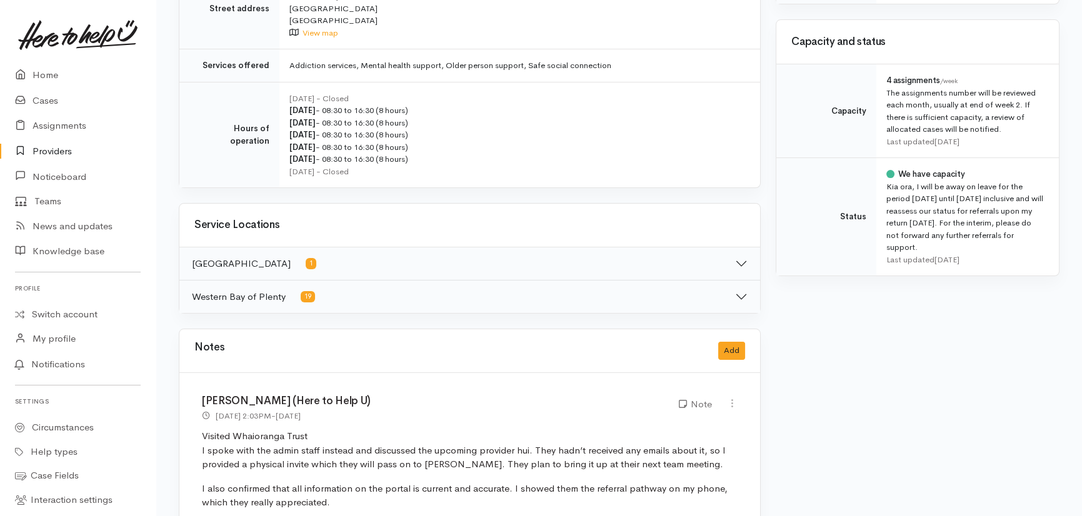
scroll to position [795, 0]
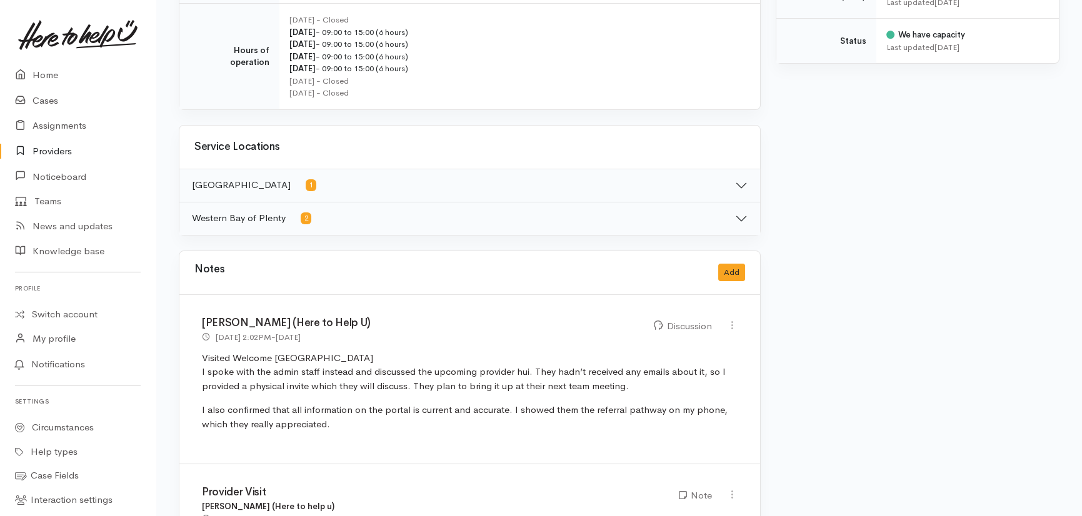
scroll to position [568, 0]
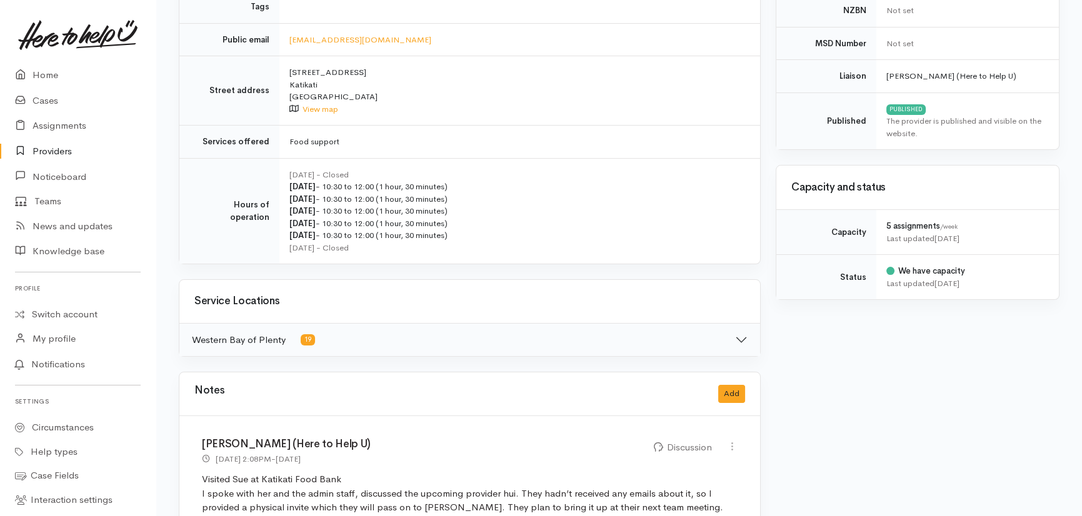
scroll to position [625, 0]
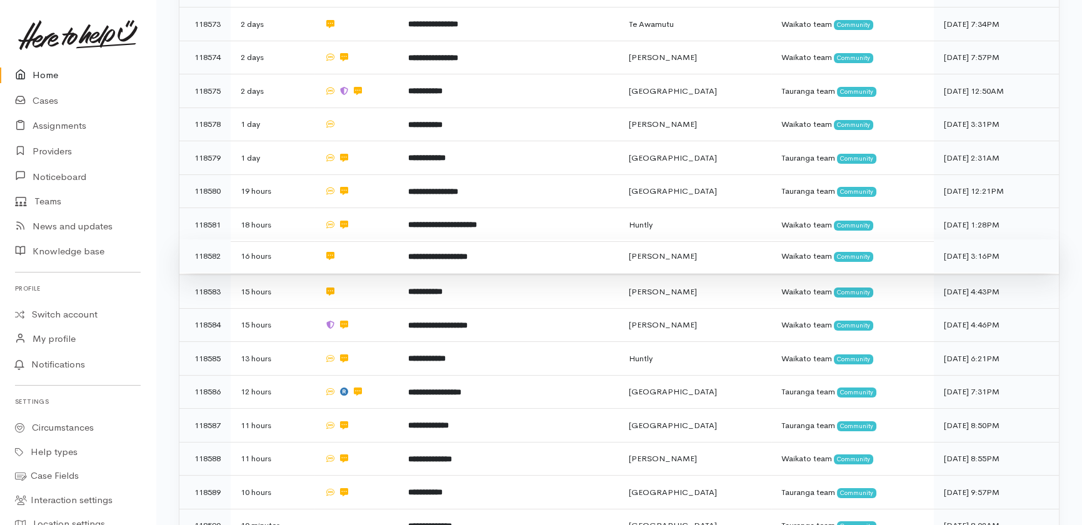
scroll to position [619, 0]
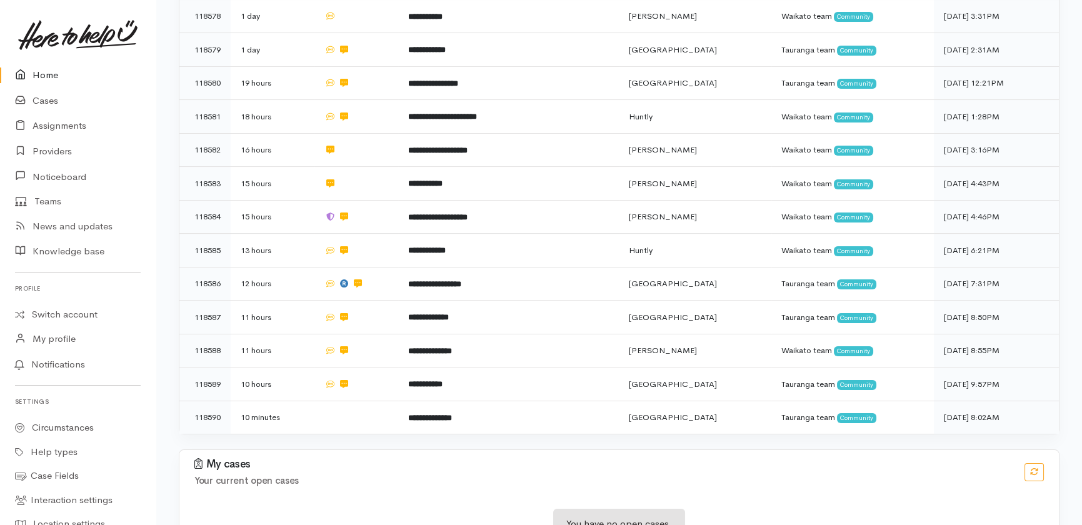
click at [43, 73] on link "Home" at bounding box center [78, 76] width 156 height 26
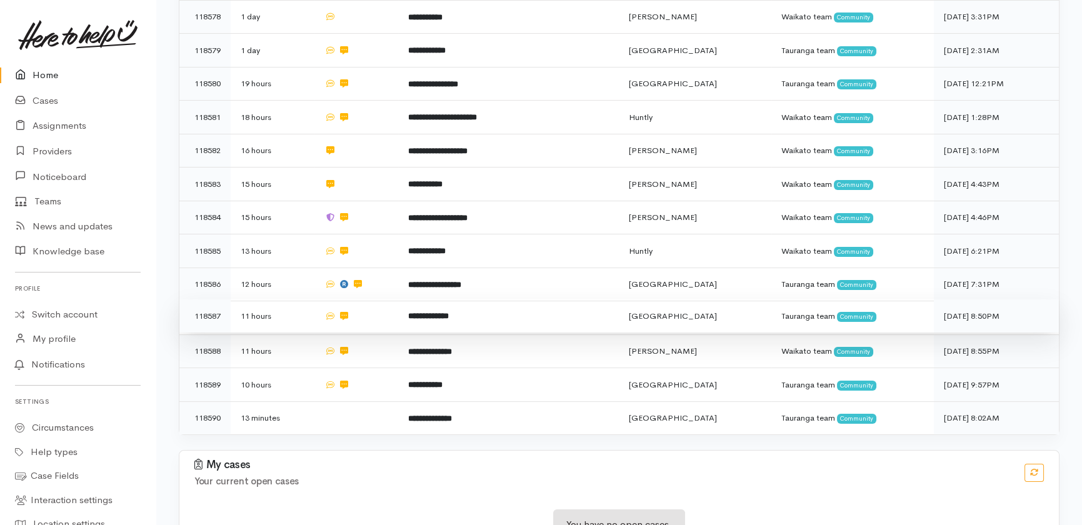
scroll to position [619, 0]
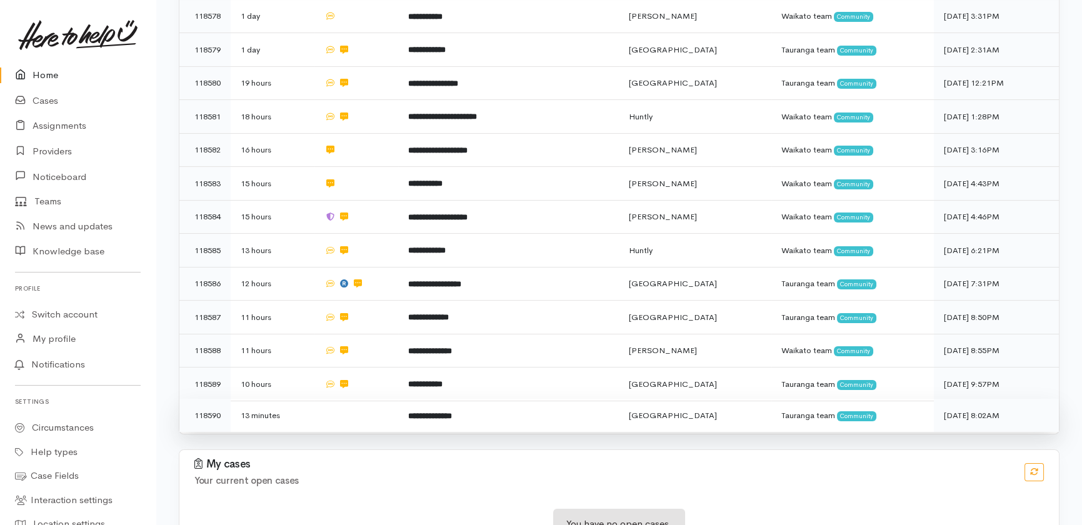
click at [356, 399] on td at bounding box center [356, 415] width 84 height 33
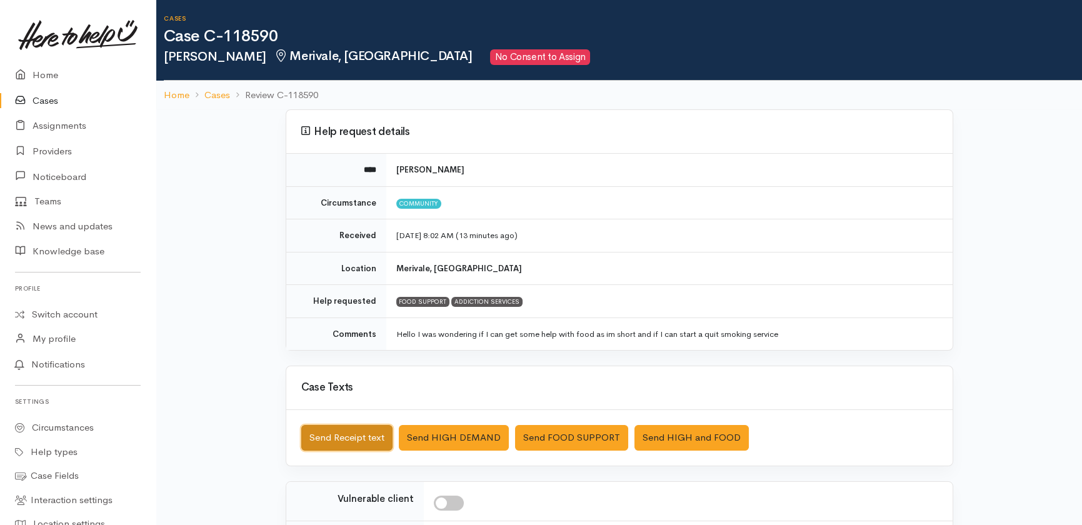
click at [336, 438] on button "Send Receipt text" at bounding box center [346, 438] width 91 height 26
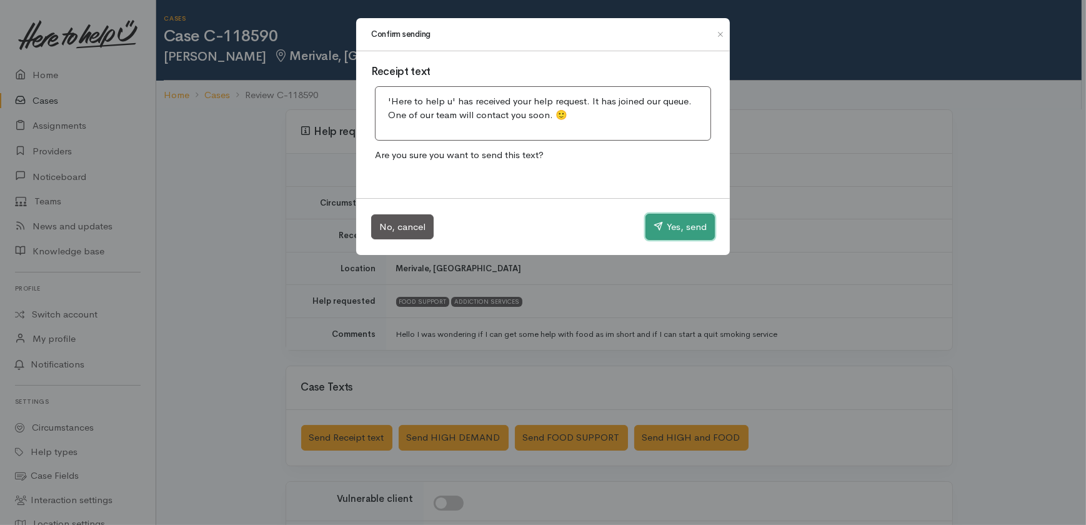
click at [698, 228] on button "Yes, send" at bounding box center [680, 227] width 69 height 26
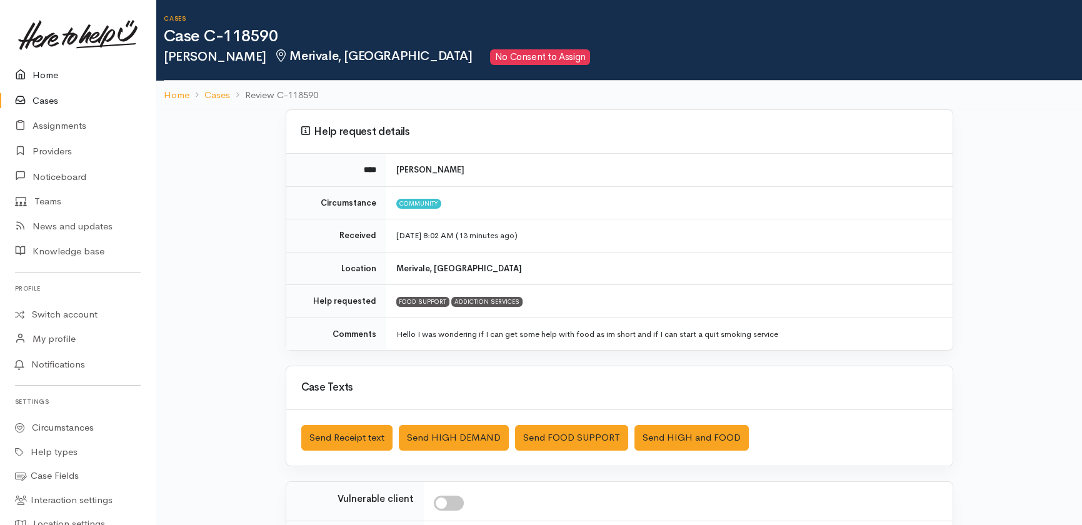
click at [51, 70] on link "Home" at bounding box center [78, 76] width 156 height 26
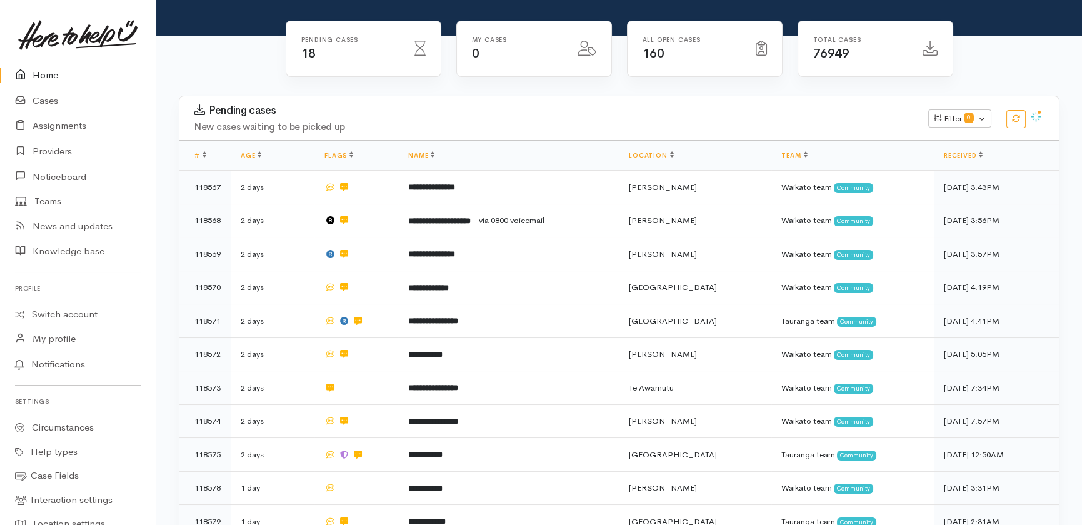
scroll to position [108, 0]
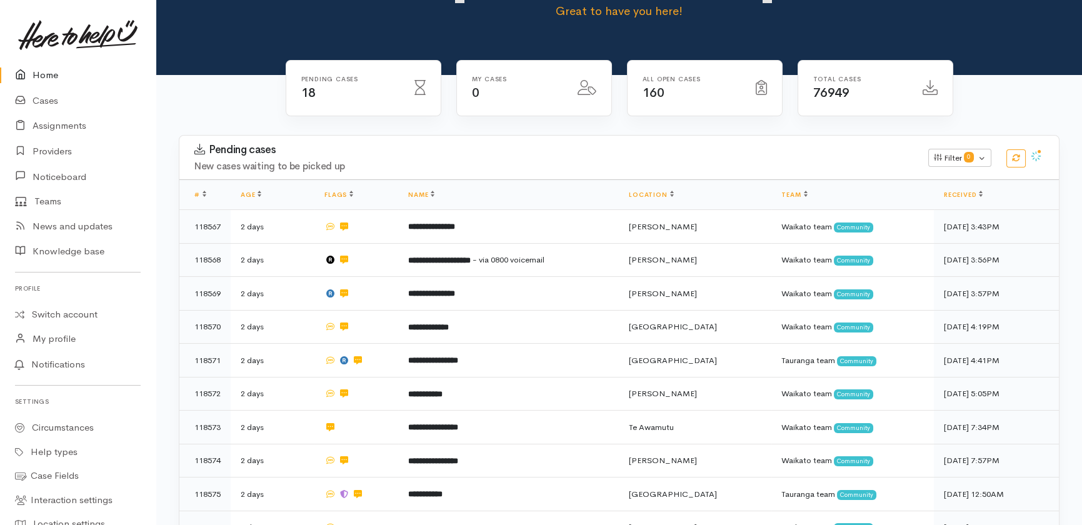
click at [44, 71] on link "Home" at bounding box center [78, 76] width 156 height 26
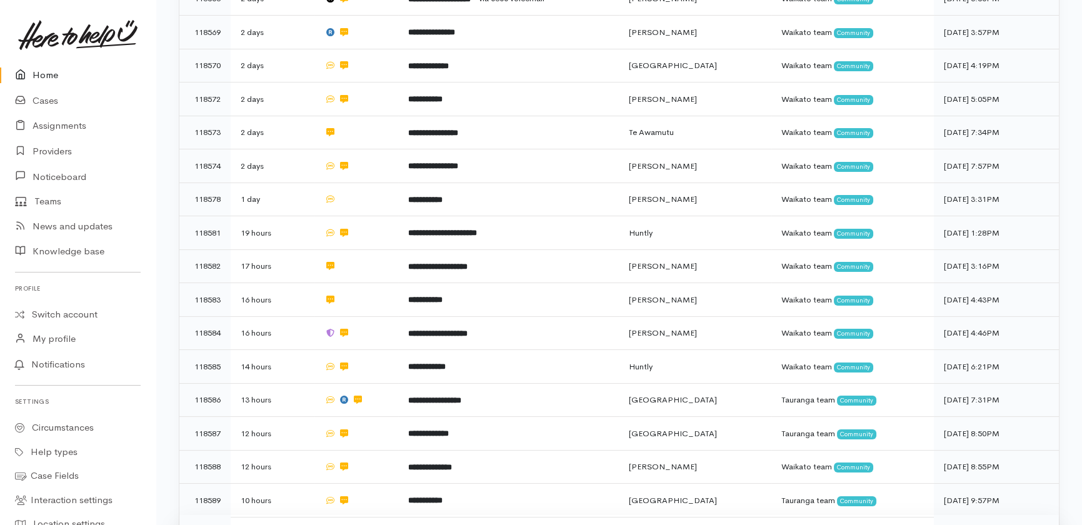
scroll to position [205, 0]
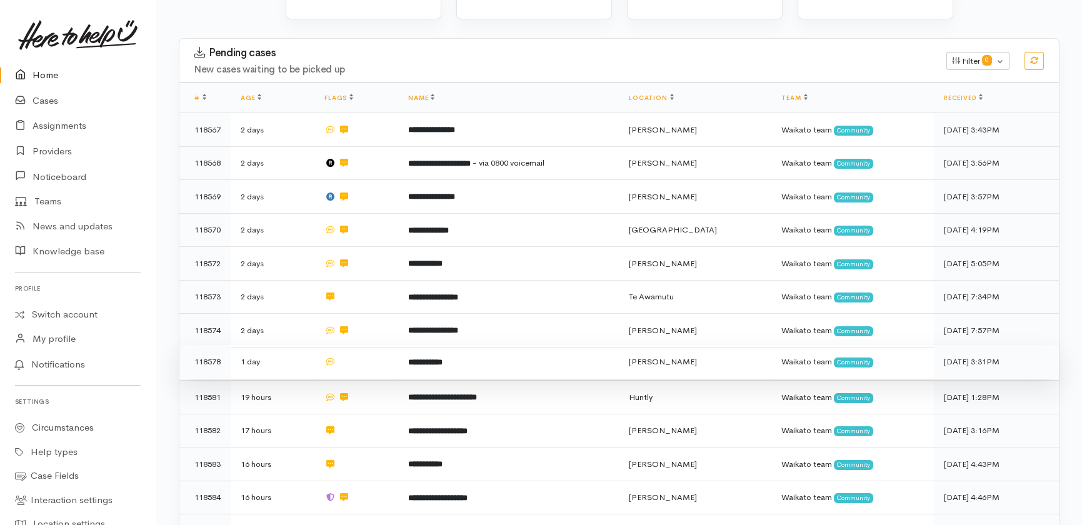
click at [394, 345] on td at bounding box center [356, 362] width 84 height 34
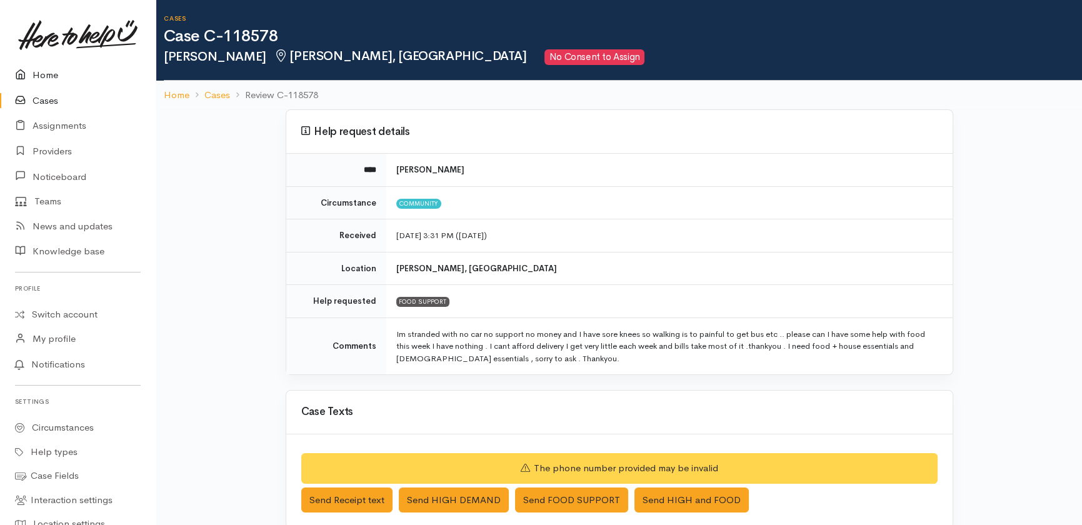
click at [49, 71] on link "Home" at bounding box center [78, 76] width 156 height 26
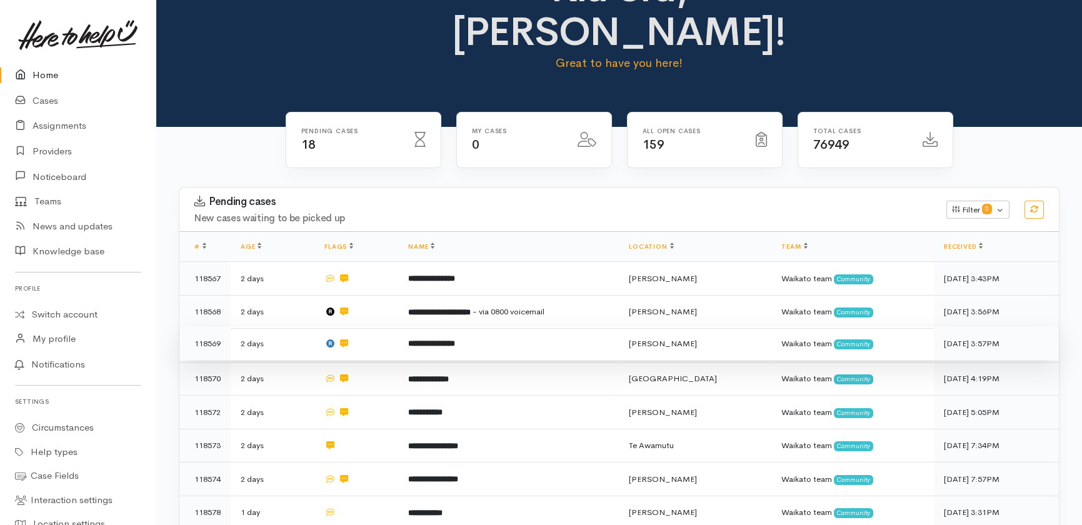
scroll to position [34, 0]
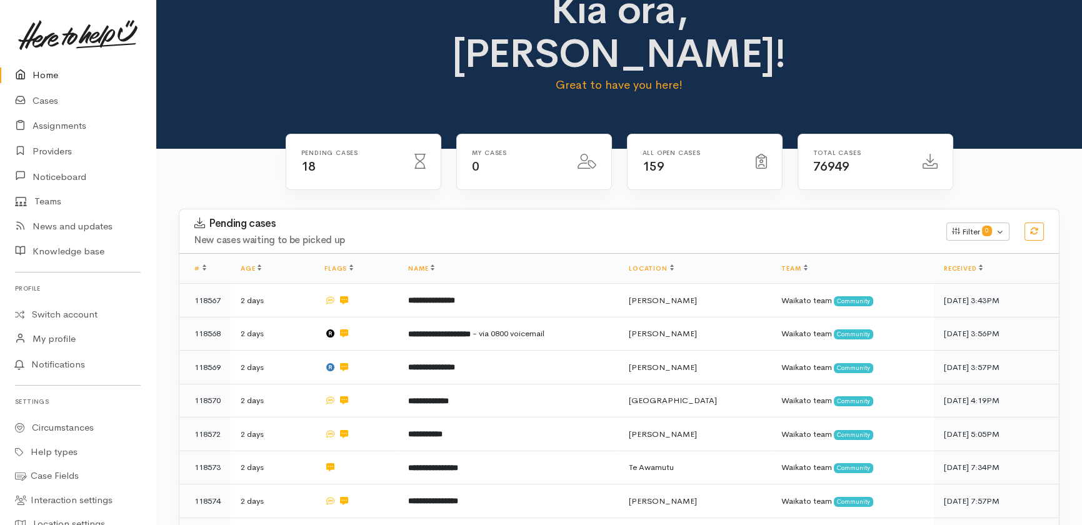
click at [31, 68] on icon at bounding box center [24, 76] width 18 height 16
